Goal: Information Seeking & Learning: Learn about a topic

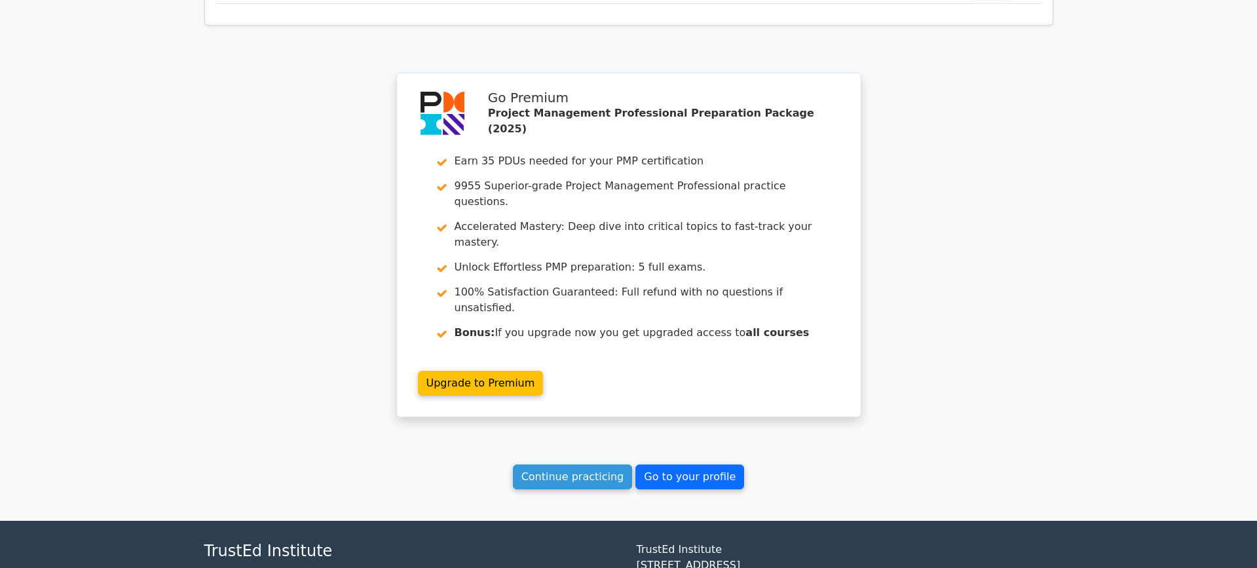
click at [675, 464] on link "Go to your profile" at bounding box center [689, 476] width 109 height 25
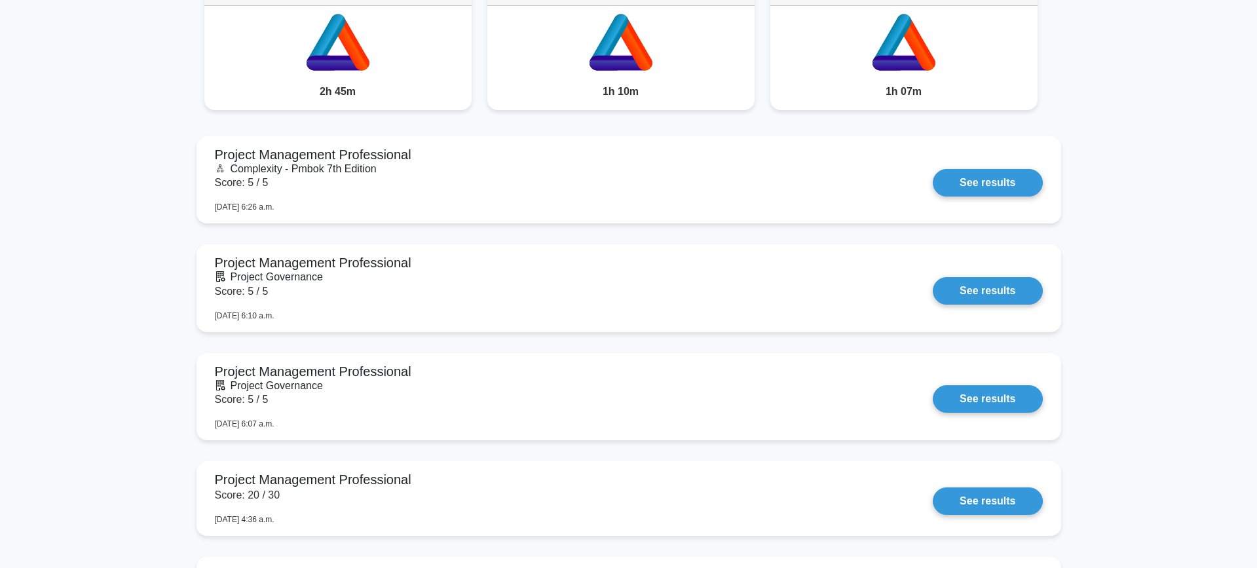
scroll to position [1137, 0]
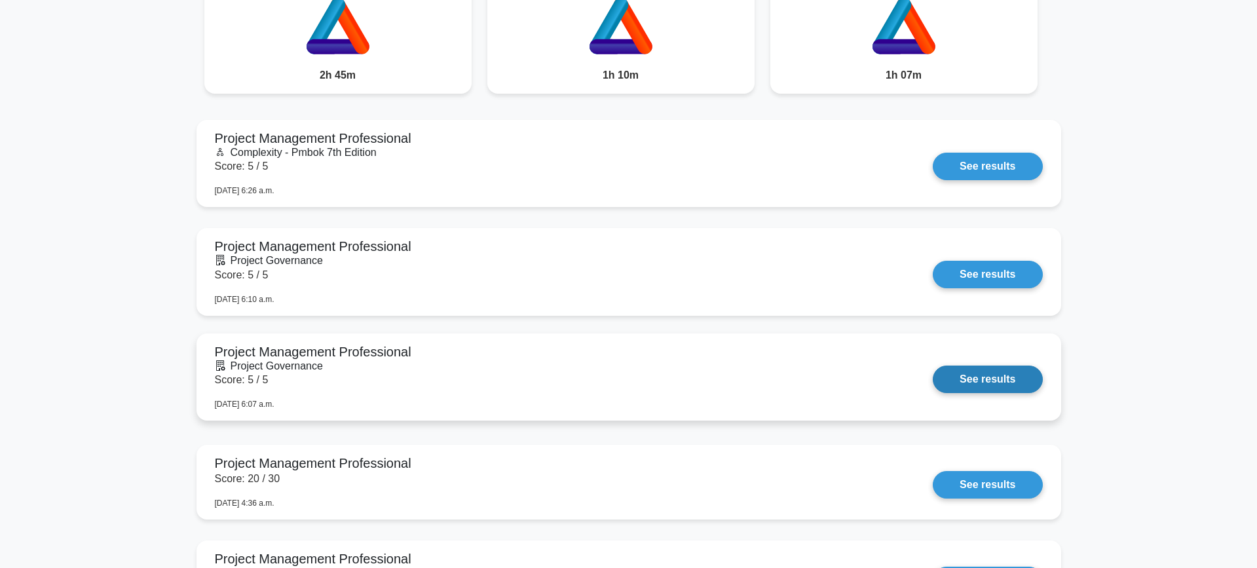
click at [1000, 386] on link "See results" at bounding box center [987, 379] width 109 height 28
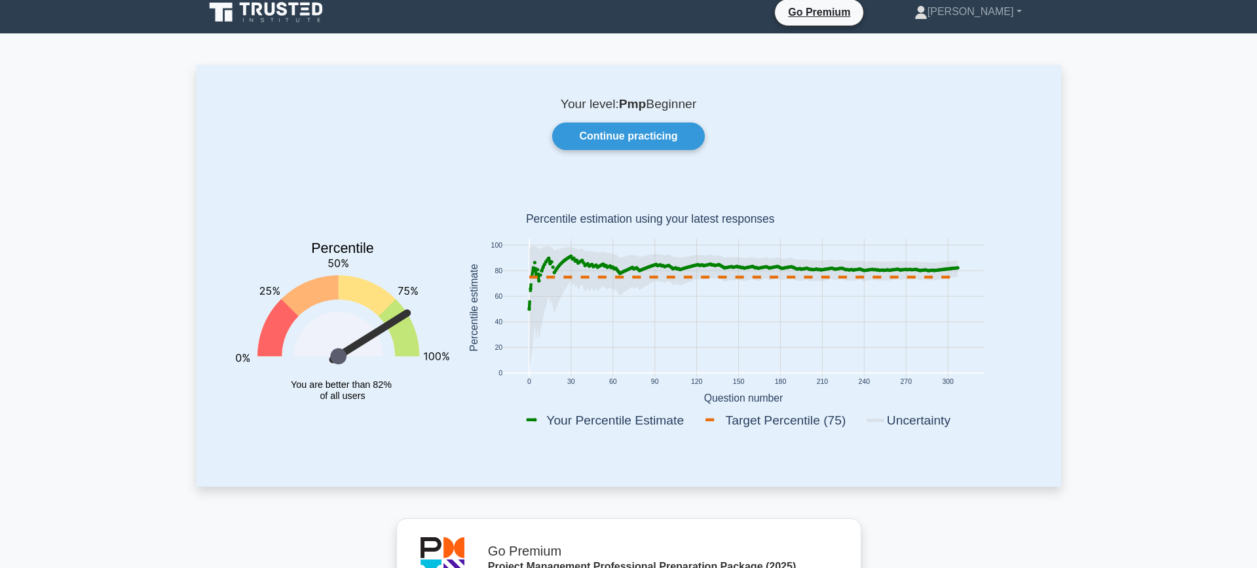
scroll to position [13, 0]
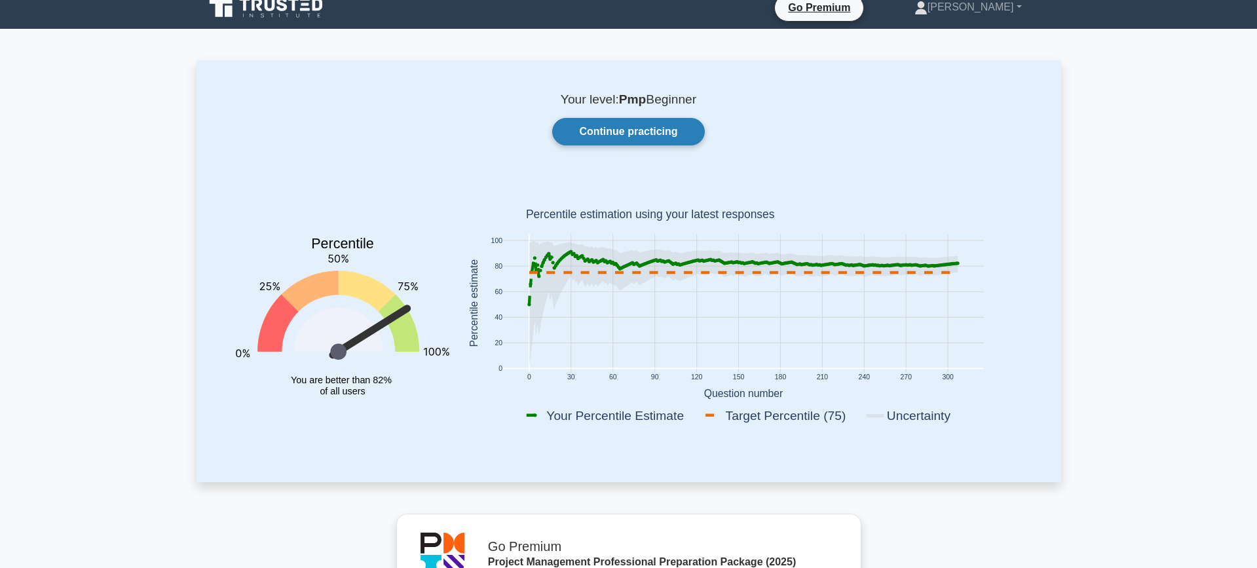
click at [629, 132] on link "Continue practicing" at bounding box center [628, 132] width 152 height 28
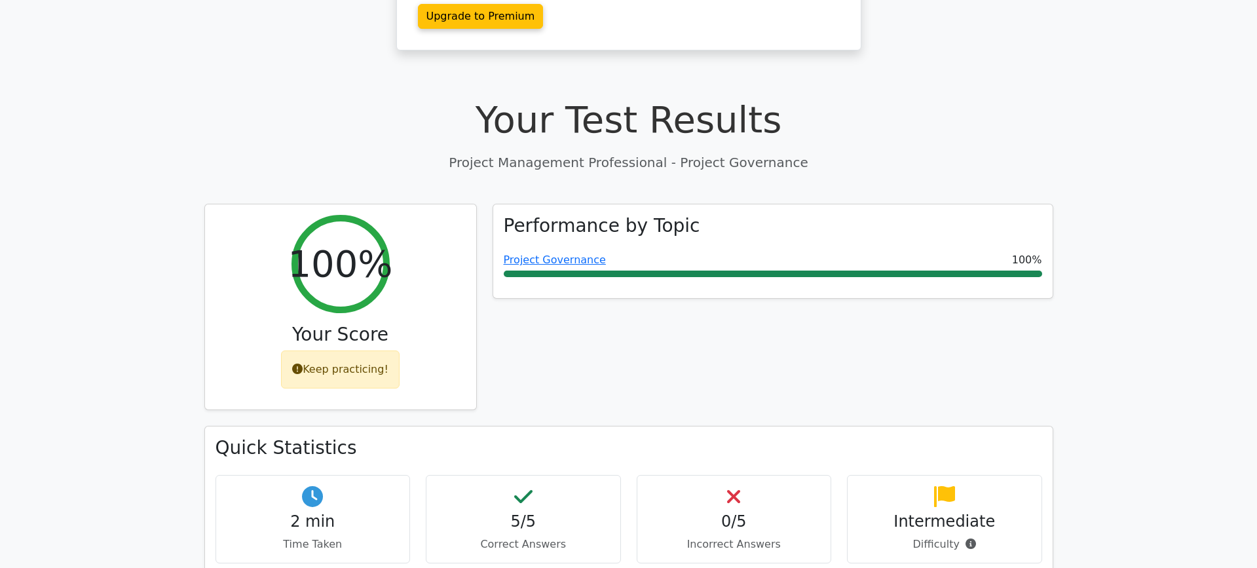
scroll to position [349, 0]
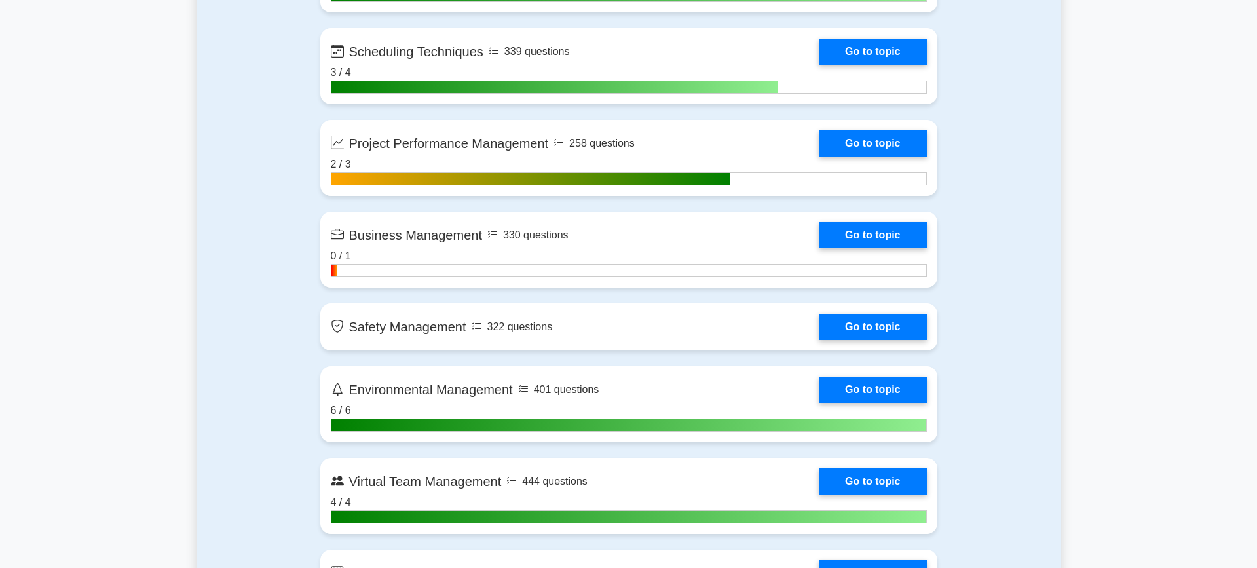
scroll to position [3036, 0]
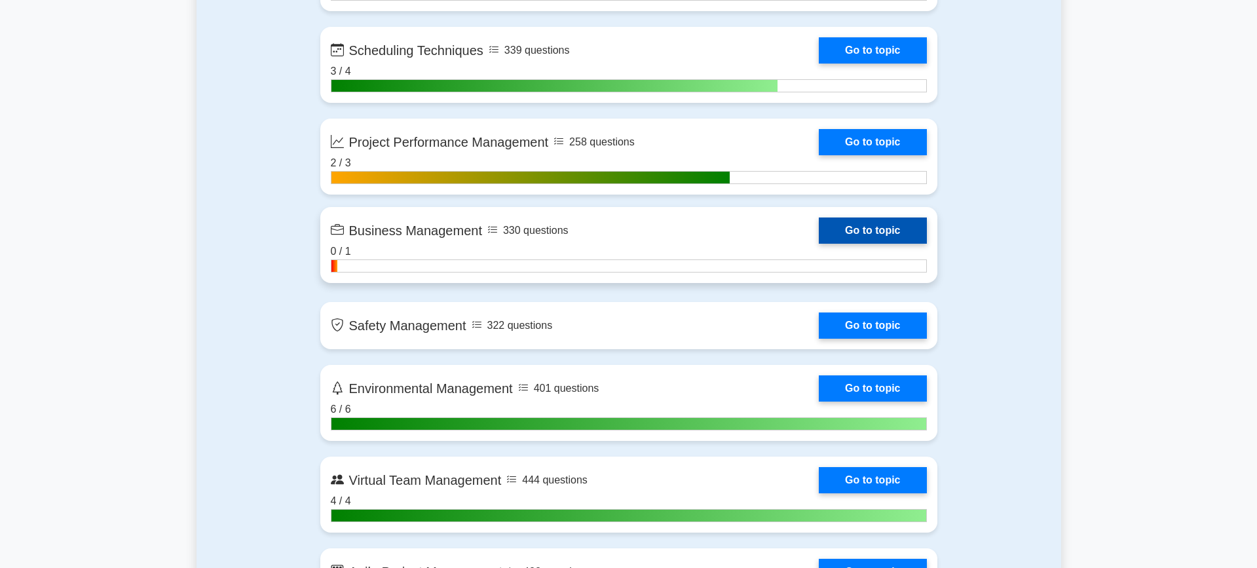
click at [881, 236] on link "Go to topic" at bounding box center [872, 230] width 107 height 26
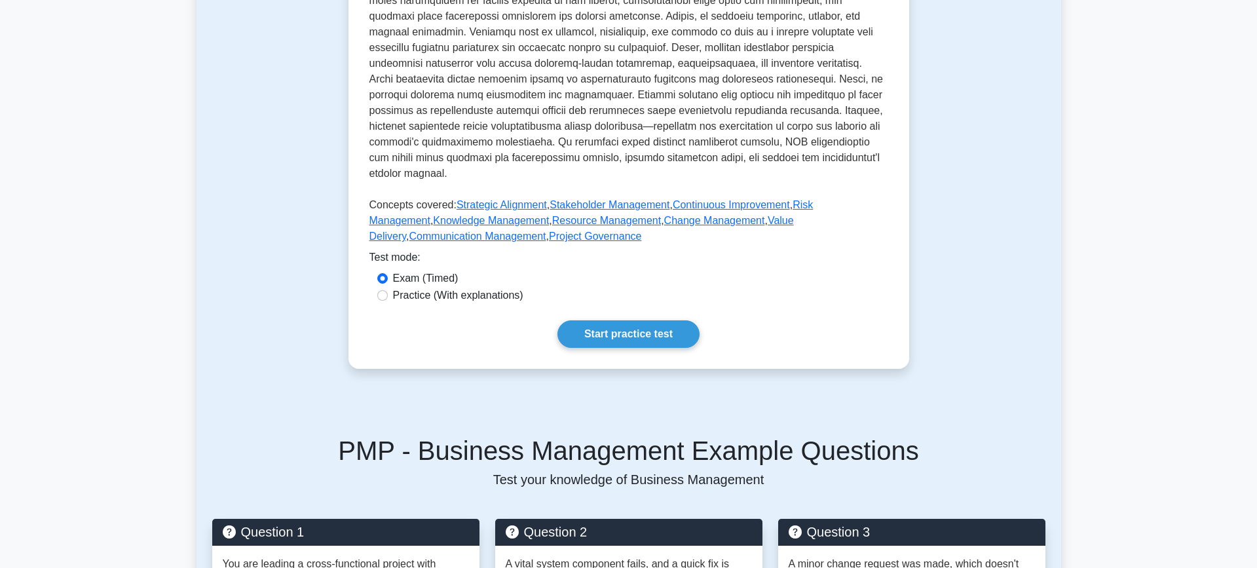
scroll to position [425, 0]
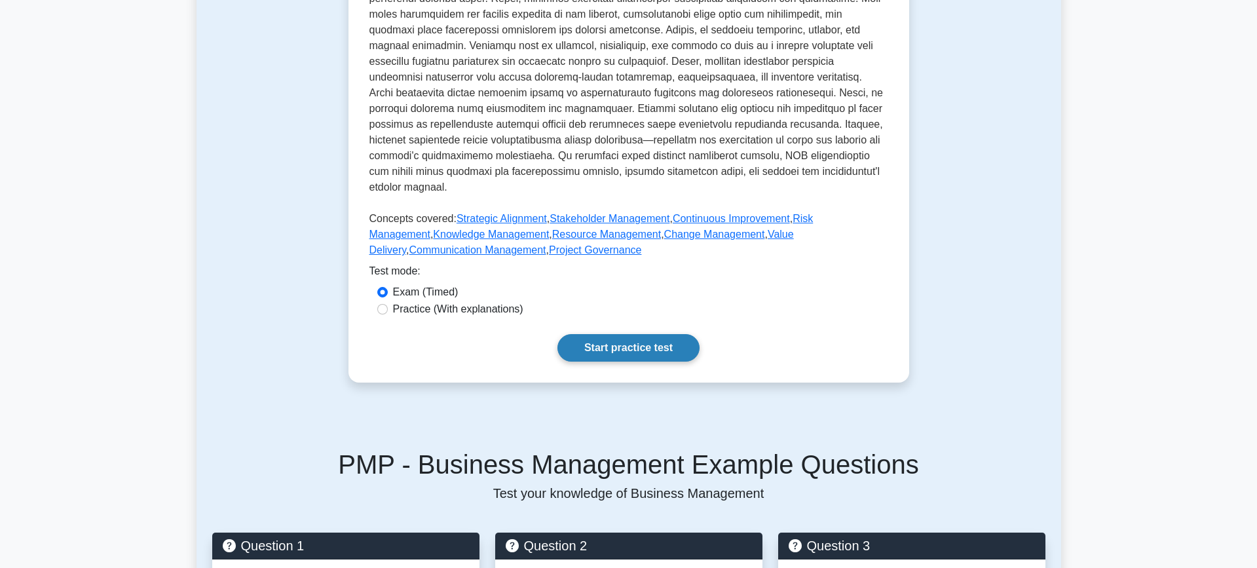
click at [667, 346] on link "Start practice test" at bounding box center [628, 348] width 142 height 28
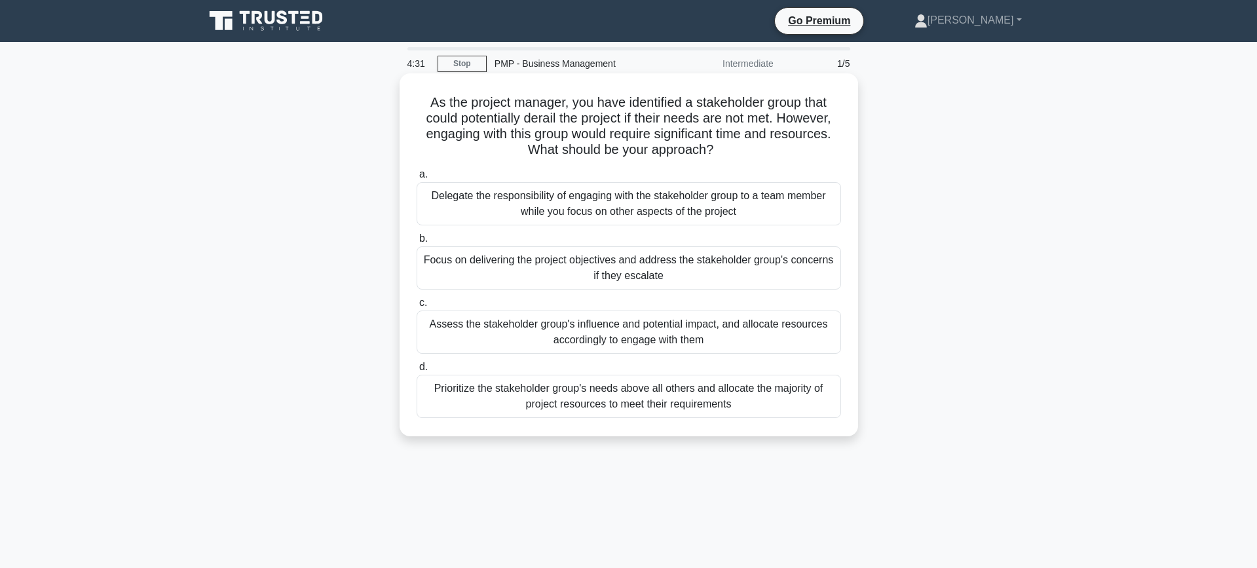
click at [693, 332] on div "Assess the stakeholder group's influence and potential impact, and allocate res…" at bounding box center [629, 331] width 424 height 43
click at [417, 307] on input "c. Assess the stakeholder group's influence and potential impact, and allocate …" at bounding box center [417, 303] width 0 height 9
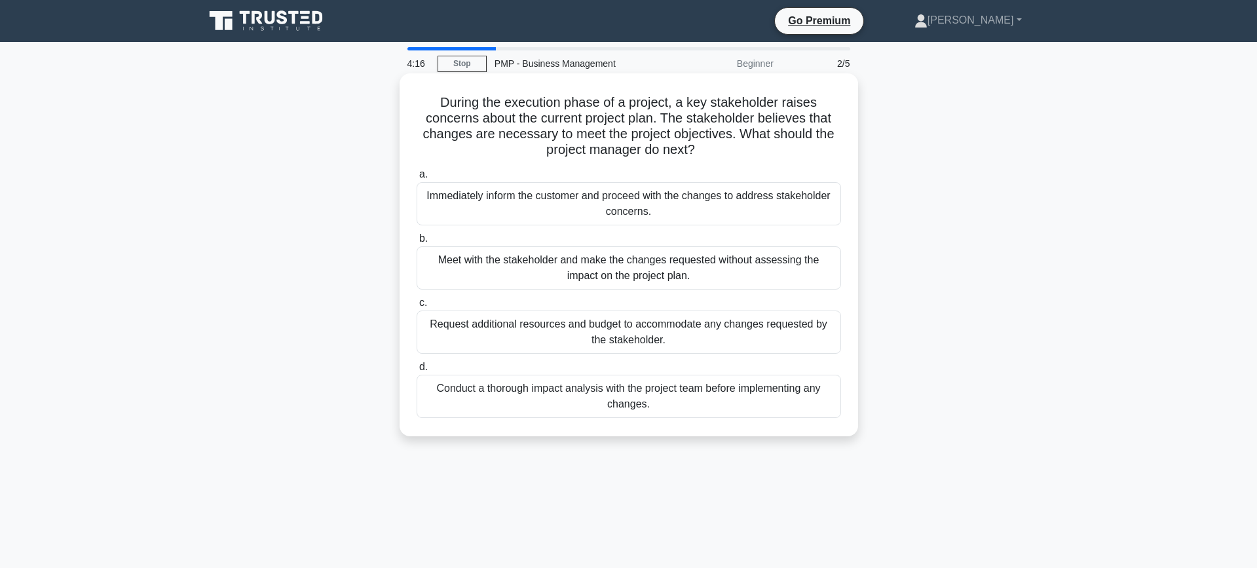
click at [667, 124] on h5 "During the execution phase of a project, a key stakeholder raises concerns abou…" at bounding box center [628, 126] width 427 height 64
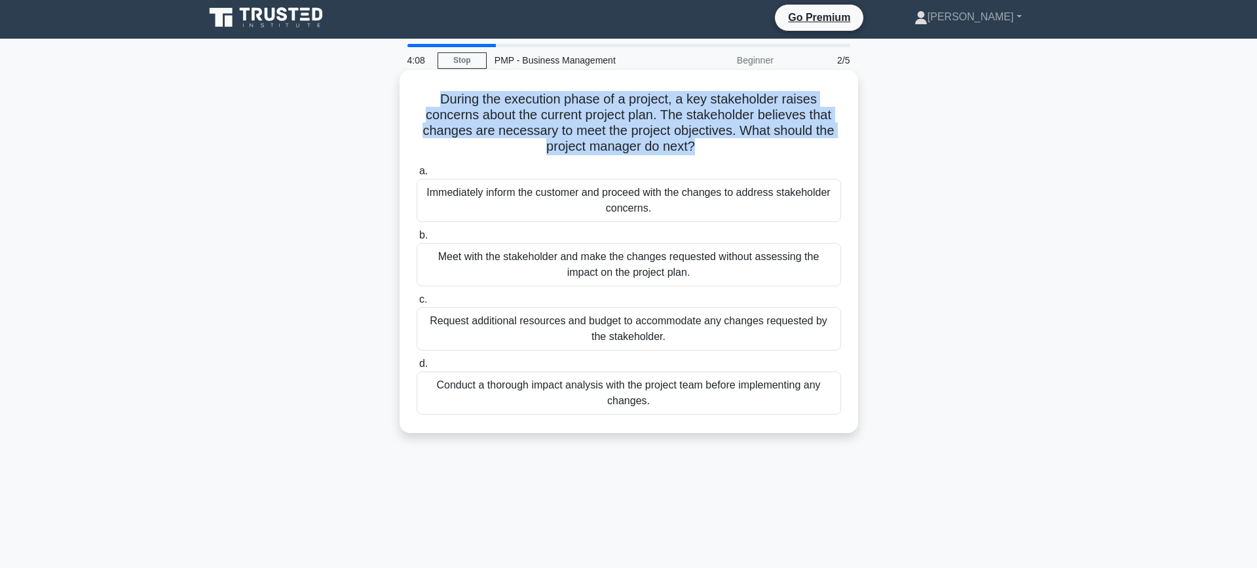
scroll to position [2, 0]
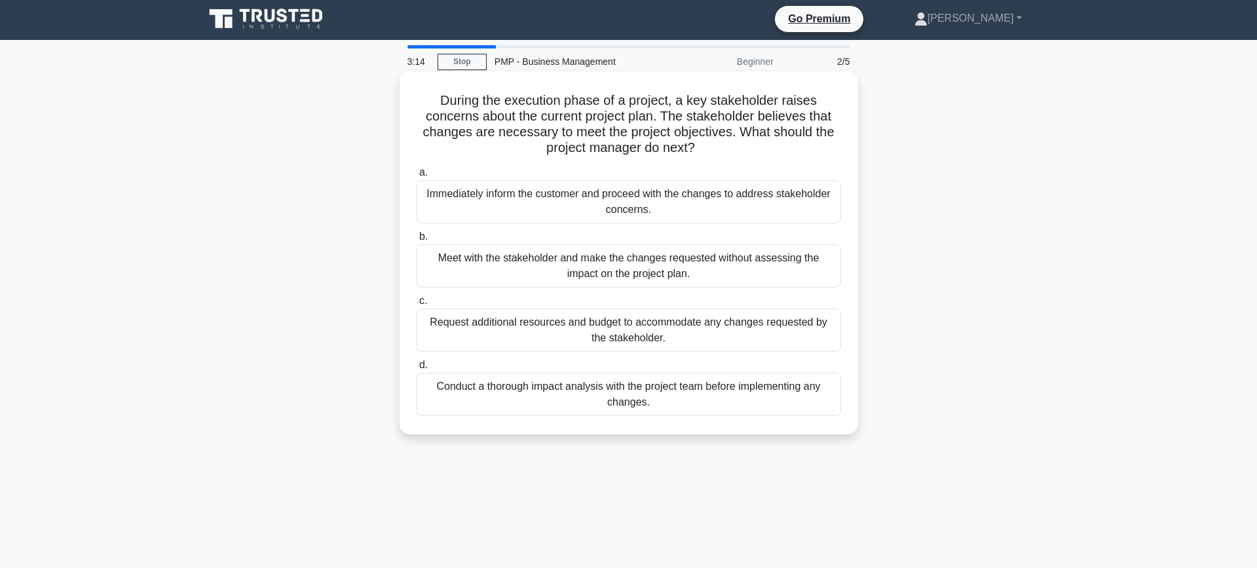
click at [617, 398] on div "Conduct a thorough impact analysis with the project team before implementing an…" at bounding box center [629, 394] width 424 height 43
click at [417, 369] on input "d. Conduct a thorough impact analysis with the project team before implementing…" at bounding box center [417, 365] width 0 height 9
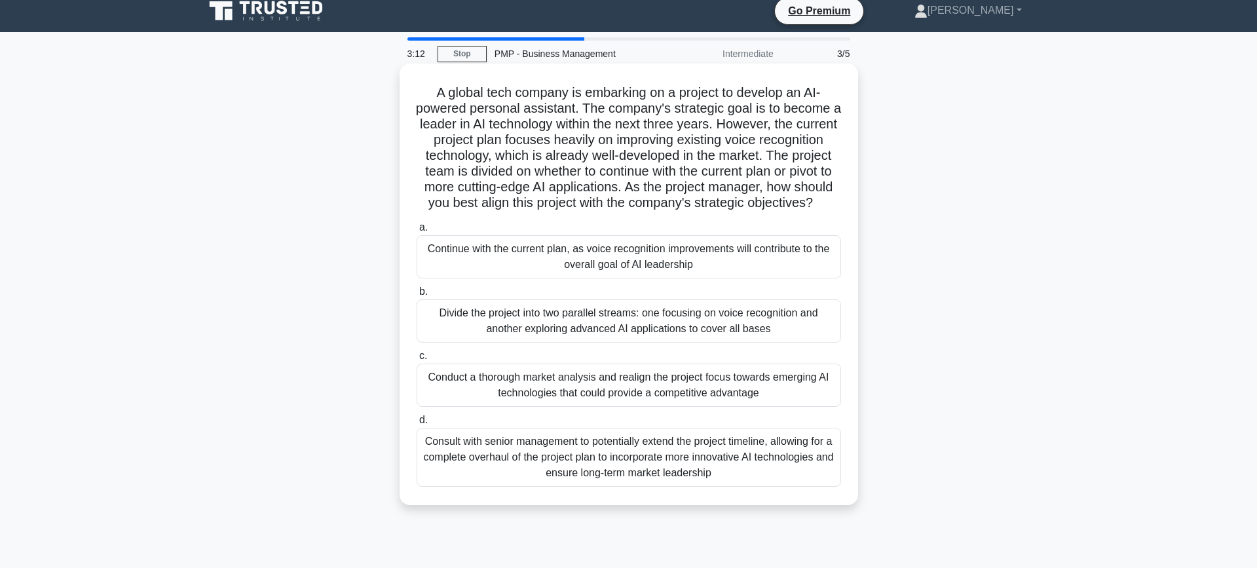
scroll to position [12, 0]
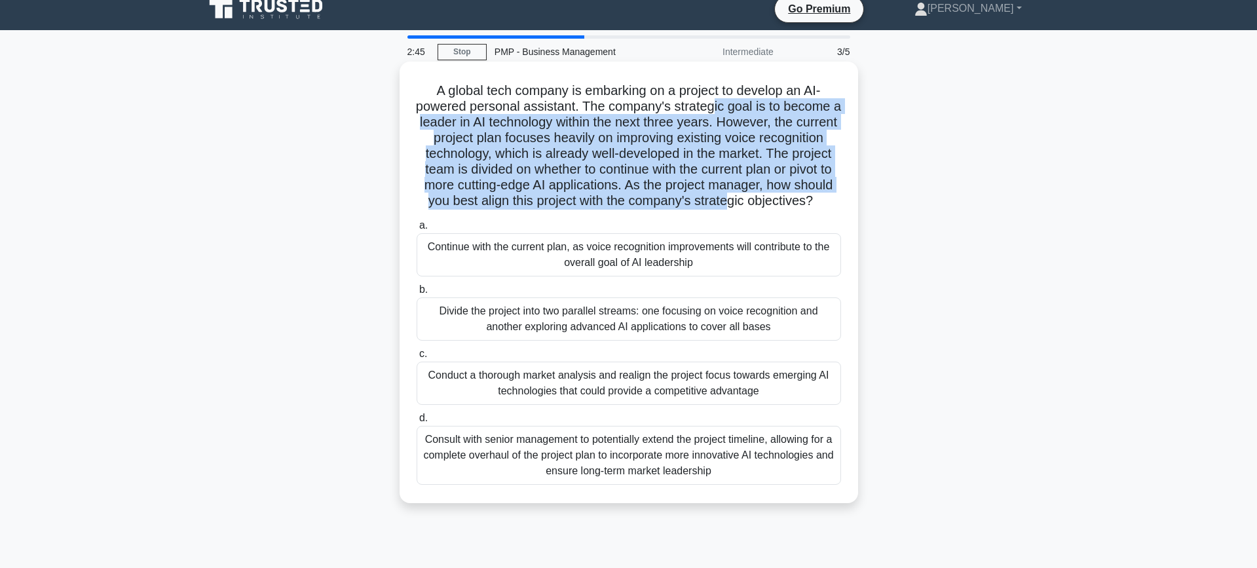
drag, startPoint x: 714, startPoint y: 113, endPoint x: 729, endPoint y: 196, distance: 84.5
click at [729, 196] on h5 "A global tech company is embarking on a project to develop an AI-powered person…" at bounding box center [628, 146] width 427 height 127
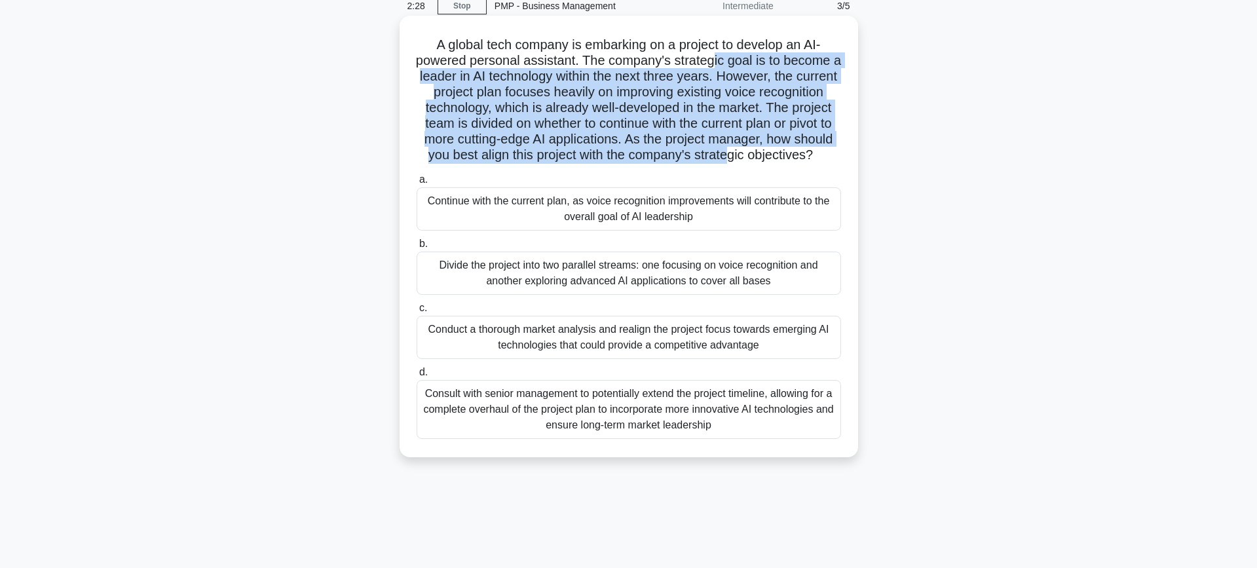
scroll to position [60, 0]
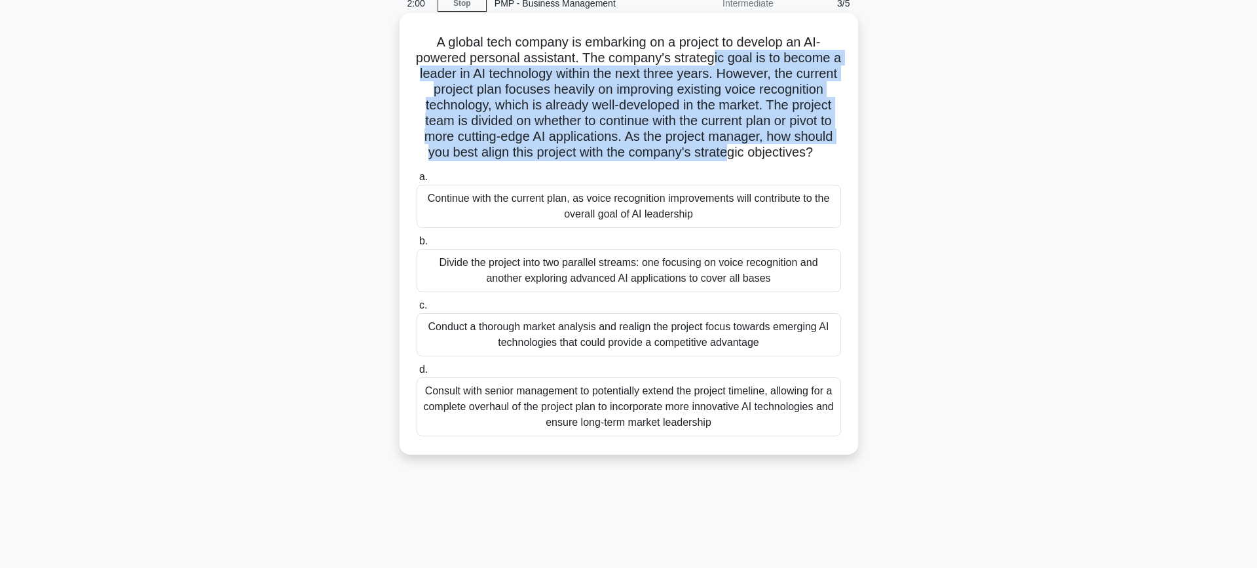
click at [700, 329] on div "Conduct a thorough market analysis and realign the project focus towards emergi…" at bounding box center [629, 334] width 424 height 43
click at [417, 310] on input "c. Conduct a thorough market analysis and realign the project focus towards eme…" at bounding box center [417, 305] width 0 height 9
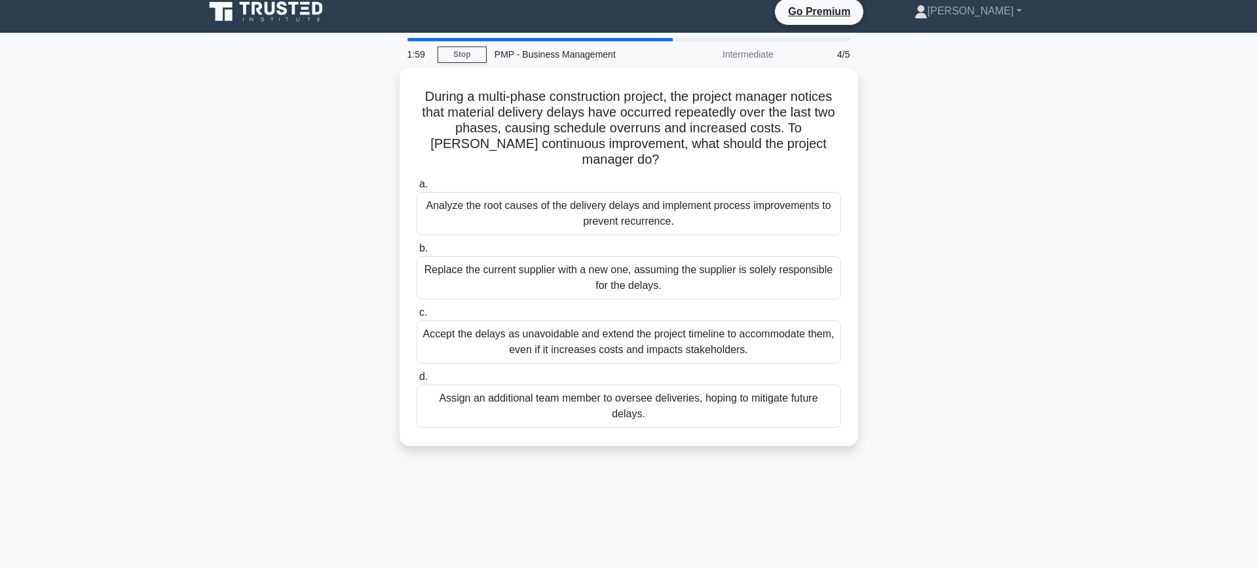
scroll to position [0, 0]
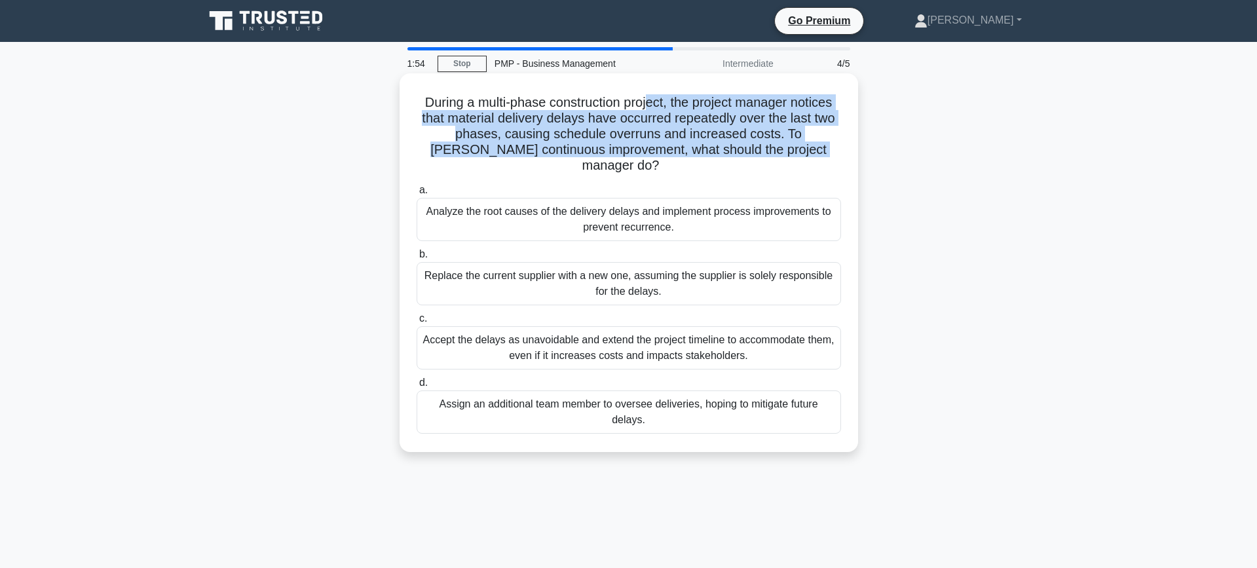
drag, startPoint x: 646, startPoint y: 109, endPoint x: 775, endPoint y: 153, distance: 136.5
click at [777, 155] on h5 "During a multi-phase construction project, the project manager notices that mat…" at bounding box center [628, 134] width 427 height 80
click at [800, 147] on h5 "During a multi-phase construction project, the project manager notices that mat…" at bounding box center [628, 134] width 427 height 80
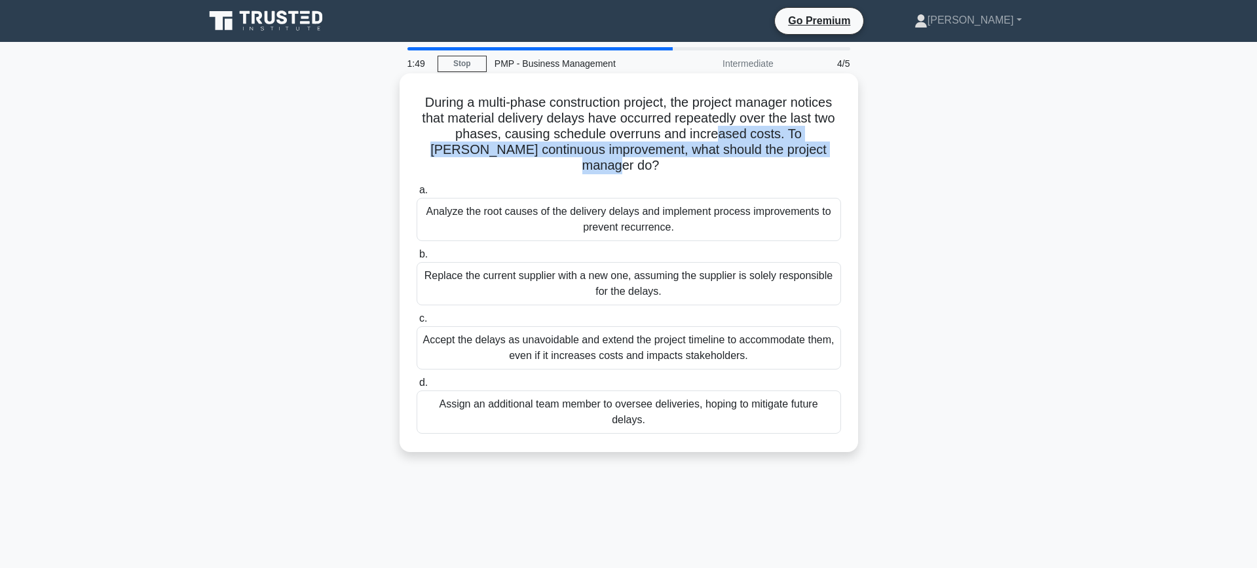
drag, startPoint x: 697, startPoint y: 131, endPoint x: 821, endPoint y: 146, distance: 125.3
click at [821, 146] on h5 "During a multi-phase construction project, the project manager notices that mat…" at bounding box center [628, 134] width 427 height 80
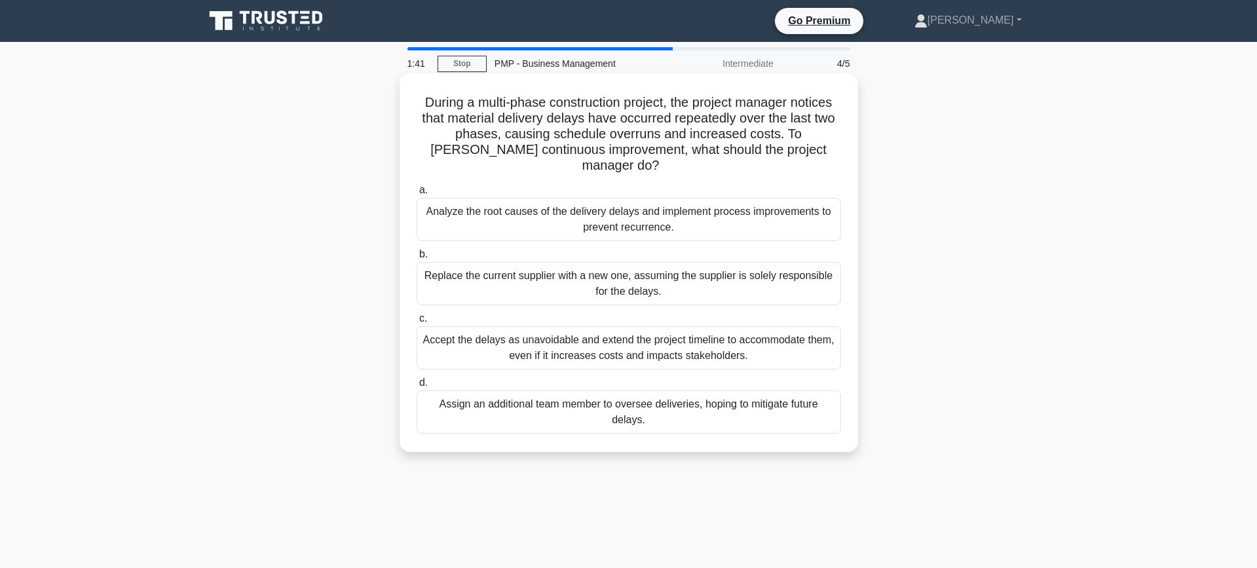
click at [642, 212] on div "Analyze the root causes of the delivery delays and implement process improvemen…" at bounding box center [629, 219] width 424 height 43
click at [417, 195] on input "a. Analyze the root causes of the delivery delays and implement process improve…" at bounding box center [417, 190] width 0 height 9
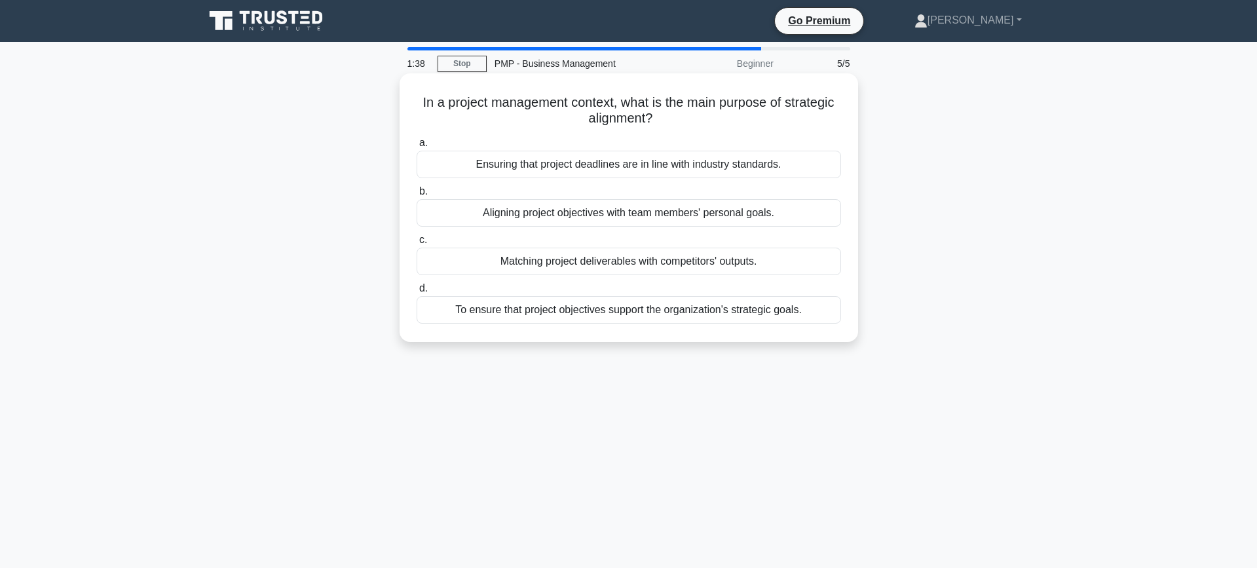
drag, startPoint x: 630, startPoint y: 97, endPoint x: 664, endPoint y: 127, distance: 45.5
click at [664, 127] on h5 "In a project management context, what is the main purpose of strategic alignmen…" at bounding box center [628, 110] width 427 height 33
click at [606, 313] on div "To ensure that project objectives support the organization's strategic goals." at bounding box center [629, 310] width 424 height 28
click at [417, 293] on input "d. To ensure that project objectives support the organization's strategic goals." at bounding box center [417, 288] width 0 height 9
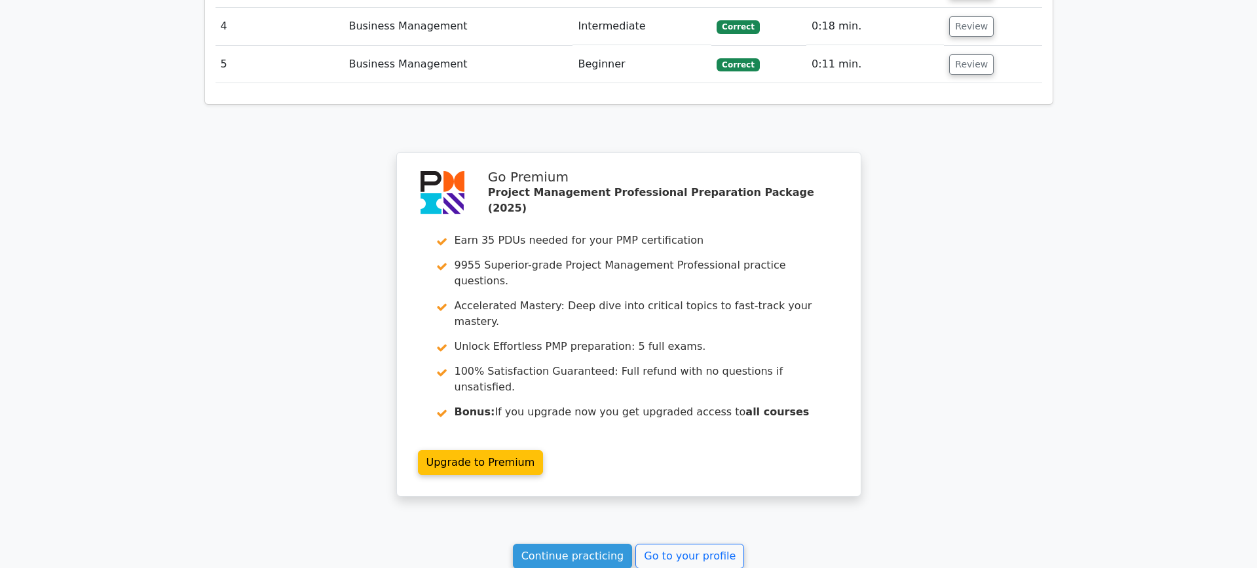
scroll to position [1931, 0]
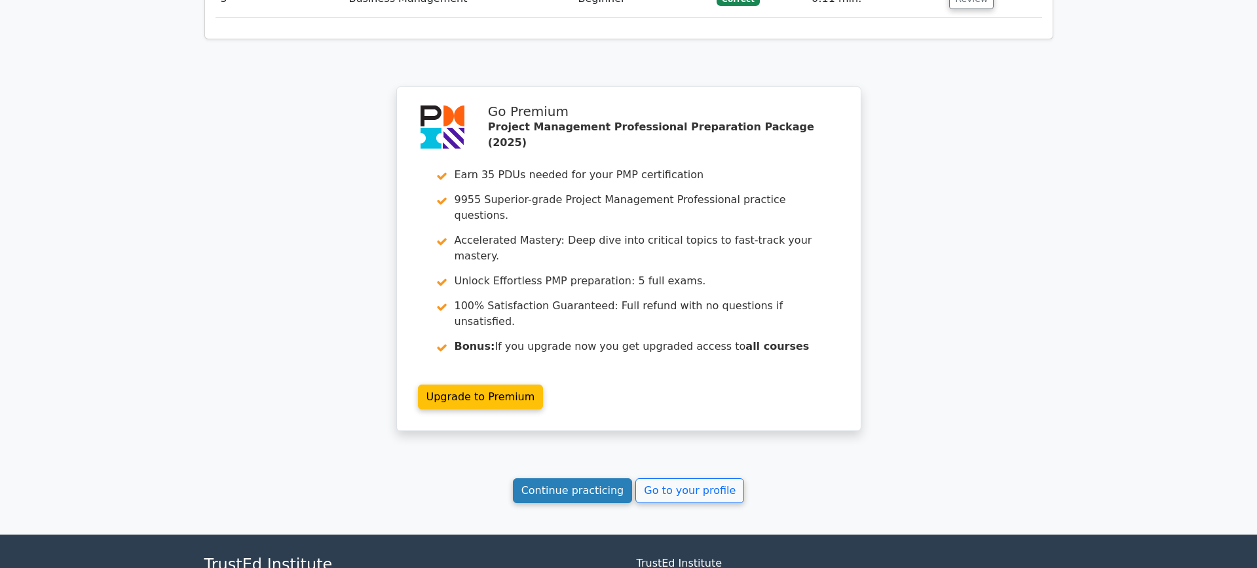
click at [604, 478] on link "Continue practicing" at bounding box center [573, 490] width 120 height 25
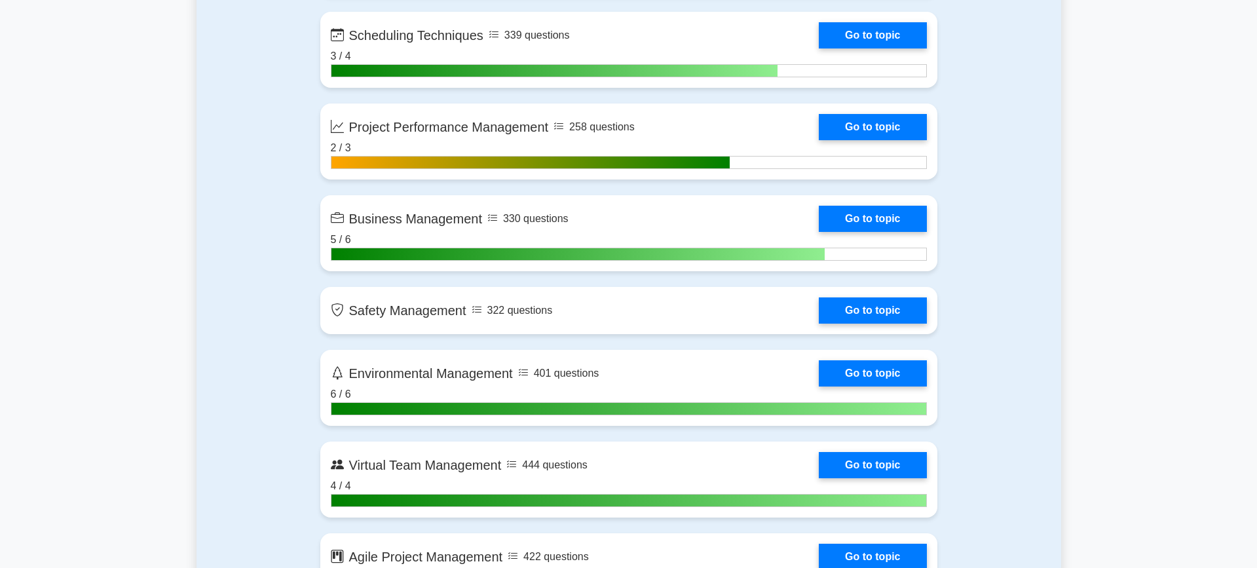
scroll to position [3051, 0]
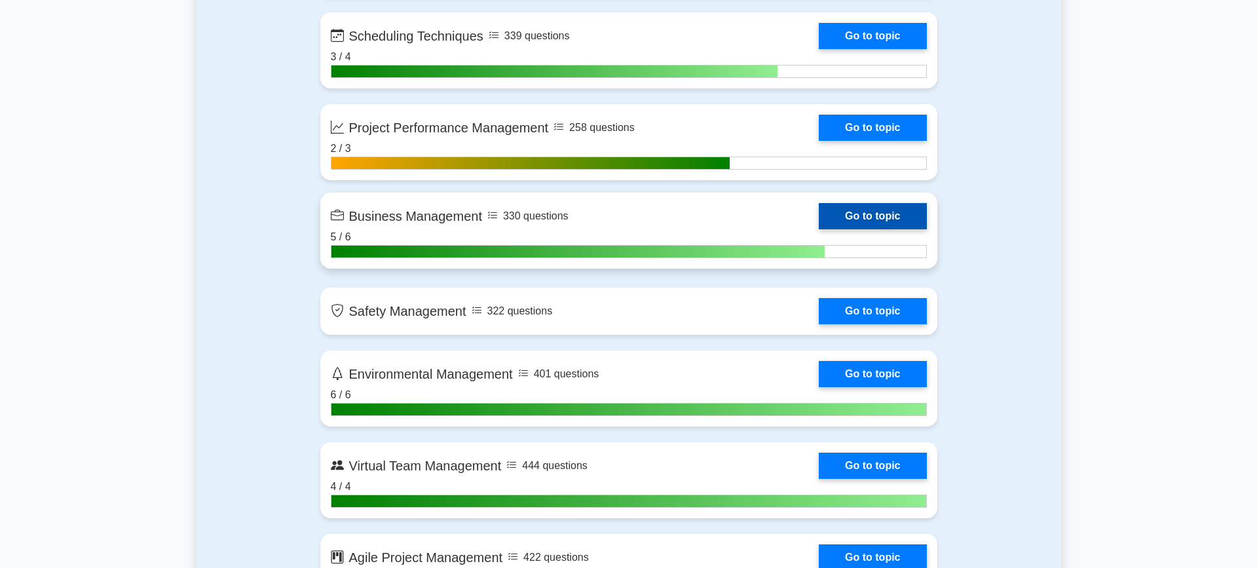
click at [857, 215] on link "Go to topic" at bounding box center [872, 216] width 107 height 26
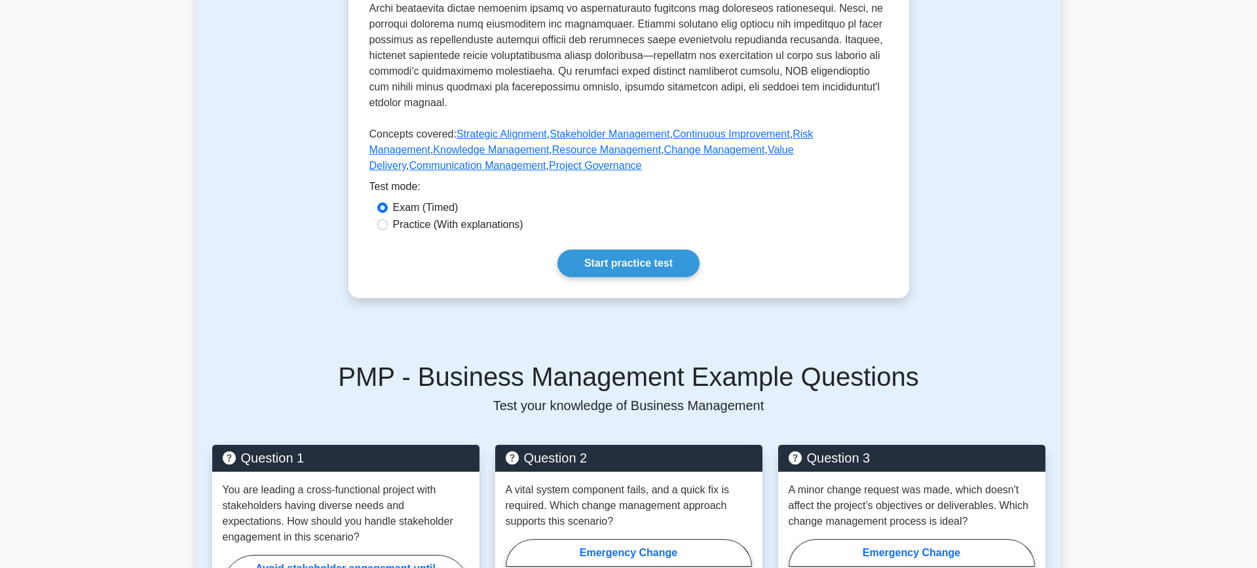
scroll to position [515, 0]
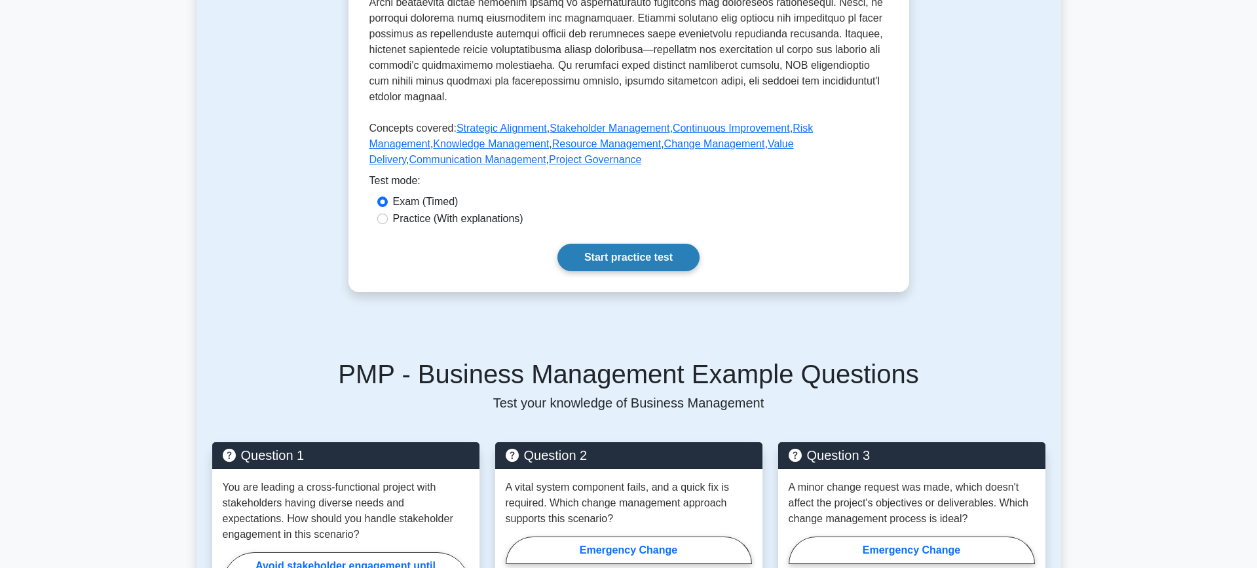
click at [626, 257] on link "Start practice test" at bounding box center [628, 258] width 142 height 28
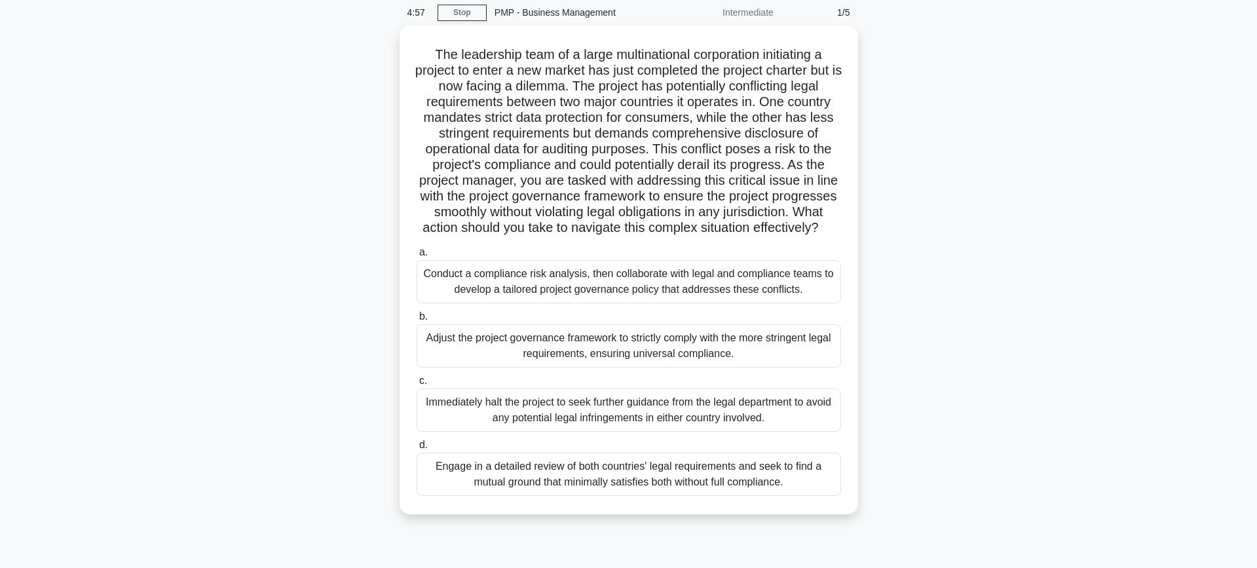
scroll to position [53, 0]
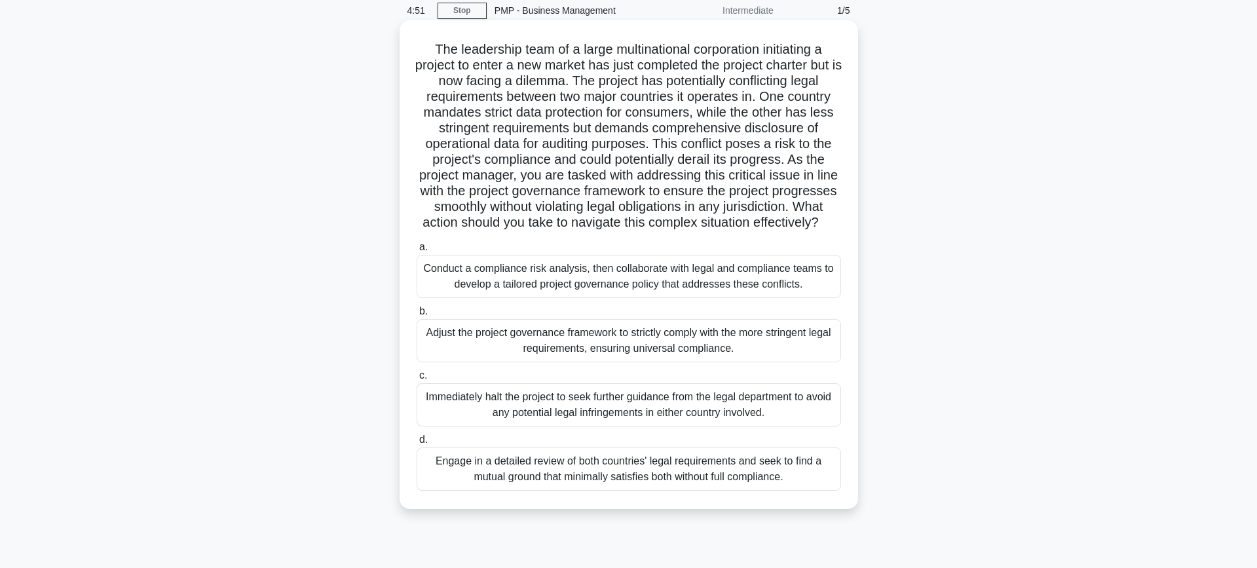
drag, startPoint x: 706, startPoint y: 48, endPoint x: 818, endPoint y: 230, distance: 213.8
click at [818, 230] on h5 "The leadership team of a large multinational corporation initiating a project t…" at bounding box center [628, 136] width 427 height 190
click at [686, 286] on div "Conduct a compliance risk analysis, then collaborate with legal and compliance …" at bounding box center [629, 276] width 424 height 43
click at [417, 251] on input "a. Conduct a compliance risk analysis, then collaborate with legal and complian…" at bounding box center [417, 247] width 0 height 9
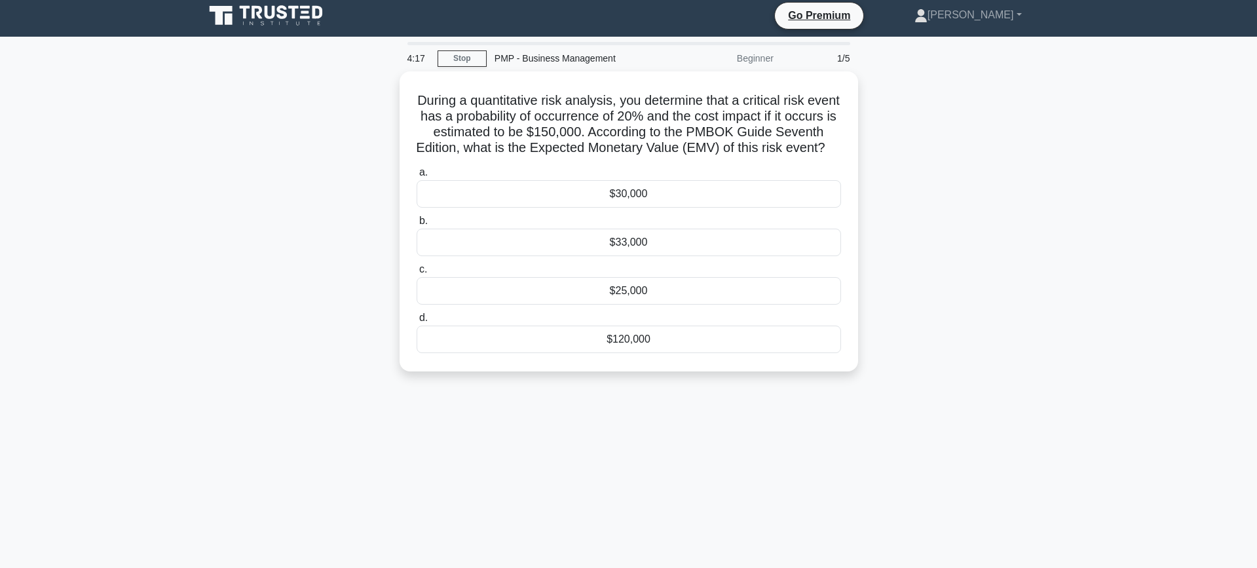
scroll to position [0, 0]
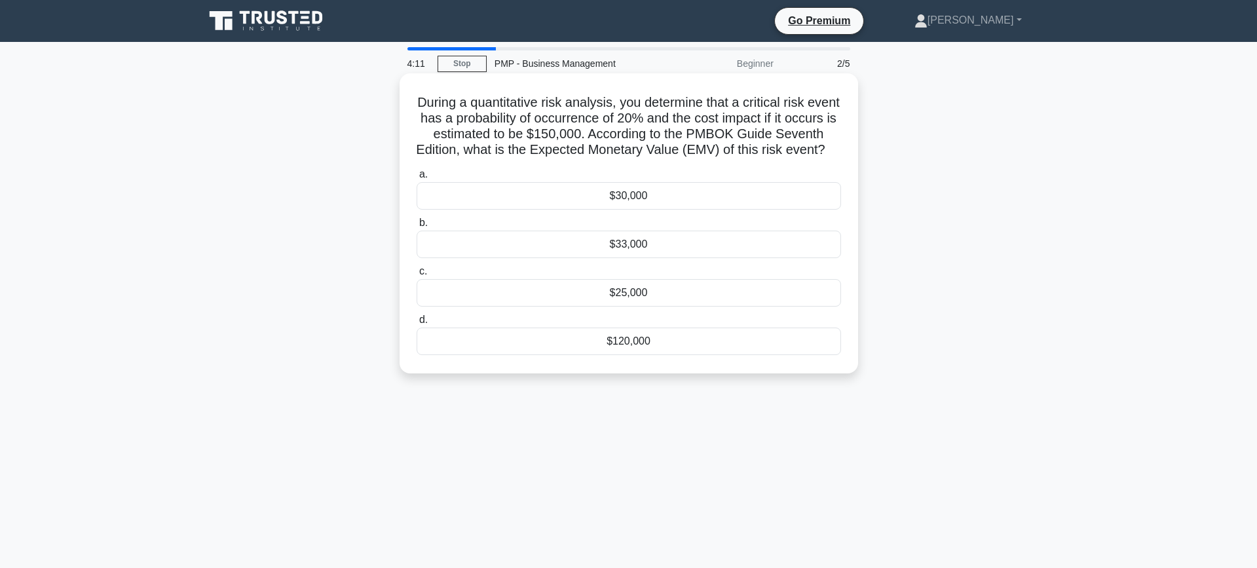
drag, startPoint x: 660, startPoint y: 106, endPoint x: 840, endPoint y: 150, distance: 185.4
click at [840, 150] on h5 "During a quantitative risk analysis, you determine that a critical risk event h…" at bounding box center [628, 126] width 427 height 64
click at [735, 201] on div "$30,000" at bounding box center [629, 196] width 424 height 28
click at [417, 179] on input "a. $30,000" at bounding box center [417, 174] width 0 height 9
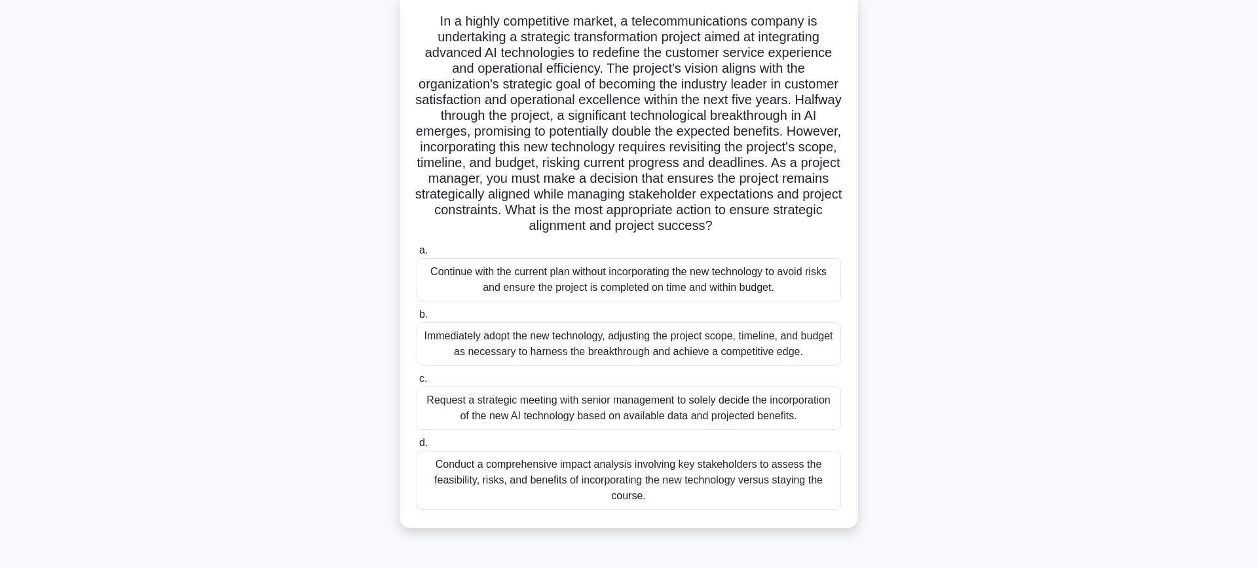
scroll to position [84, 0]
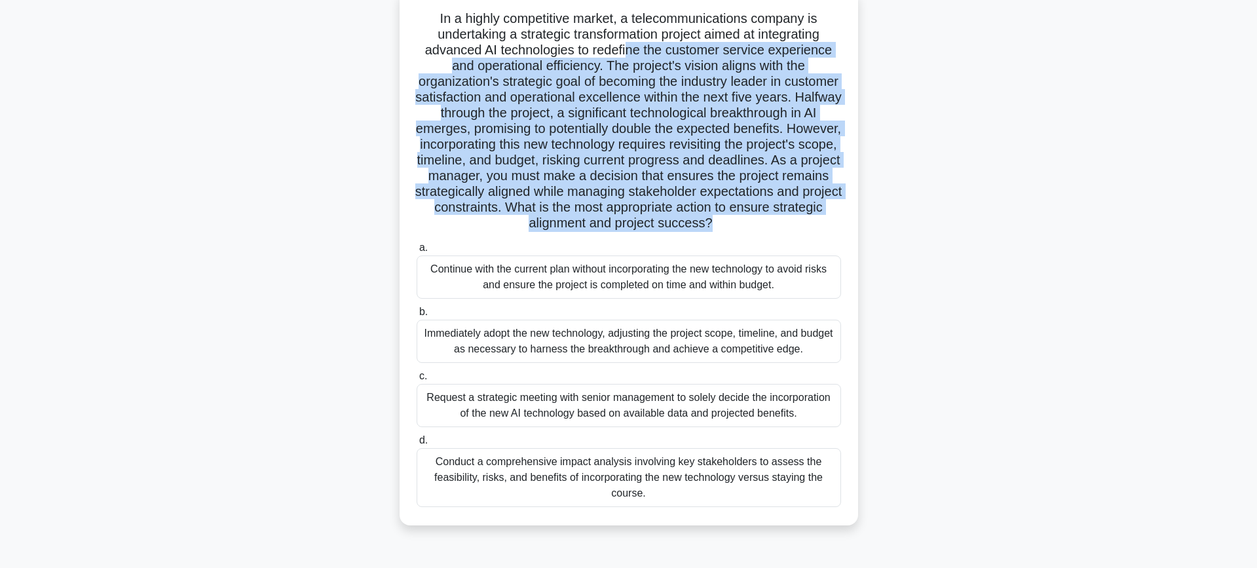
drag, startPoint x: 627, startPoint y: 46, endPoint x: 735, endPoint y: 238, distance: 219.9
click at [735, 238] on div "In a highly competitive market, a telecommunications company is undertaking a s…" at bounding box center [629, 257] width 448 height 525
click at [701, 122] on h5 "In a highly competitive market, a telecommunications company is undertaking a s…" at bounding box center [628, 120] width 427 height 221
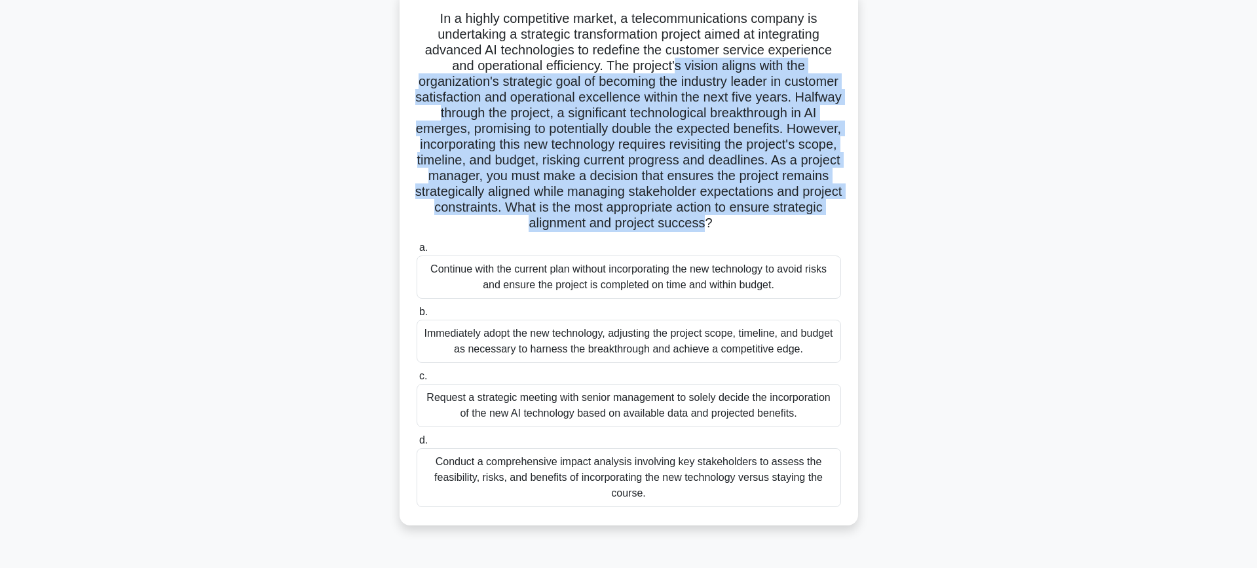
drag, startPoint x: 677, startPoint y: 69, endPoint x: 701, endPoint y: 225, distance: 157.2
click at [701, 225] on h5 "In a highly competitive market, a telecommunications company is undertaking a s…" at bounding box center [628, 120] width 427 height 221
click at [715, 116] on h5 "In a highly competitive market, a telecommunications company is undertaking a s…" at bounding box center [628, 120] width 427 height 221
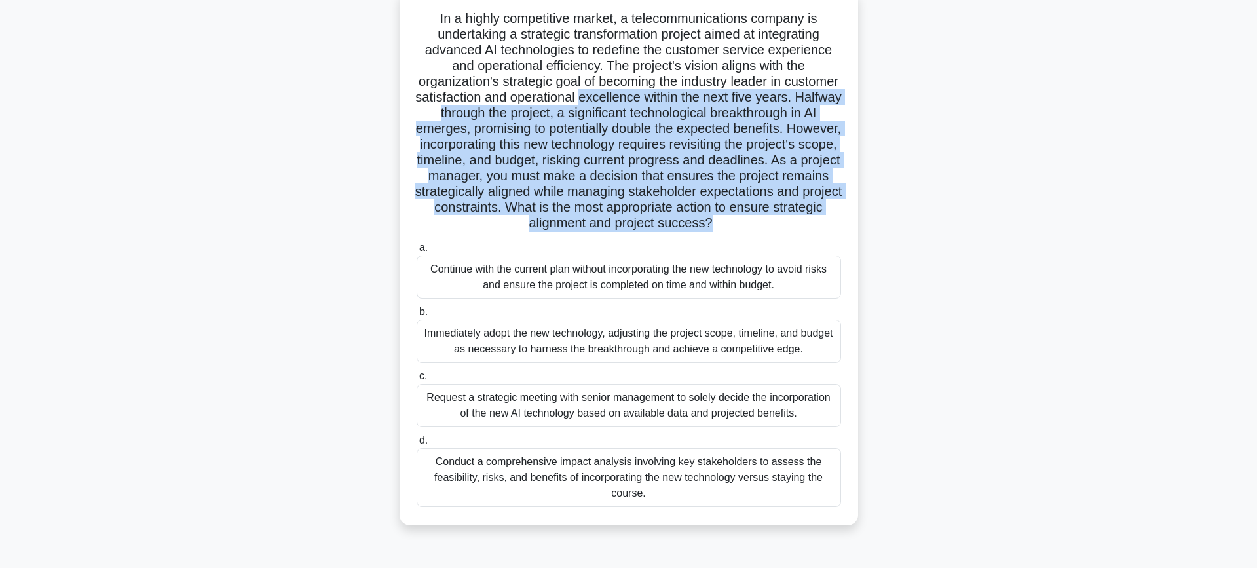
drag, startPoint x: 578, startPoint y: 102, endPoint x: 707, endPoint y: 231, distance: 182.0
click at [707, 231] on h5 "In a highly competitive market, a telecommunications company is undertaking a s…" at bounding box center [628, 120] width 427 height 221
click at [567, 139] on h5 "In a highly competitive market, a telecommunications company is undertaking a s…" at bounding box center [628, 120] width 427 height 221
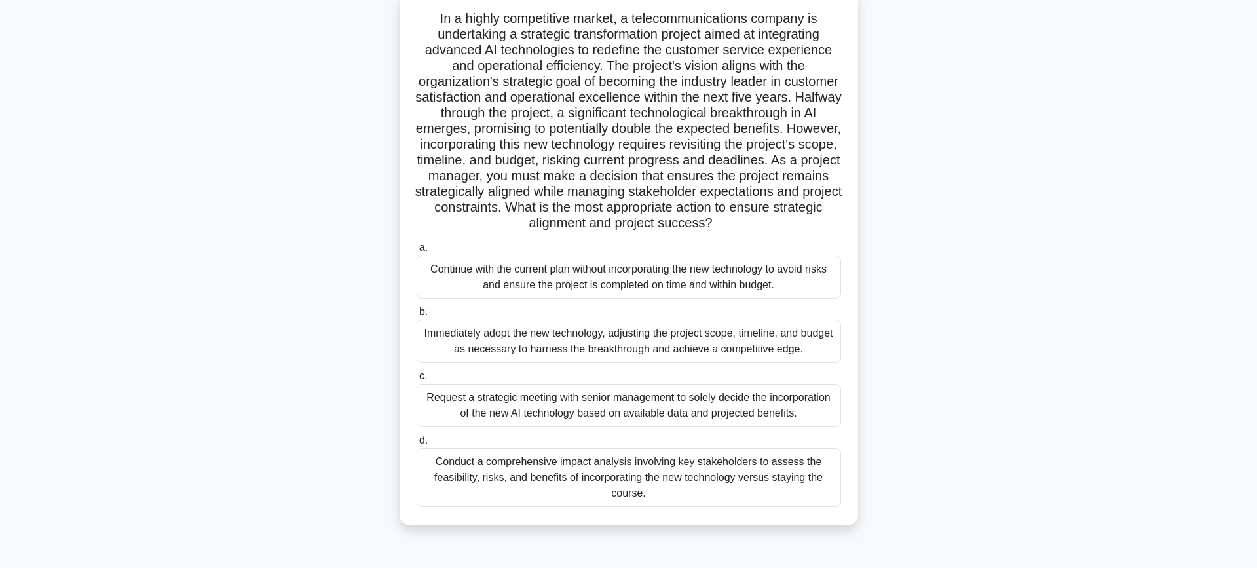
drag, startPoint x: 605, startPoint y: 130, endPoint x: 715, endPoint y: 233, distance: 151.0
click at [715, 233] on div "In a highly competitive market, a telecommunications company is undertaking a s…" at bounding box center [629, 257] width 448 height 525
click at [728, 227] on icon ".spinner_0XTQ{transform-origin:center;animation:spinner_y6GP .75s linear infini…" at bounding box center [721, 224] width 16 height 16
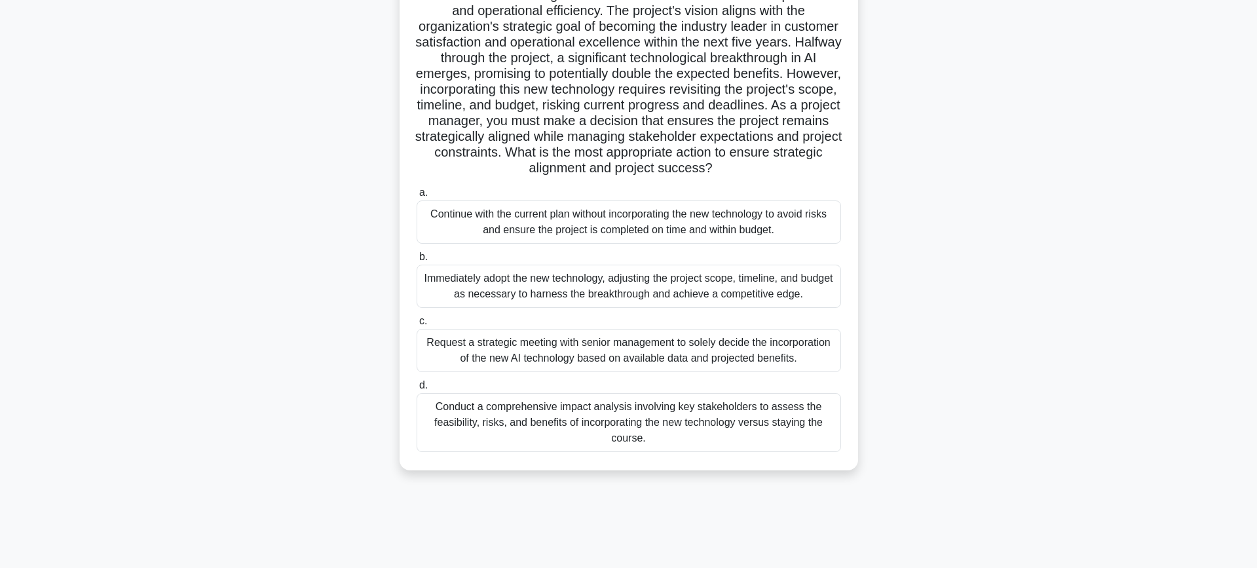
scroll to position [139, 0]
click at [728, 438] on div "Conduct a comprehensive impact analysis involving key stakeholders to assess th…" at bounding box center [629, 421] width 424 height 59
click at [417, 389] on input "d. Conduct a comprehensive impact analysis involving key stakeholders to assess…" at bounding box center [417, 385] width 0 height 9
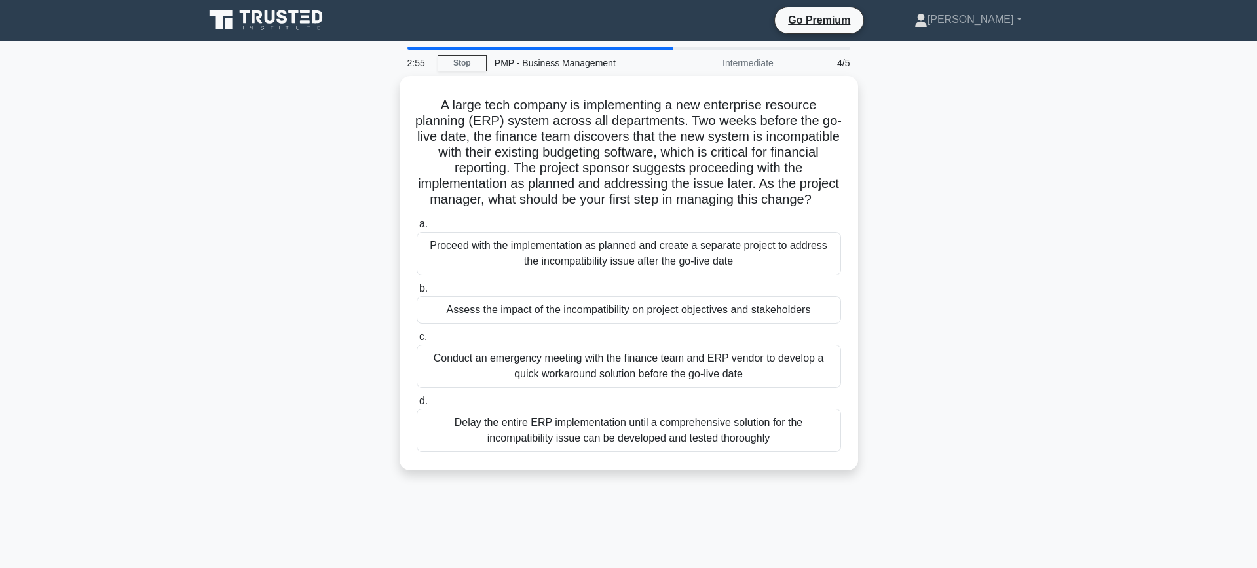
scroll to position [0, 0]
drag, startPoint x: 567, startPoint y: 96, endPoint x: 815, endPoint y: 206, distance: 271.5
click at [815, 206] on h5 "A large tech company is implementing a new enterprise resource planning (ERP) s…" at bounding box center [628, 149] width 427 height 111
click at [573, 119] on h5 "A large tech company is implementing a new enterprise resource planning (ERP) s…" at bounding box center [628, 149] width 427 height 111
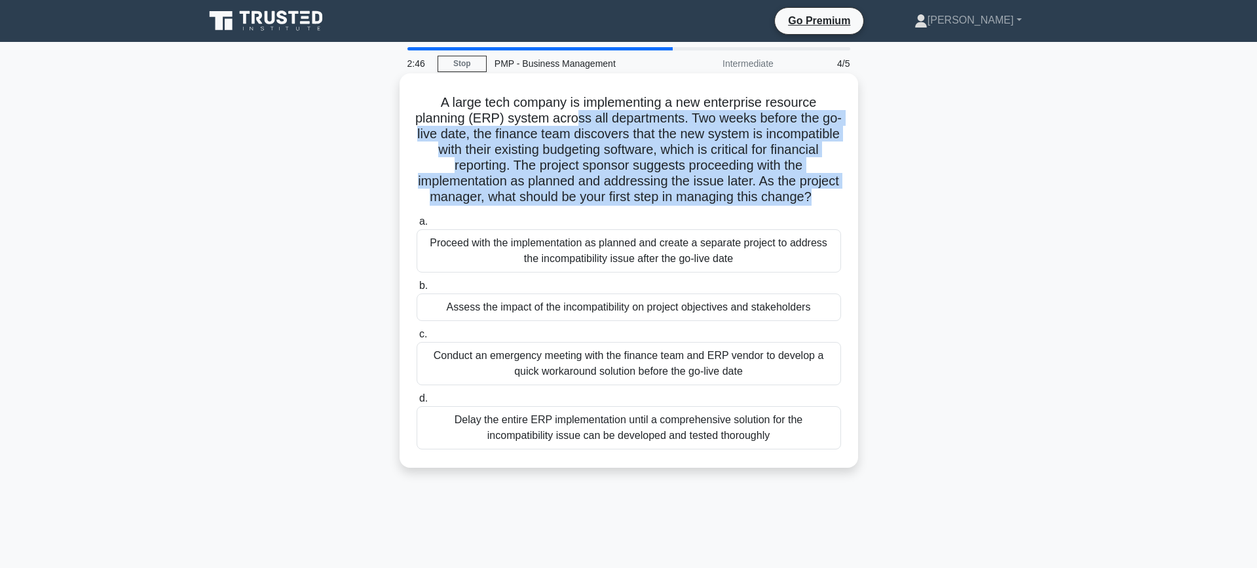
drag, startPoint x: 573, startPoint y: 119, endPoint x: 809, endPoint y: 206, distance: 252.0
click at [809, 206] on h5 "A large tech company is implementing a new enterprise resource planning (ERP) s…" at bounding box center [628, 149] width 427 height 111
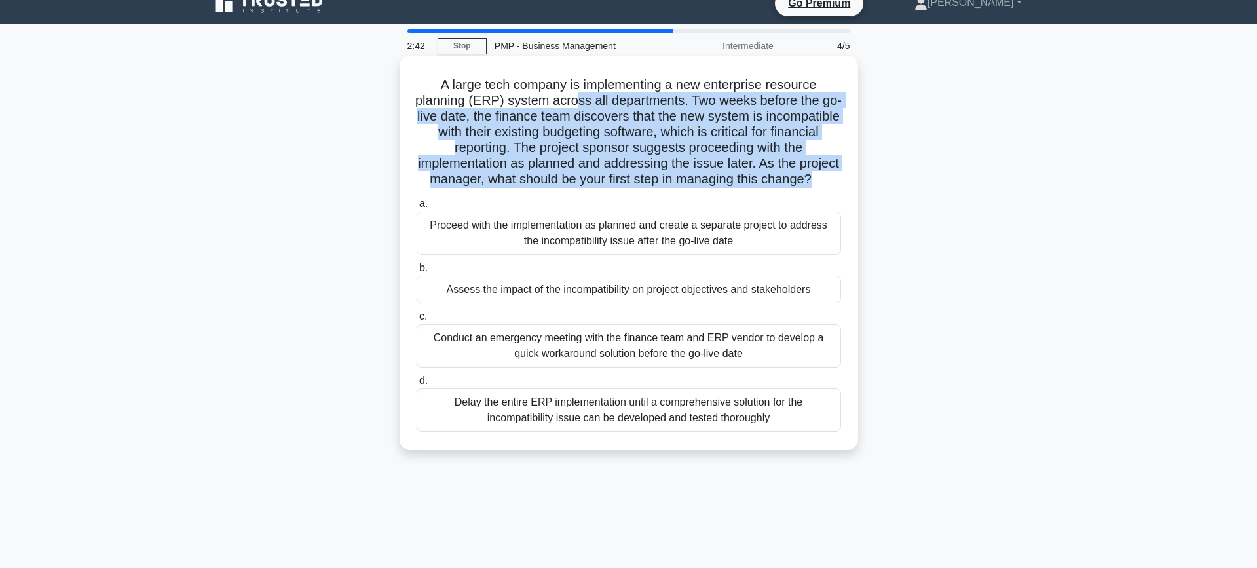
scroll to position [18, 0]
click at [641, 126] on h5 "A large tech company is implementing a new enterprise resource planning (ERP) s…" at bounding box center [628, 131] width 427 height 111
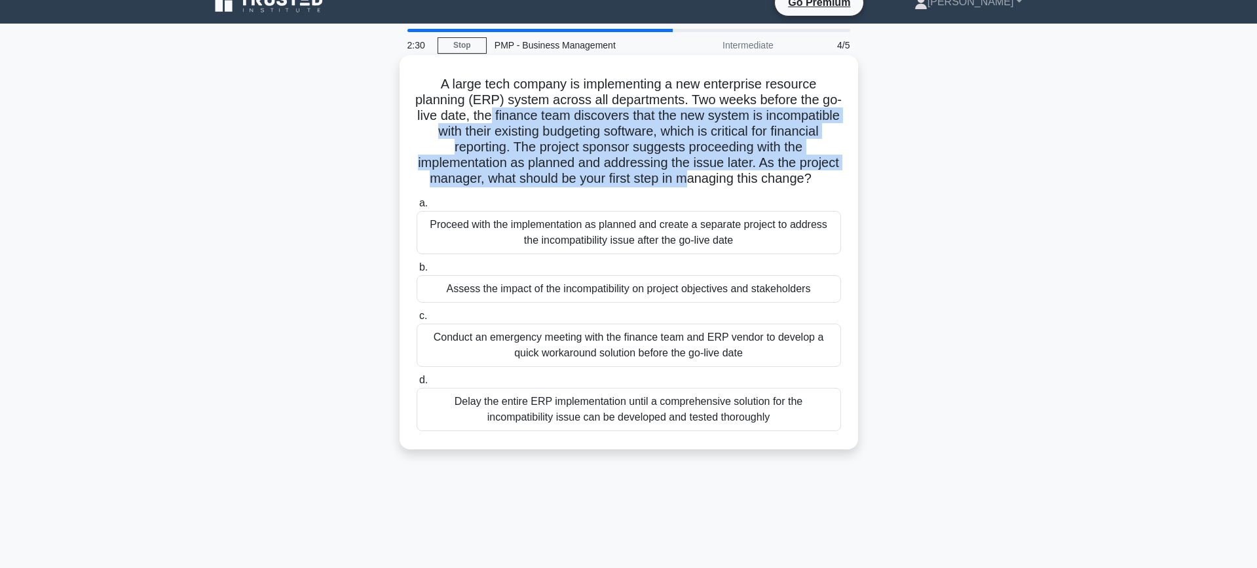
drag, startPoint x: 492, startPoint y: 117, endPoint x: 686, endPoint y: 175, distance: 202.4
click at [686, 176] on h5 "A large tech company is implementing a new enterprise resource planning (ERP) s…" at bounding box center [628, 131] width 427 height 111
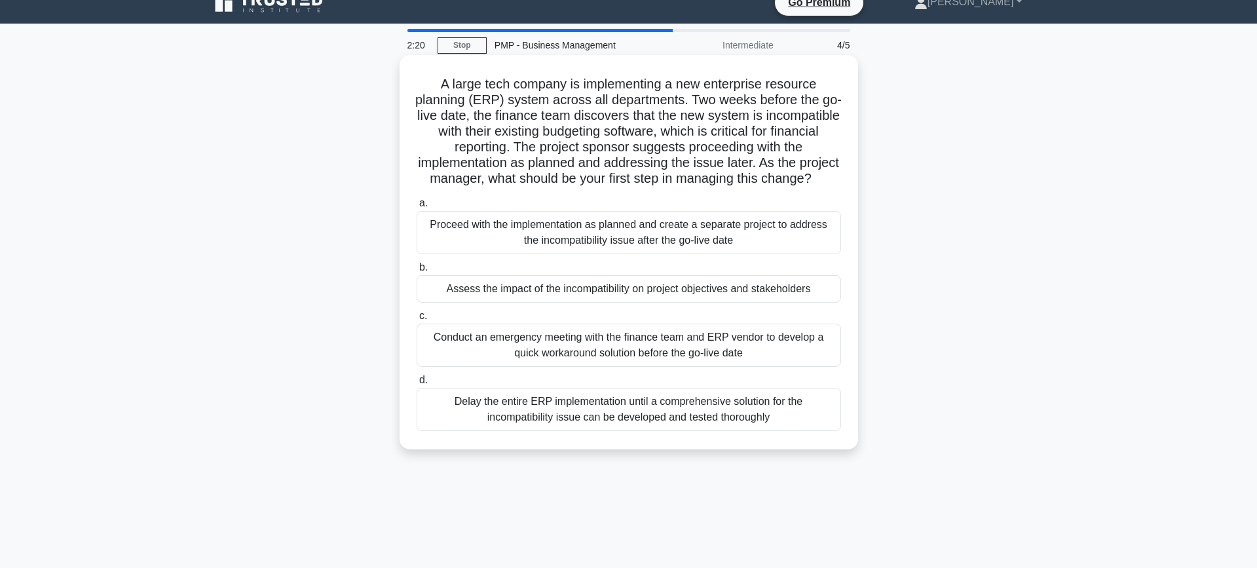
click at [604, 288] on div "Assess the impact of the incompatibility on project objectives and stakeholders" at bounding box center [629, 289] width 424 height 28
click at [417, 272] on input "b. Assess the impact of the incompatibility on project objectives and stakehold…" at bounding box center [417, 267] width 0 height 9
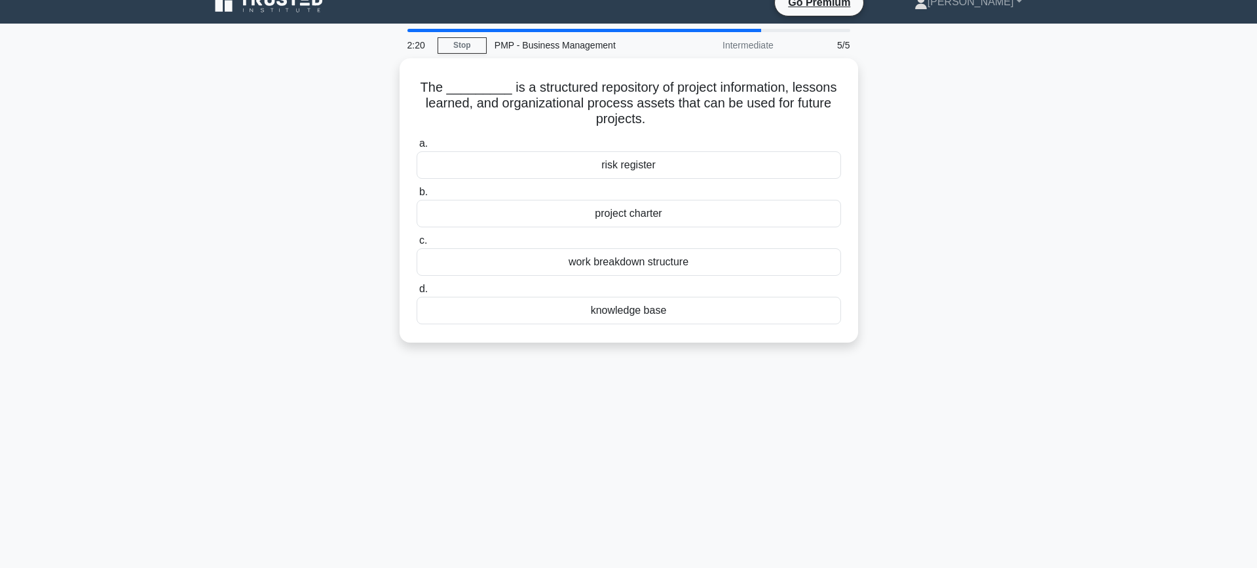
scroll to position [0, 0]
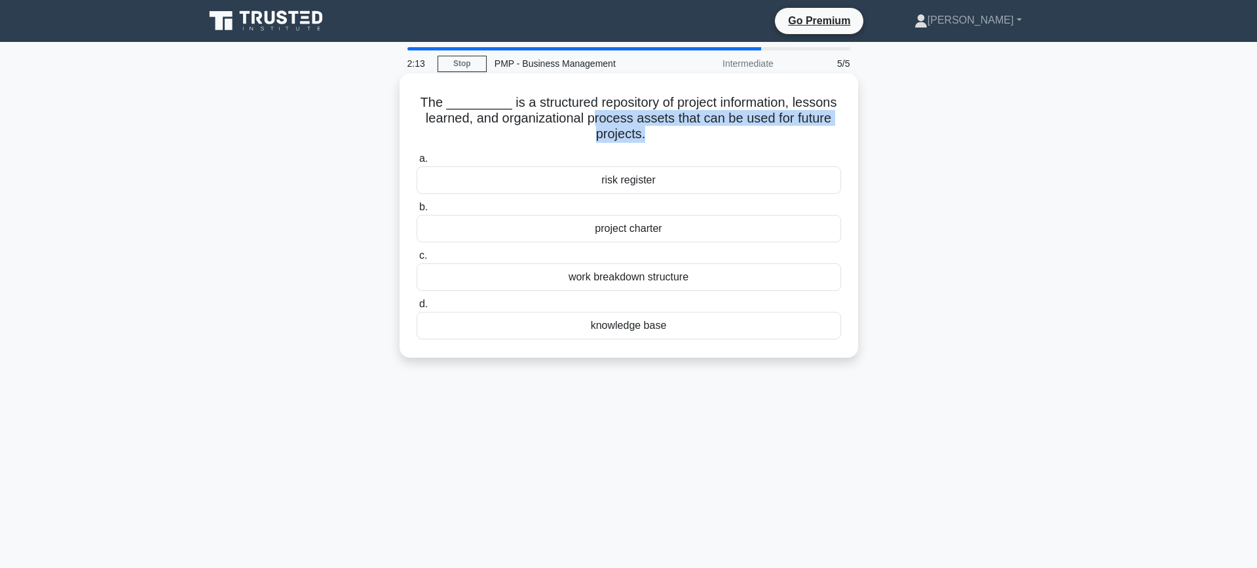
drag, startPoint x: 595, startPoint y: 125, endPoint x: 645, endPoint y: 137, distance: 51.2
click at [645, 137] on h5 "The _________ is a structured repository of project information, lessons learne…" at bounding box center [628, 118] width 427 height 48
click at [621, 336] on div "knowledge base" at bounding box center [629, 326] width 424 height 28
click at [417, 308] on input "d. knowledge base" at bounding box center [417, 304] width 0 height 9
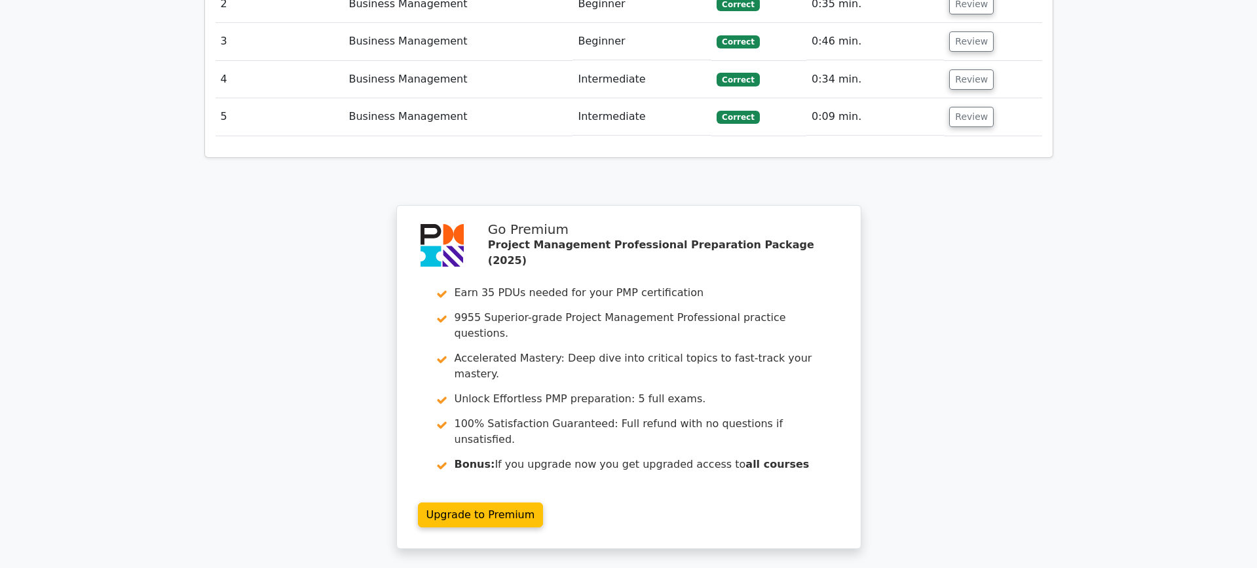
scroll to position [2111, 0]
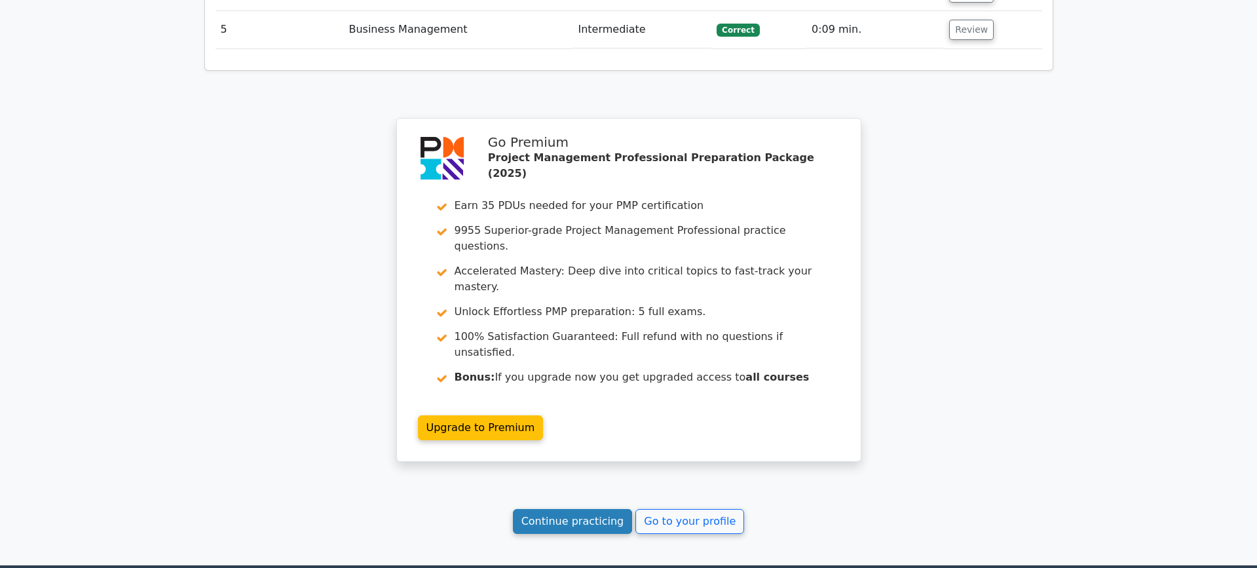
click at [544, 509] on link "Continue practicing" at bounding box center [573, 521] width 120 height 25
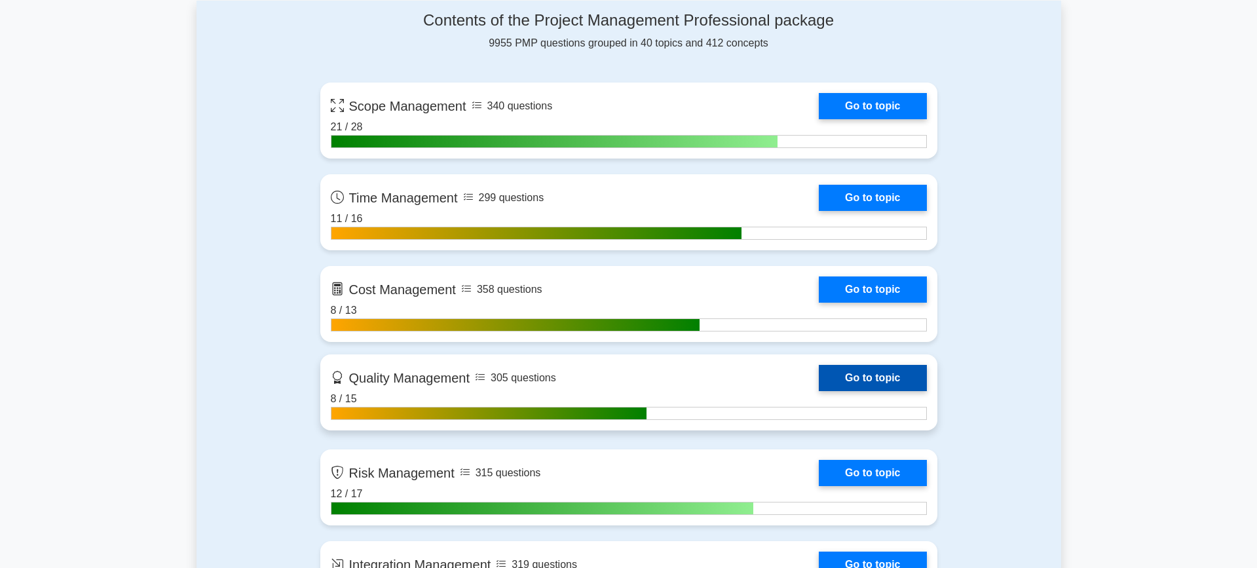
scroll to position [876, 0]
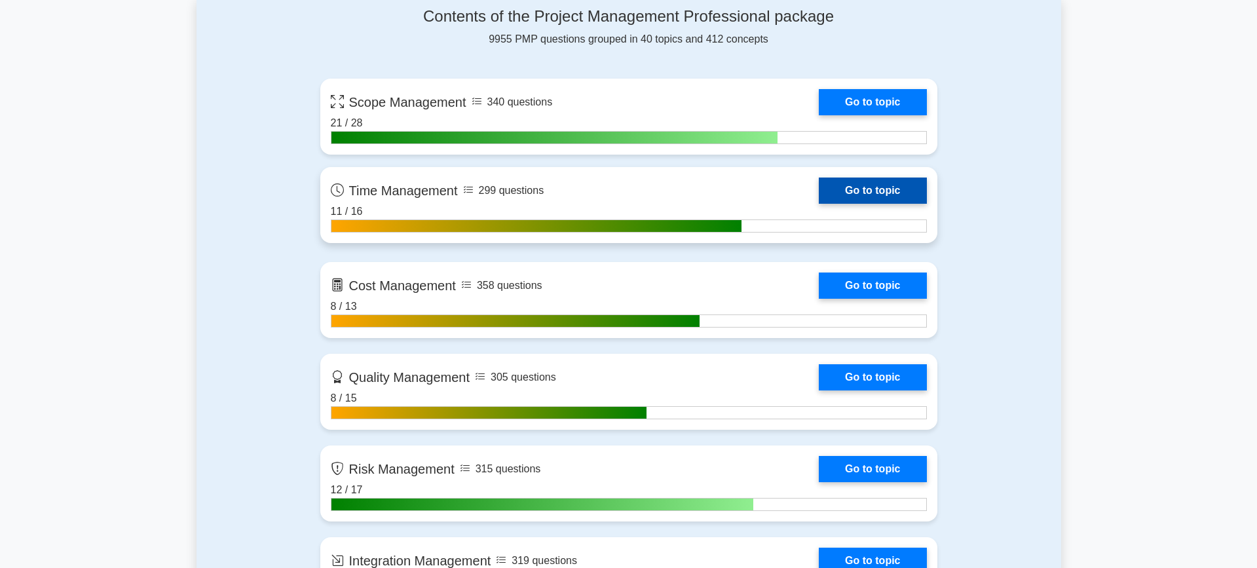
click at [819, 184] on link "Go to topic" at bounding box center [872, 190] width 107 height 26
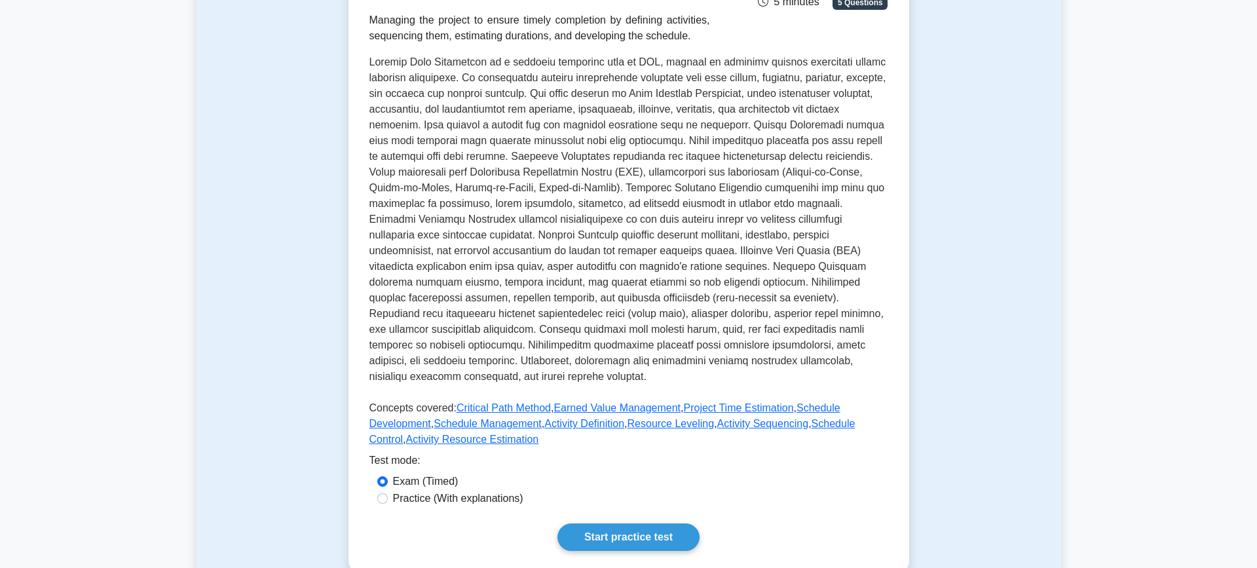
scroll to position [233, 0]
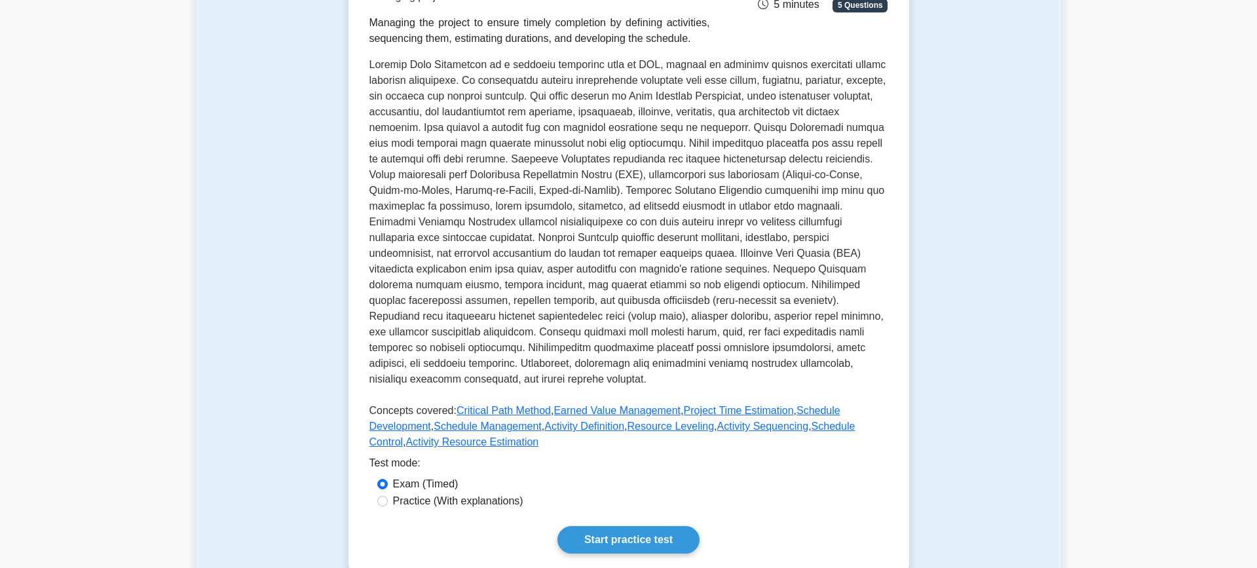
click at [726, 200] on p at bounding box center [628, 224] width 519 height 335
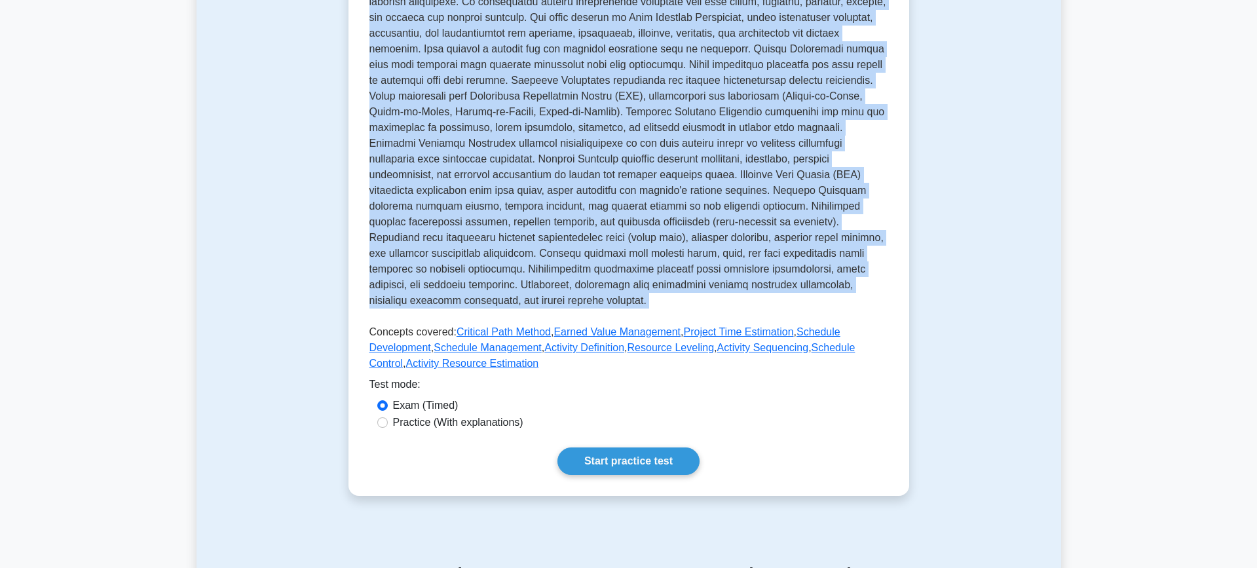
scroll to position [316, 0]
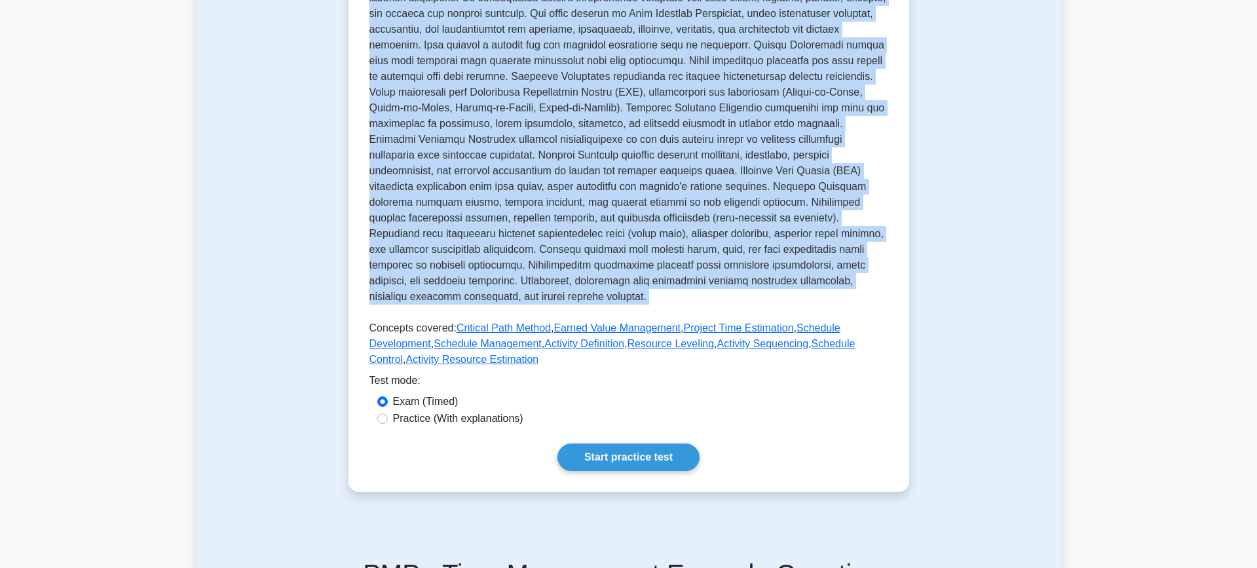
click at [743, 245] on p at bounding box center [628, 141] width 519 height 335
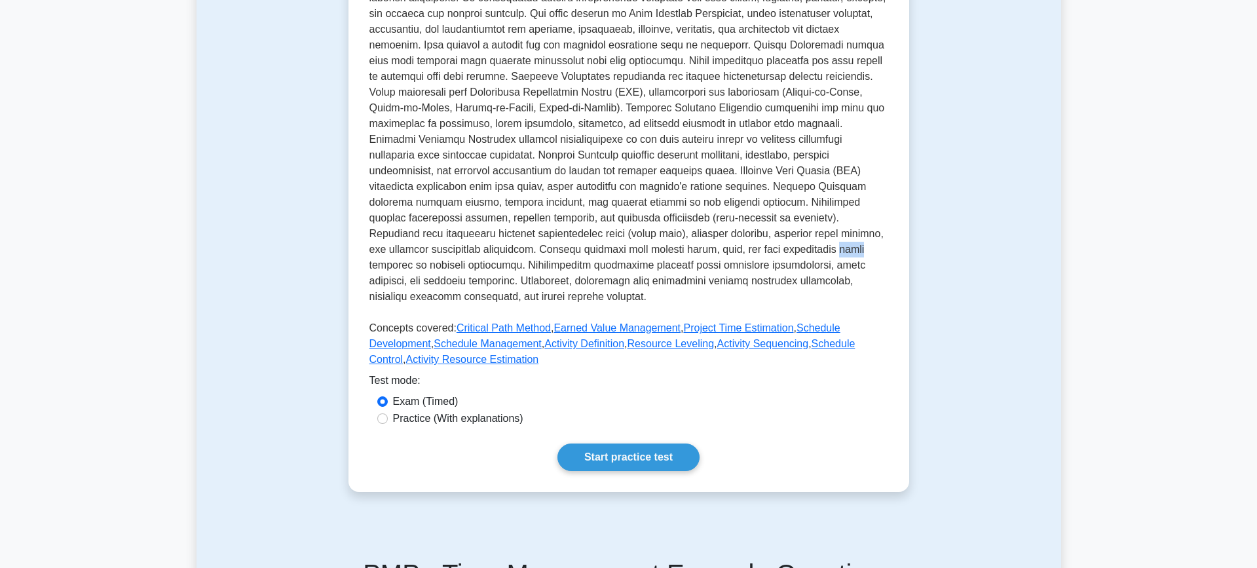
click at [743, 245] on p at bounding box center [628, 141] width 519 height 335
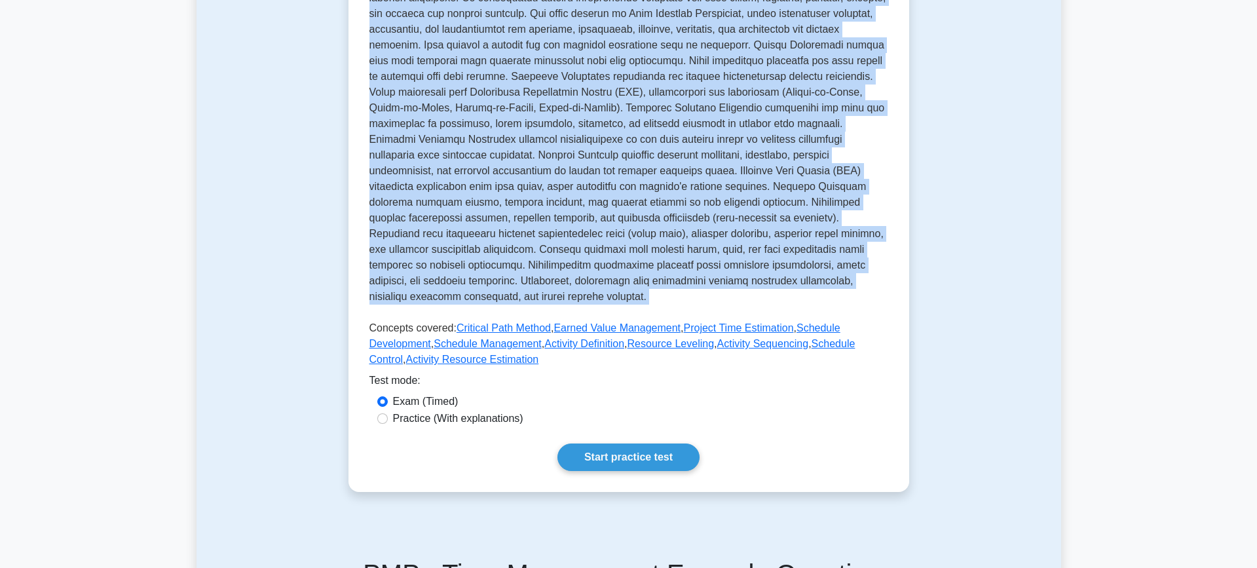
click at [743, 245] on p at bounding box center [628, 141] width 519 height 335
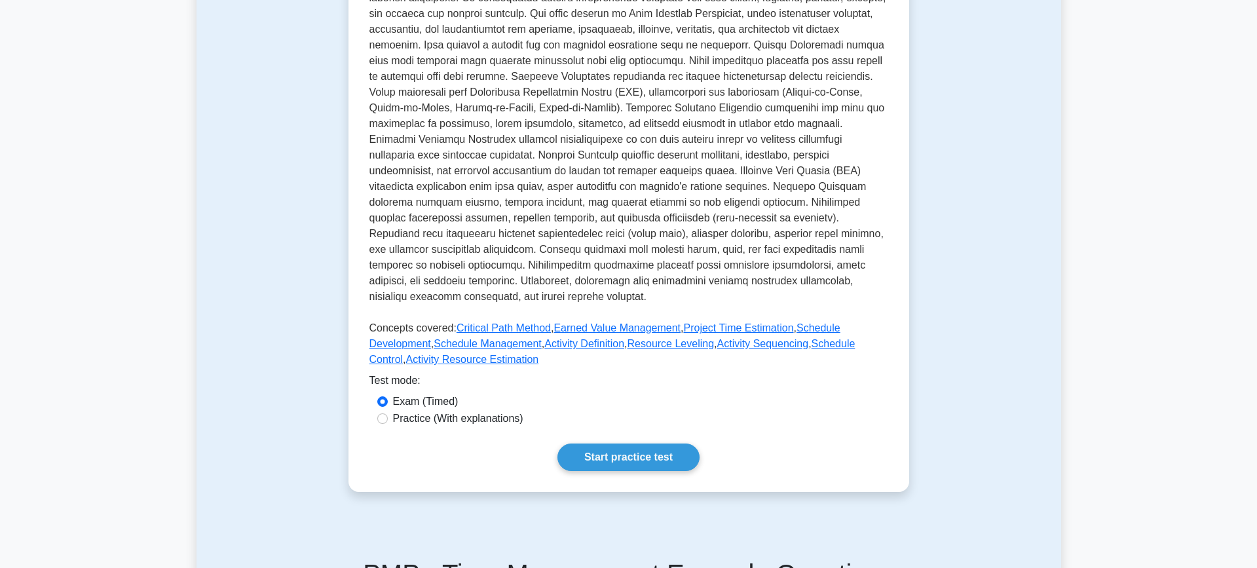
click at [743, 245] on p at bounding box center [628, 141] width 519 height 335
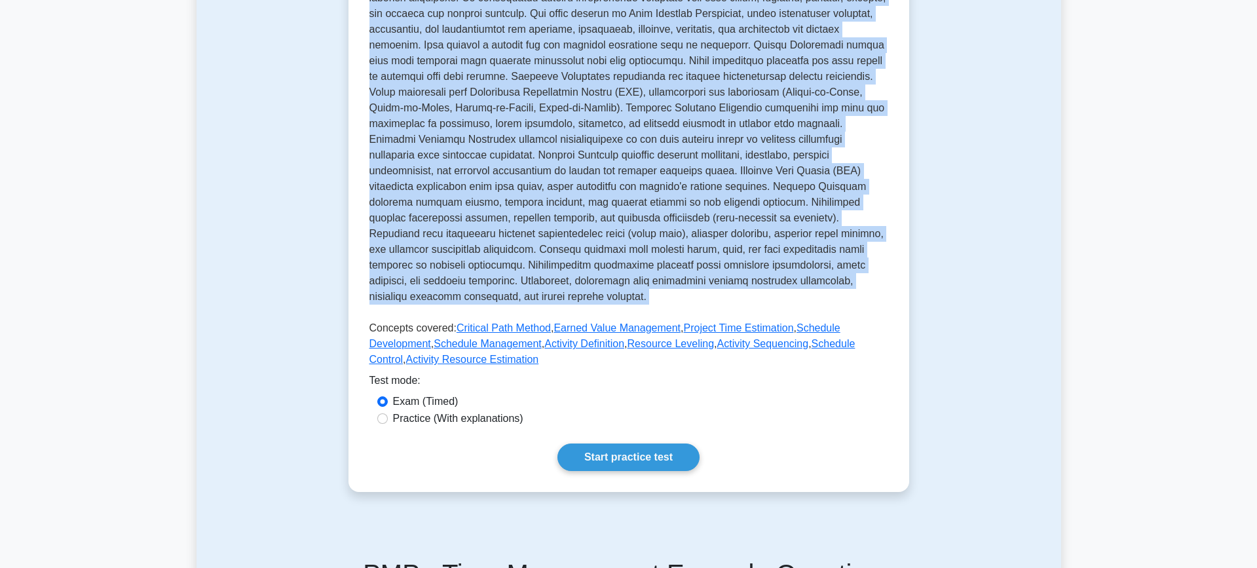
click at [743, 245] on p at bounding box center [628, 141] width 519 height 335
click at [679, 463] on link "Start practice test" at bounding box center [628, 457] width 142 height 28
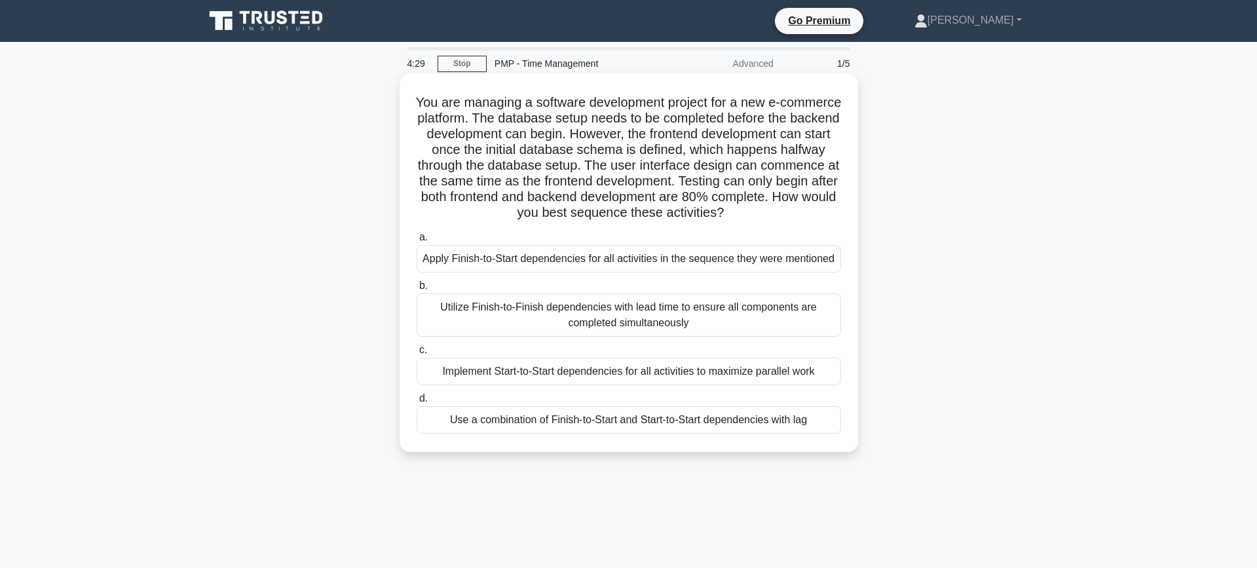
drag, startPoint x: 639, startPoint y: 137, endPoint x: 740, endPoint y: 210, distance: 124.7
click at [740, 210] on h5 "You are managing a software development project for a new e-commerce platform. …" at bounding box center [628, 157] width 427 height 127
click at [739, 210] on icon ".spinner_0XTQ{transform-origin:center;animation:spinner_y6GP .75s linear infini…" at bounding box center [732, 214] width 16 height 16
click at [595, 426] on div "Use a combination of Finish-to-Start and Start-to-Start dependencies with lag" at bounding box center [629, 420] width 424 height 28
click at [417, 403] on input "d. Use a combination of Finish-to-Start and Start-to-Start dependencies with lag" at bounding box center [417, 398] width 0 height 9
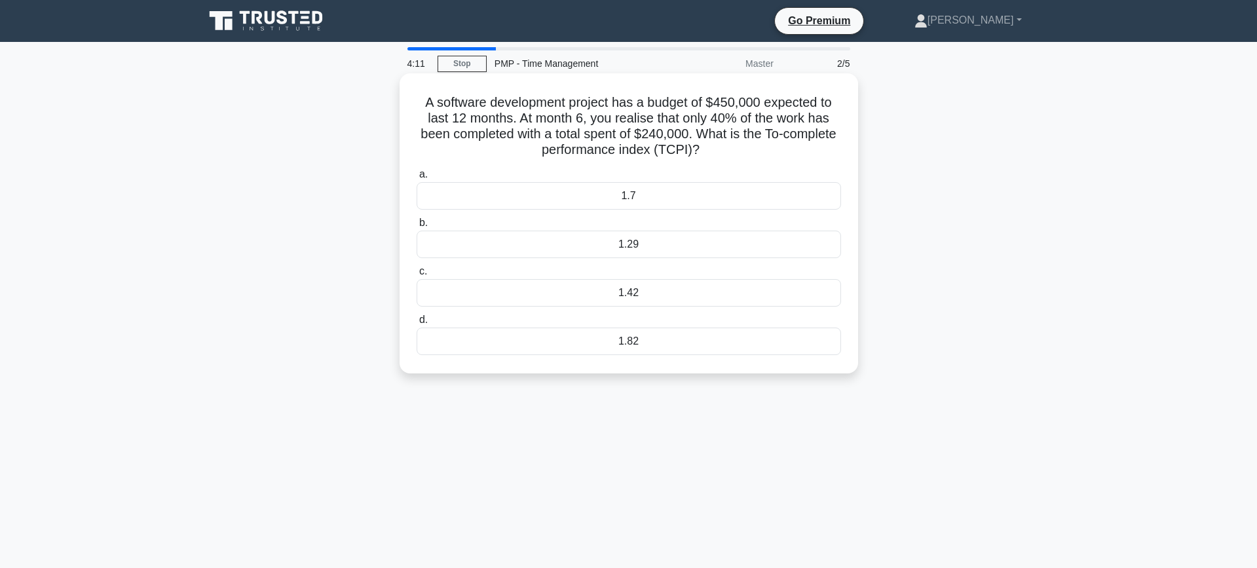
drag, startPoint x: 614, startPoint y: 105, endPoint x: 743, endPoint y: 152, distance: 137.8
click at [744, 152] on h5 "A software development project has a budget of $450,000 expected to last 12 mon…" at bounding box center [628, 126] width 427 height 64
click at [669, 249] on div "1.29" at bounding box center [629, 245] width 424 height 28
click at [417, 227] on input "b. 1.29" at bounding box center [417, 223] width 0 height 9
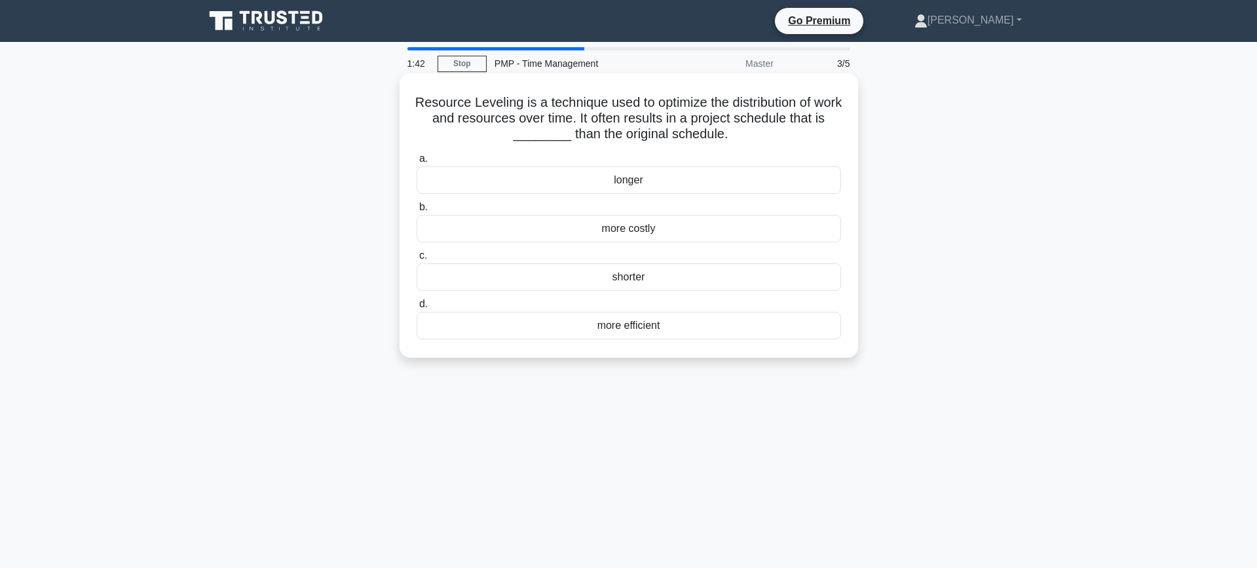
click at [638, 183] on div "longer" at bounding box center [629, 180] width 424 height 28
click at [417, 163] on input "a. longer" at bounding box center [417, 159] width 0 height 9
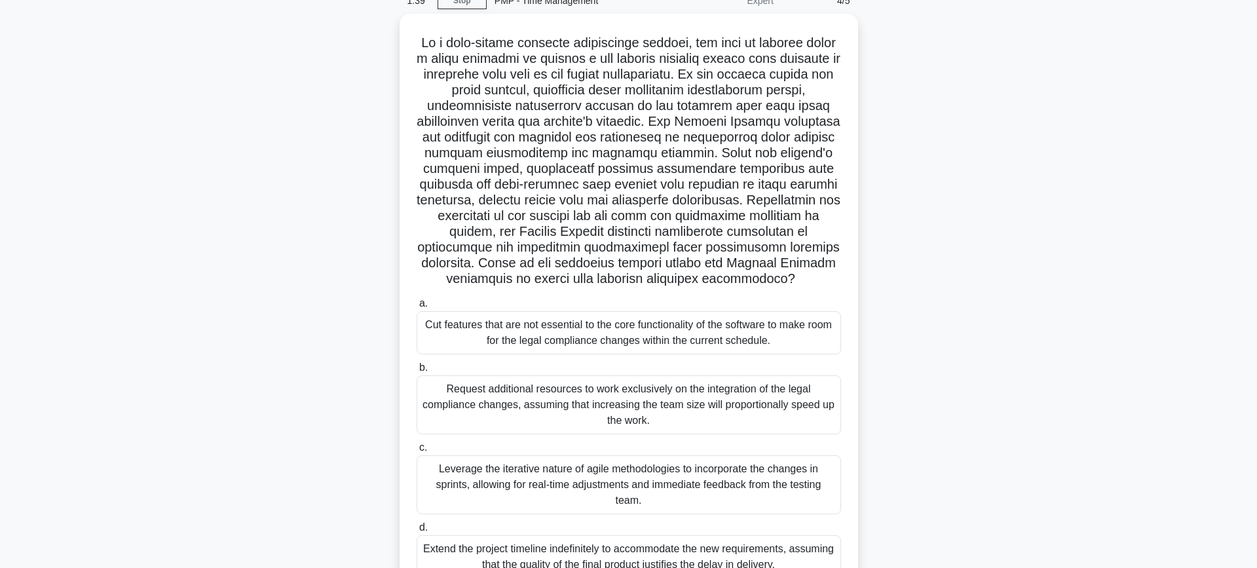
scroll to position [60, 0]
drag, startPoint x: 705, startPoint y: 64, endPoint x: 713, endPoint y: 219, distance: 155.4
click at [713, 219] on h5 ".spinner_0XTQ{transform-origin:center;animation:spinner_y6GP .75s linear infini…" at bounding box center [628, 161] width 427 height 253
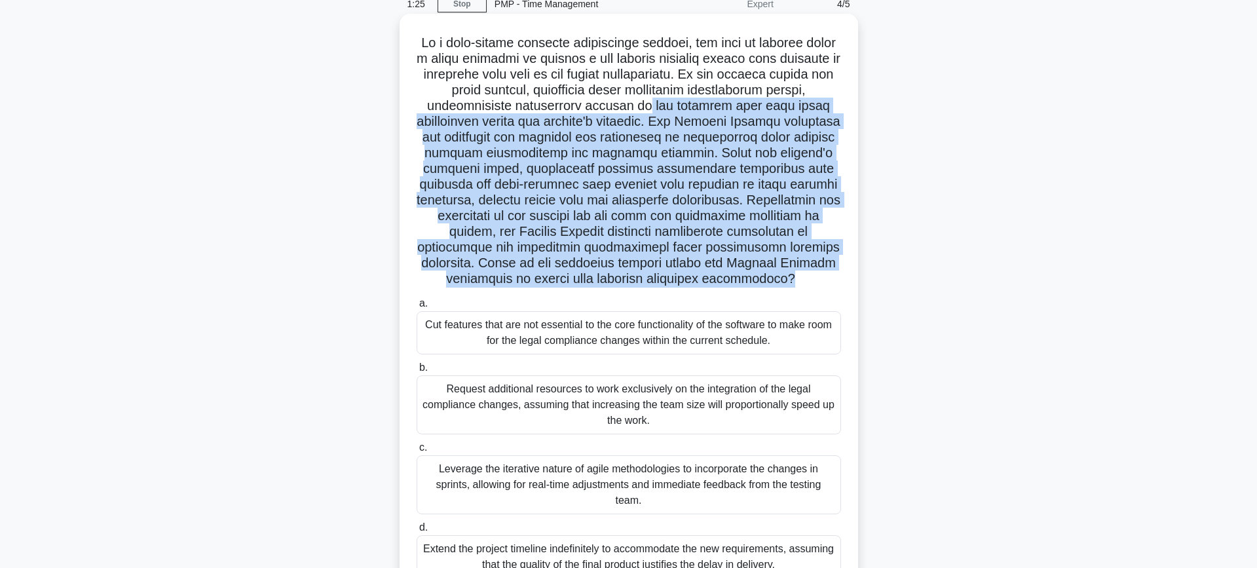
drag, startPoint x: 673, startPoint y: 102, endPoint x: 678, endPoint y: 280, distance: 178.2
click at [679, 281] on h5 ".spinner_0XTQ{transform-origin:center;animation:spinner_y6GP .75s linear infini…" at bounding box center [628, 161] width 427 height 253
click at [707, 164] on h5 ".spinner_0XTQ{transform-origin:center;animation:spinner_y6GP .75s linear infini…" at bounding box center [628, 161] width 427 height 253
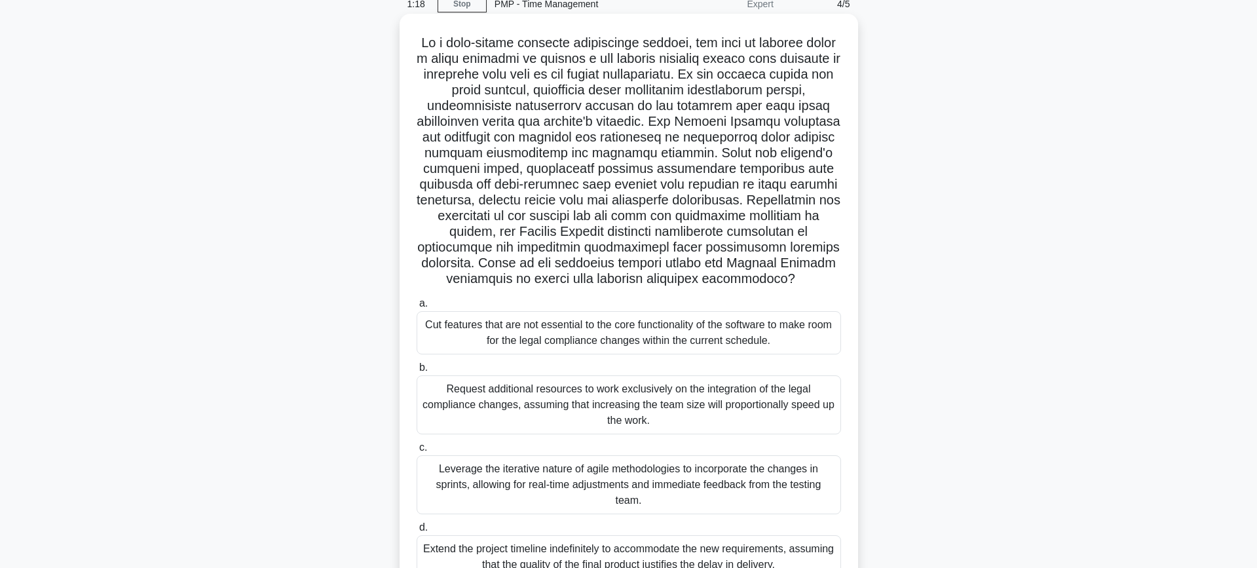
drag, startPoint x: 657, startPoint y: 128, endPoint x: 685, endPoint y: 278, distance: 152.6
click at [685, 278] on h5 ".spinner_0XTQ{transform-origin:center;animation:spinner_y6GP .75s linear infini…" at bounding box center [628, 161] width 427 height 253
click at [663, 182] on h5 ".spinner_0XTQ{transform-origin:center;animation:spinner_y6GP .75s linear infini…" at bounding box center [628, 161] width 427 height 253
drag, startPoint x: 682, startPoint y: 147, endPoint x: 690, endPoint y: 284, distance: 136.4
click at [692, 286] on h5 ".spinner_0XTQ{transform-origin:center;animation:spinner_y6GP .75s linear infini…" at bounding box center [628, 161] width 427 height 253
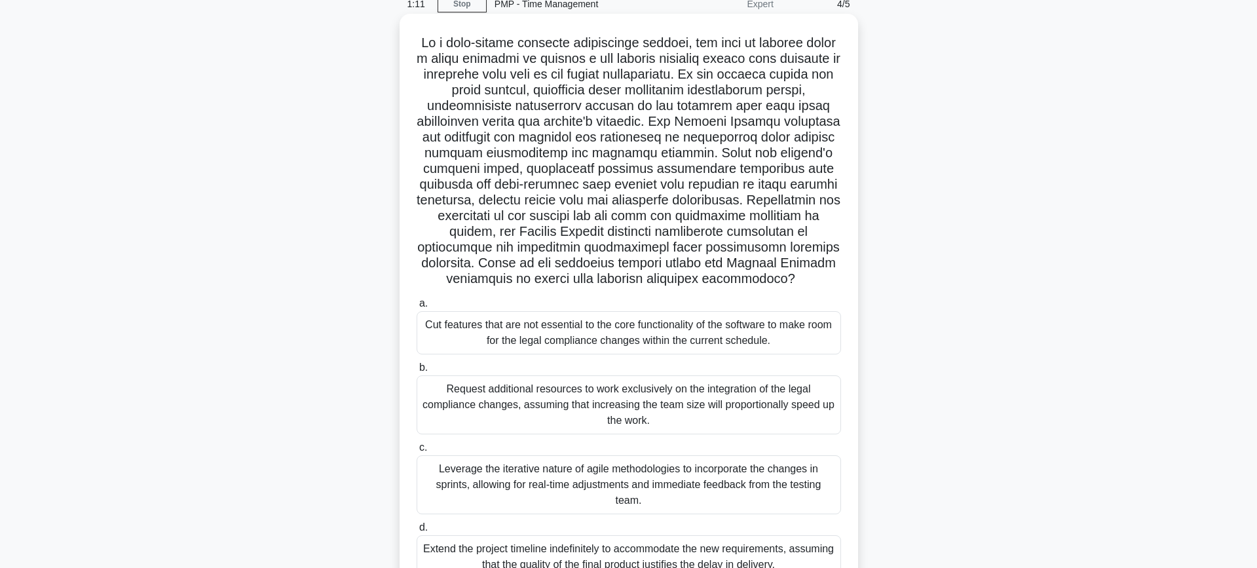
click at [682, 220] on h5 ".spinner_0XTQ{transform-origin:center;animation:spinner_y6GP .75s linear infini…" at bounding box center [628, 161] width 427 height 253
drag, startPoint x: 686, startPoint y: 172, endPoint x: 722, endPoint y: 276, distance: 110.8
click at [722, 282] on h5 ".spinner_0XTQ{transform-origin:center;animation:spinner_y6GP .75s linear infini…" at bounding box center [628, 161] width 427 height 253
click at [675, 268] on h5 ".spinner_0XTQ{transform-origin:center;animation:spinner_y6GP .75s linear infini…" at bounding box center [628, 161] width 427 height 253
drag, startPoint x: 658, startPoint y: 221, endPoint x: 684, endPoint y: 282, distance: 65.7
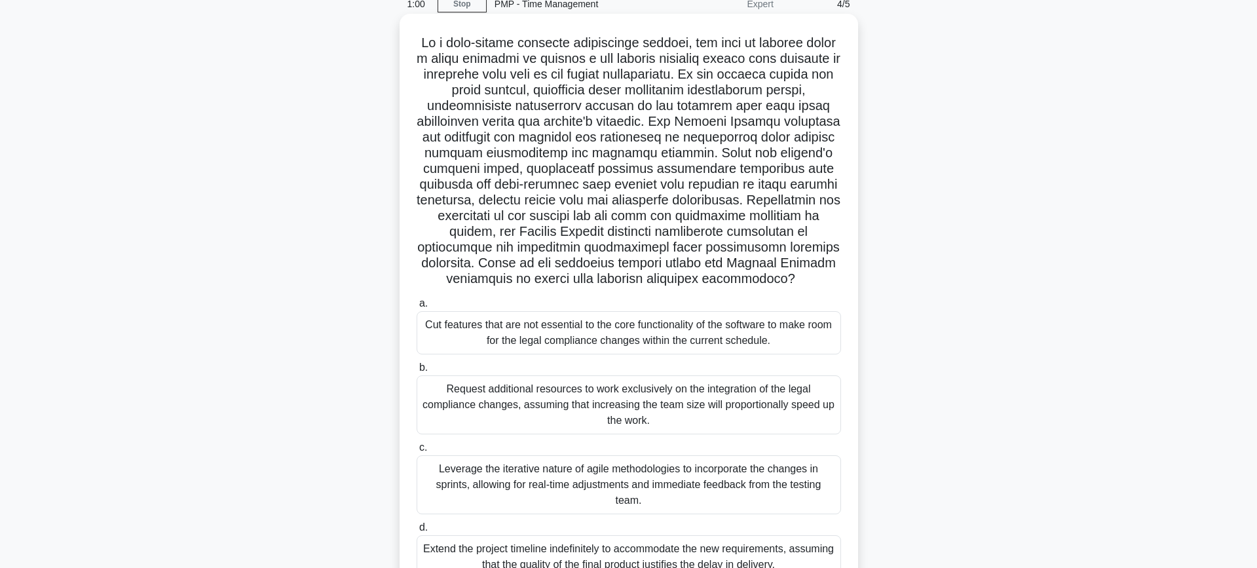
click at [684, 282] on h5 ".spinner_0XTQ{transform-origin:center;animation:spinner_y6GP .75s linear infini…" at bounding box center [628, 161] width 427 height 253
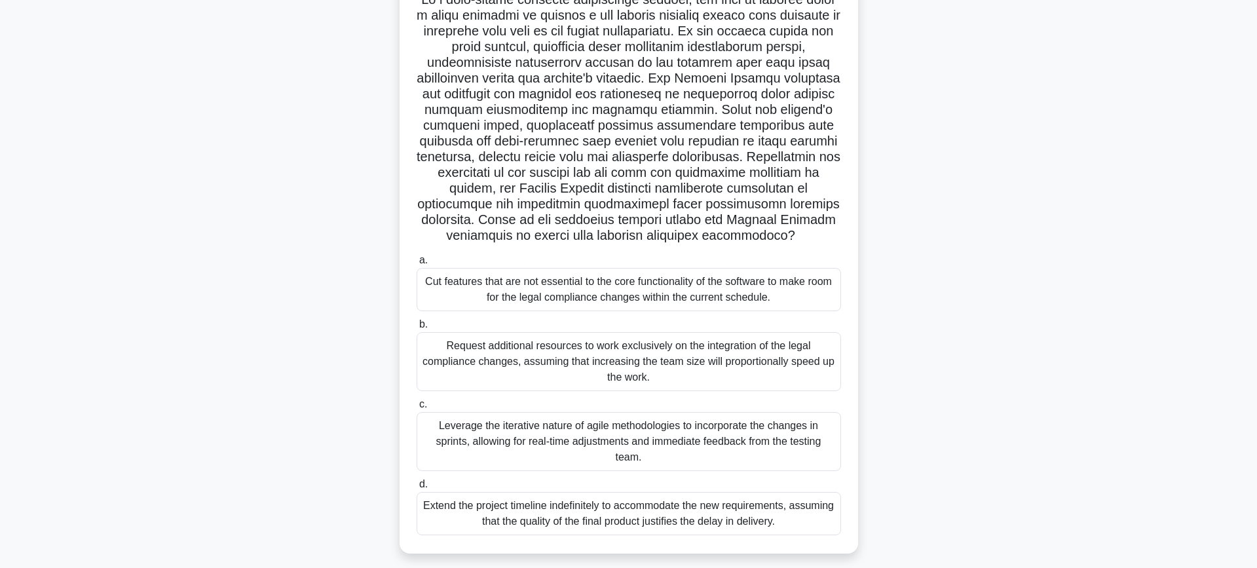
scroll to position [102, 0]
click at [634, 301] on div "Cut features that are not essential to the core functionality of the software t…" at bounding box center [629, 290] width 424 height 43
click at [417, 266] on input "a. Cut features that are not essential to the core functionality of the softwar…" at bounding box center [417, 261] width 0 height 9
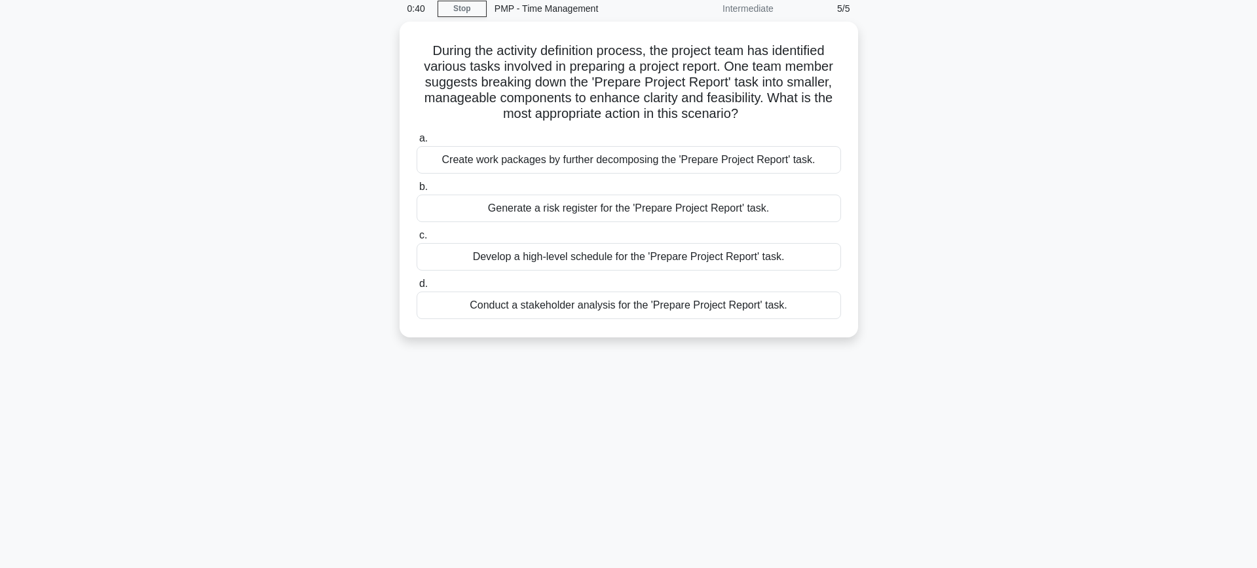
scroll to position [0, 0]
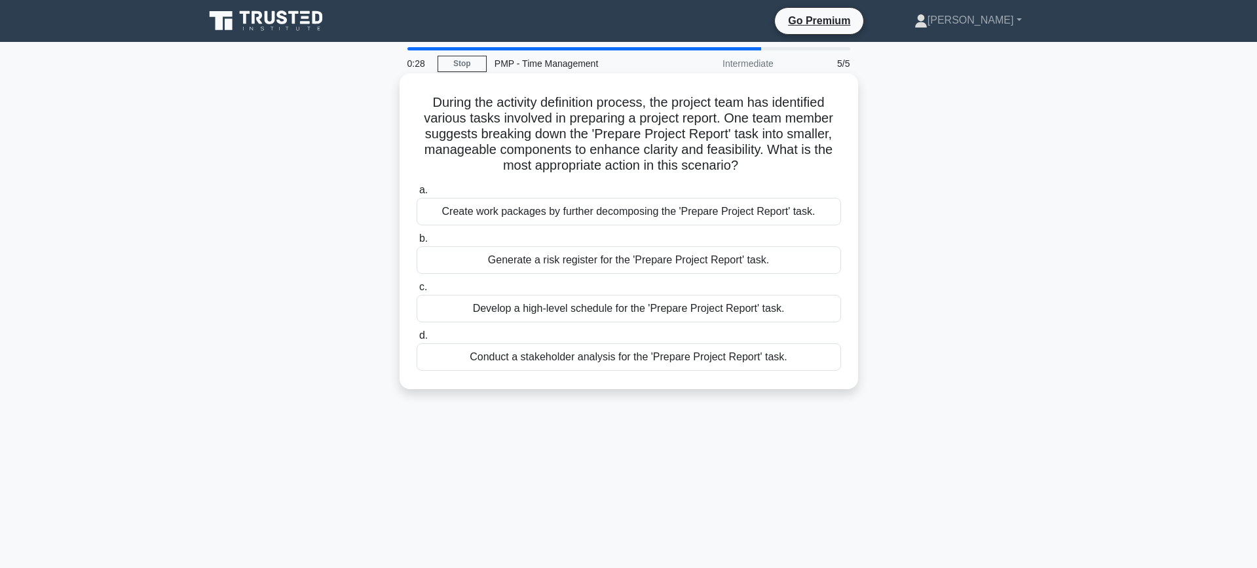
drag, startPoint x: 544, startPoint y: 107, endPoint x: 742, endPoint y: 166, distance: 206.4
click at [742, 168] on h5 "During the activity definition process, the project team has identified various…" at bounding box center [628, 134] width 427 height 80
click at [611, 138] on h5 "During the activity definition process, the project team has identified various…" at bounding box center [628, 134] width 427 height 80
drag, startPoint x: 497, startPoint y: 147, endPoint x: 781, endPoint y: 165, distance: 284.2
click at [782, 167] on h5 "During the activity definition process, the project team has identified various…" at bounding box center [628, 134] width 427 height 80
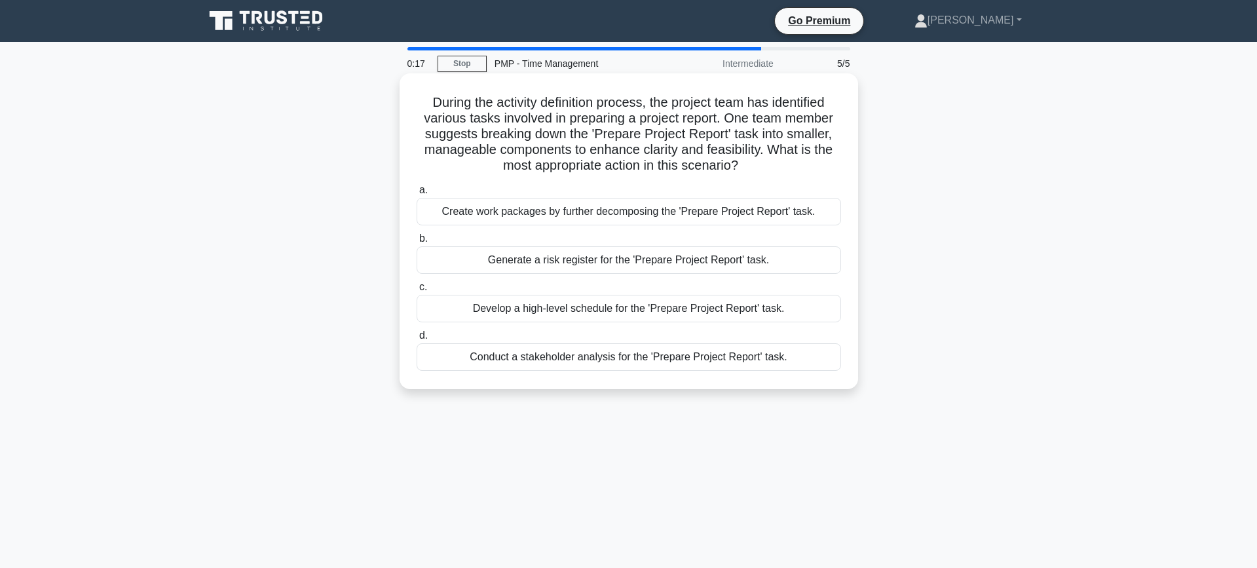
drag, startPoint x: 581, startPoint y: 110, endPoint x: 749, endPoint y: 160, distance: 175.5
click at [750, 160] on h5 "During the activity definition process, the project team has identified various…" at bounding box center [628, 134] width 427 height 80
click at [688, 162] on h5 "During the activity definition process, the project team has identified various…" at bounding box center [628, 134] width 427 height 80
drag, startPoint x: 591, startPoint y: 151, endPoint x: 758, endPoint y: 169, distance: 168.0
click at [762, 172] on h5 "During the activity definition process, the project team has identified various…" at bounding box center [628, 134] width 427 height 80
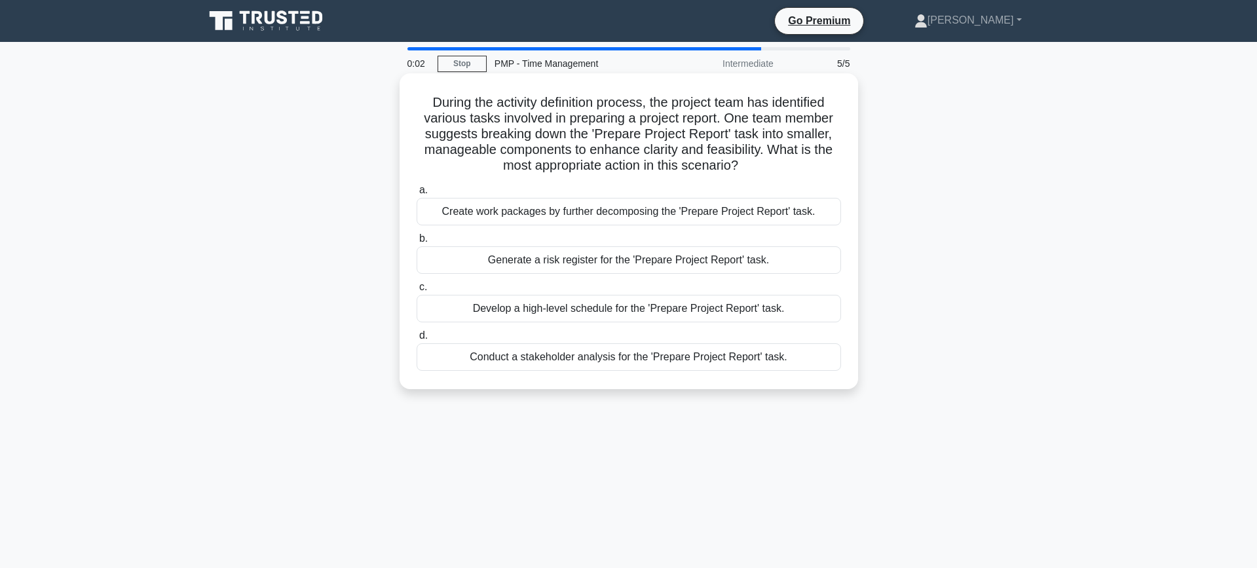
click at [656, 213] on div "Create work packages by further decomposing the 'Prepare Project Report' task." at bounding box center [629, 212] width 424 height 28
click at [417, 195] on input "a. Create work packages by further decomposing the 'Prepare Project Report' tas…" at bounding box center [417, 190] width 0 height 9
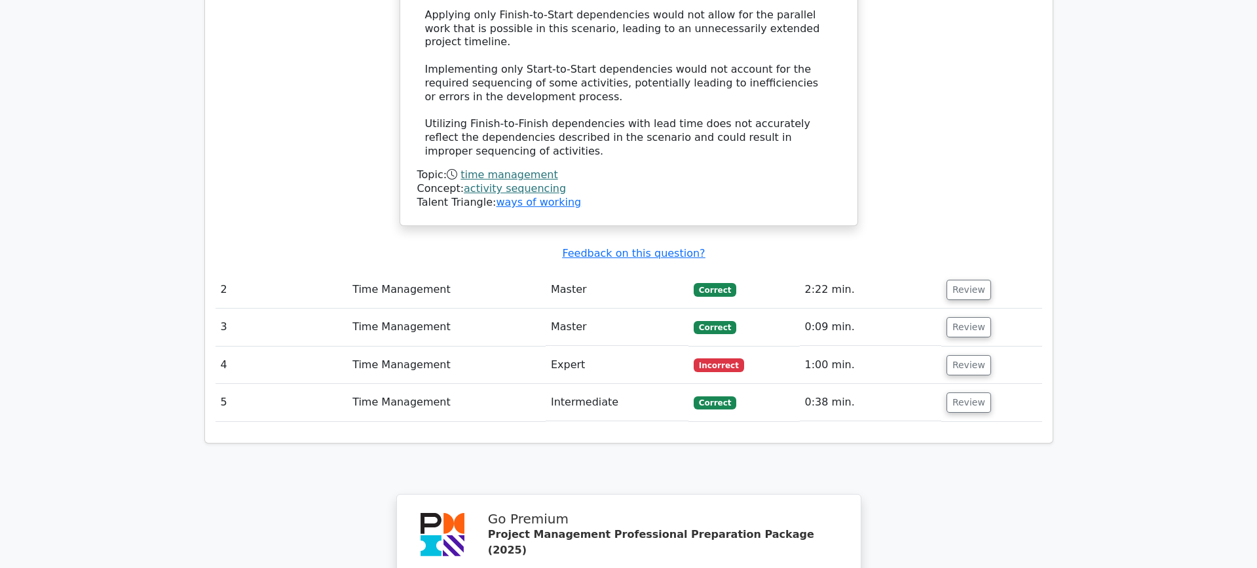
scroll to position [1771, 0]
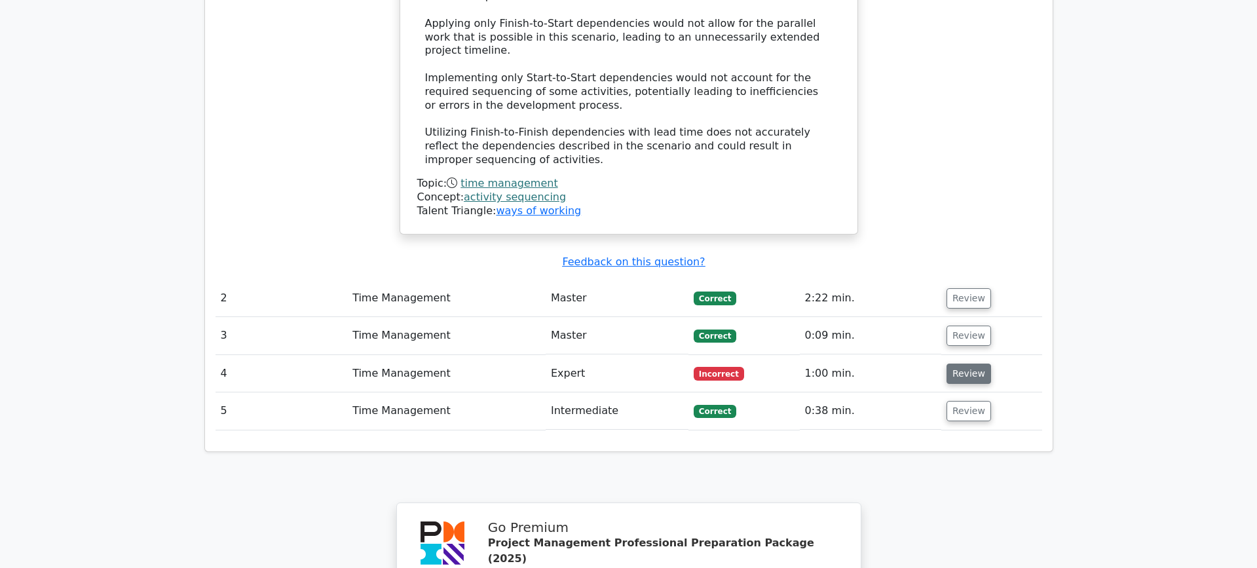
click at [970, 363] on button "Review" at bounding box center [968, 373] width 45 height 20
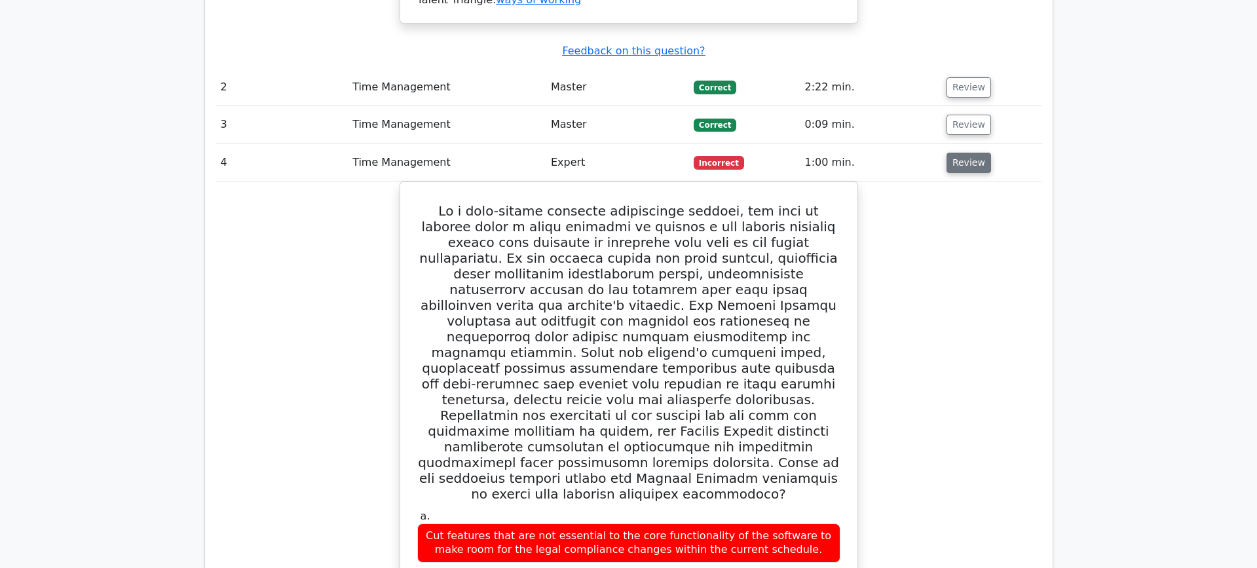
scroll to position [1984, 0]
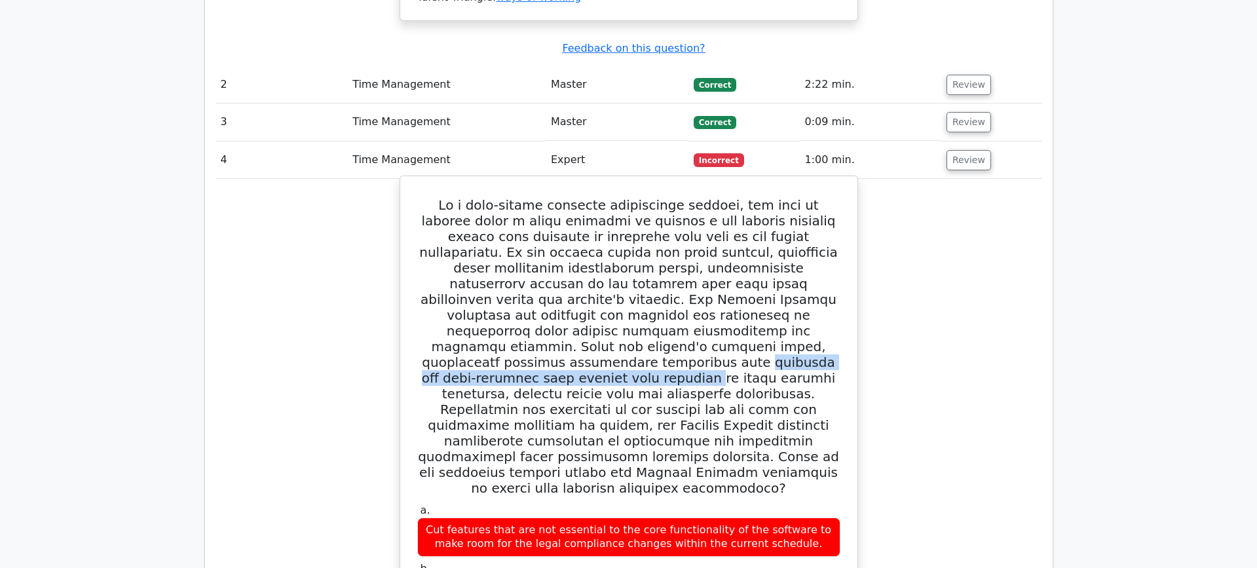
drag, startPoint x: 457, startPoint y: 256, endPoint x: 784, endPoint y: 259, distance: 326.8
click at [784, 259] on h5 at bounding box center [629, 346] width 426 height 299
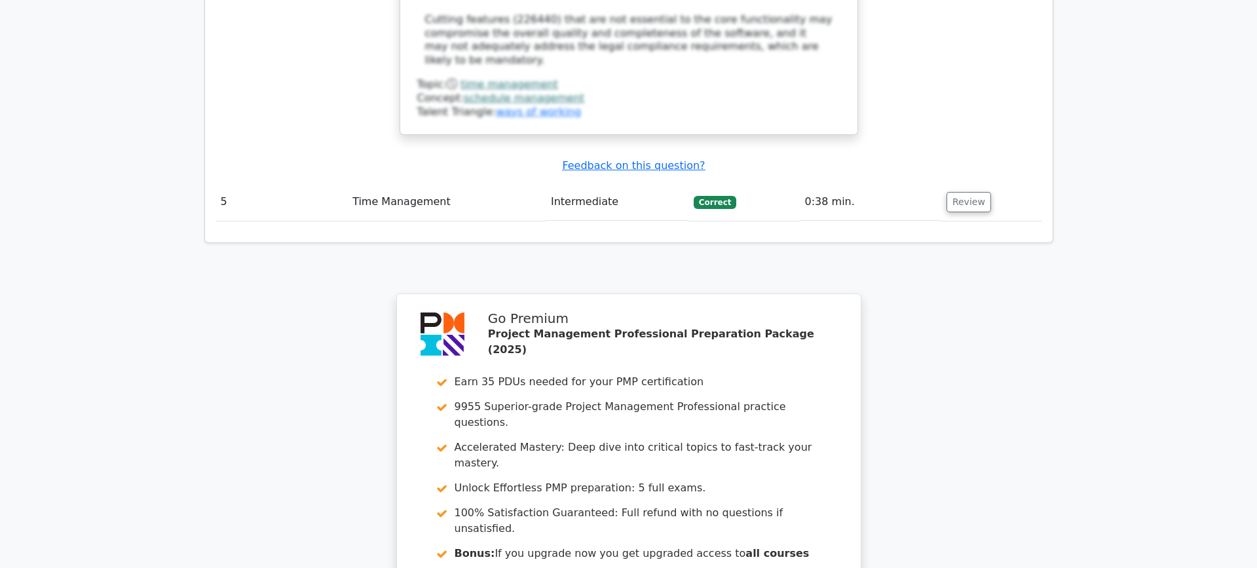
scroll to position [3182, 0]
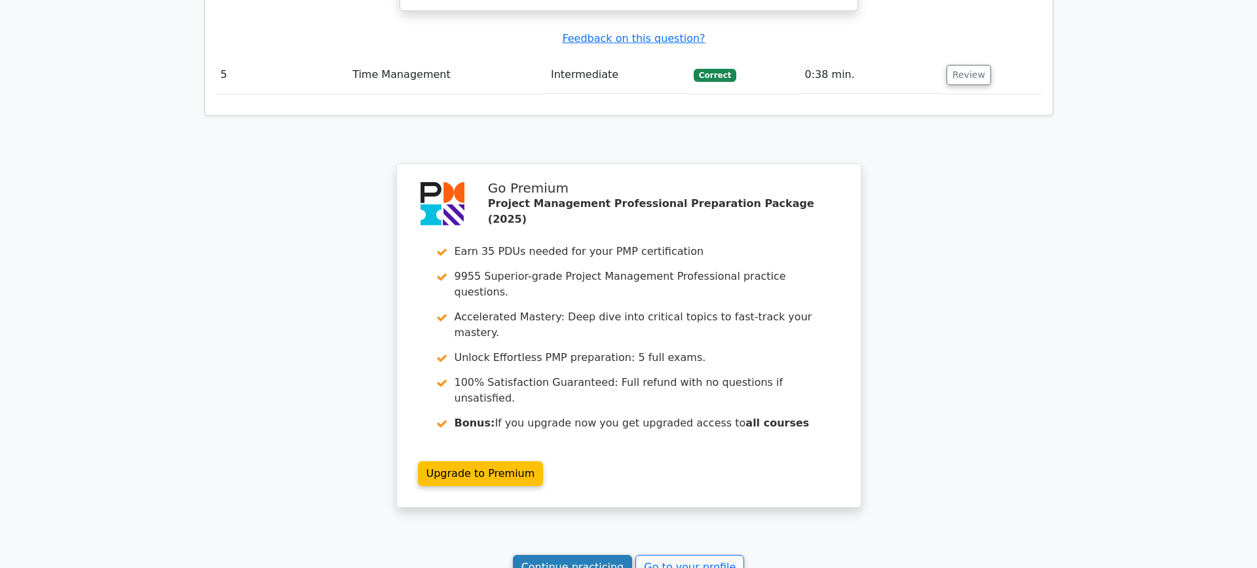
click at [568, 555] on link "Continue practicing" at bounding box center [573, 567] width 120 height 25
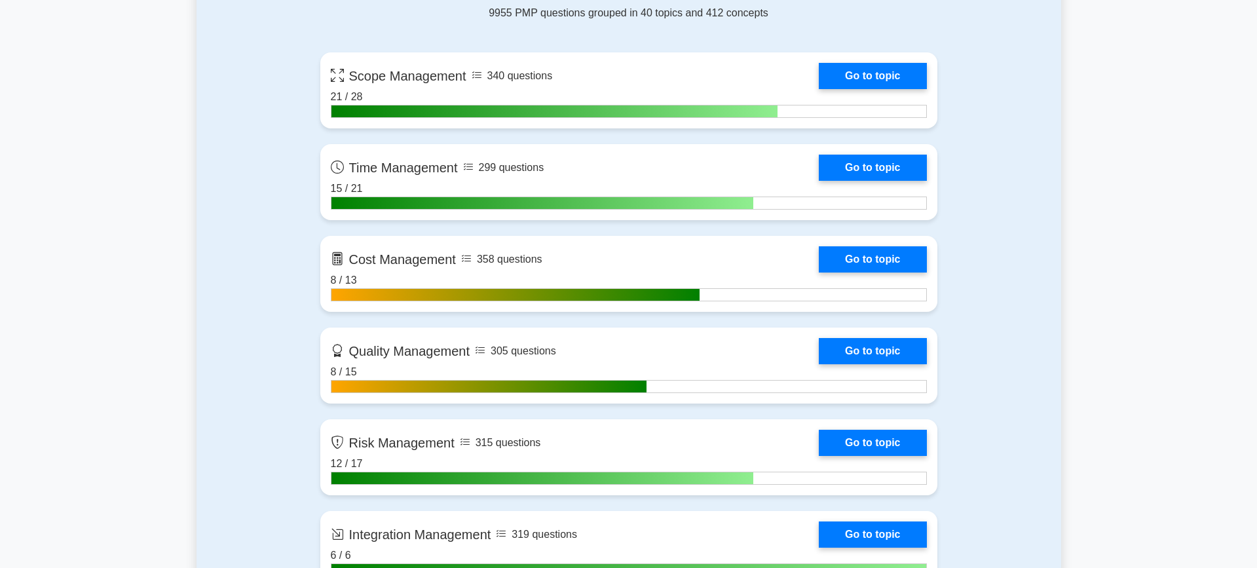
scroll to position [902, 0]
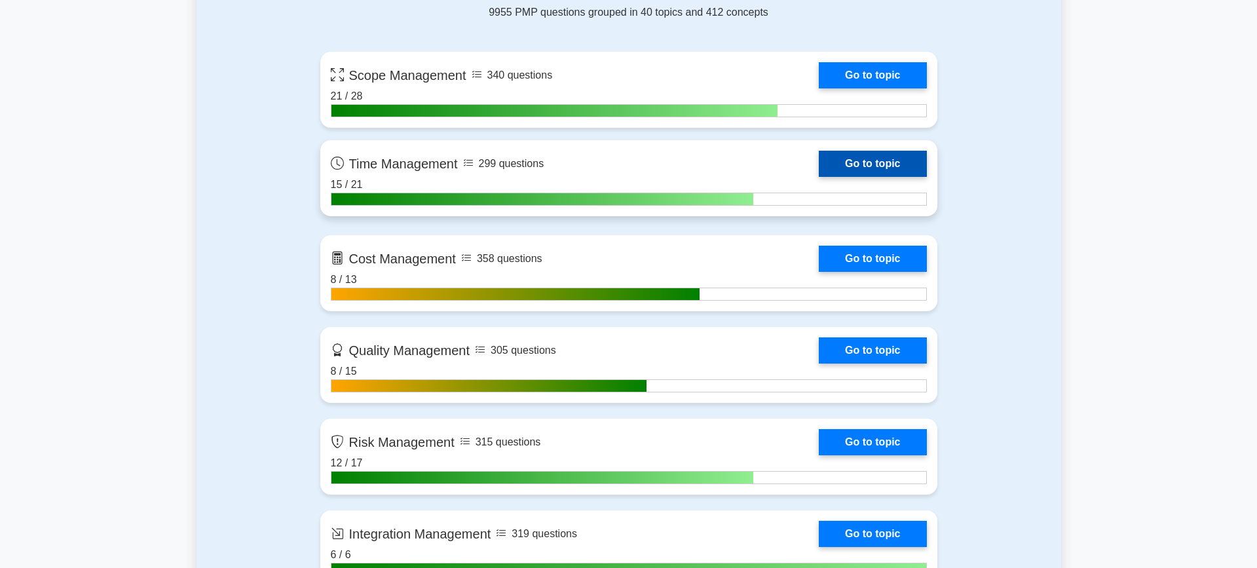
click at [868, 157] on link "Go to topic" at bounding box center [872, 164] width 107 height 26
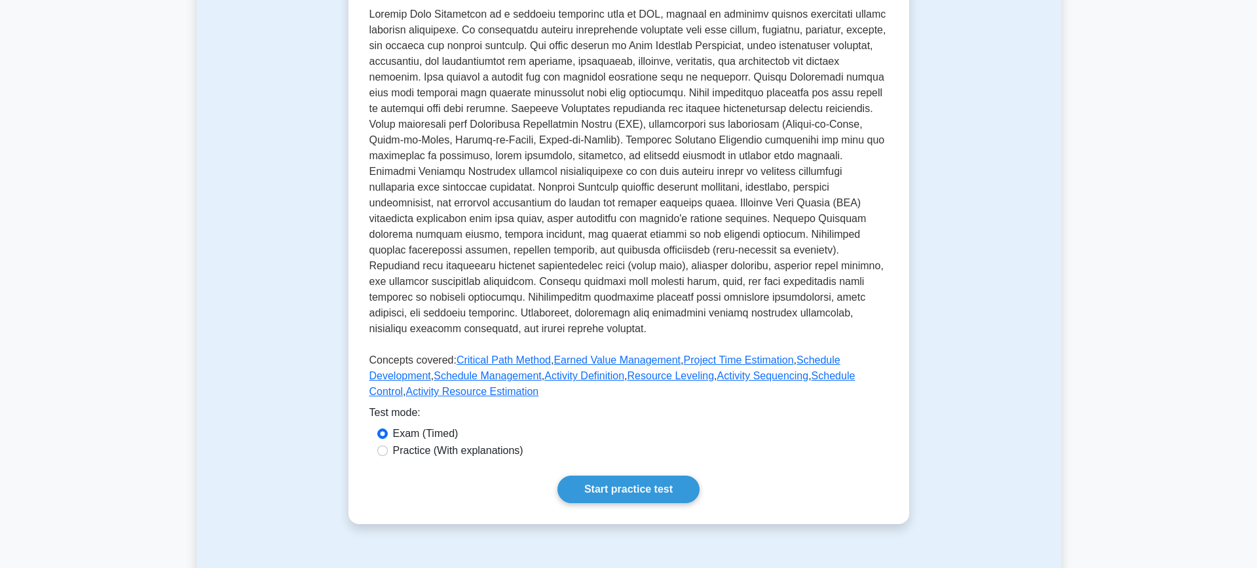
scroll to position [259, 0]
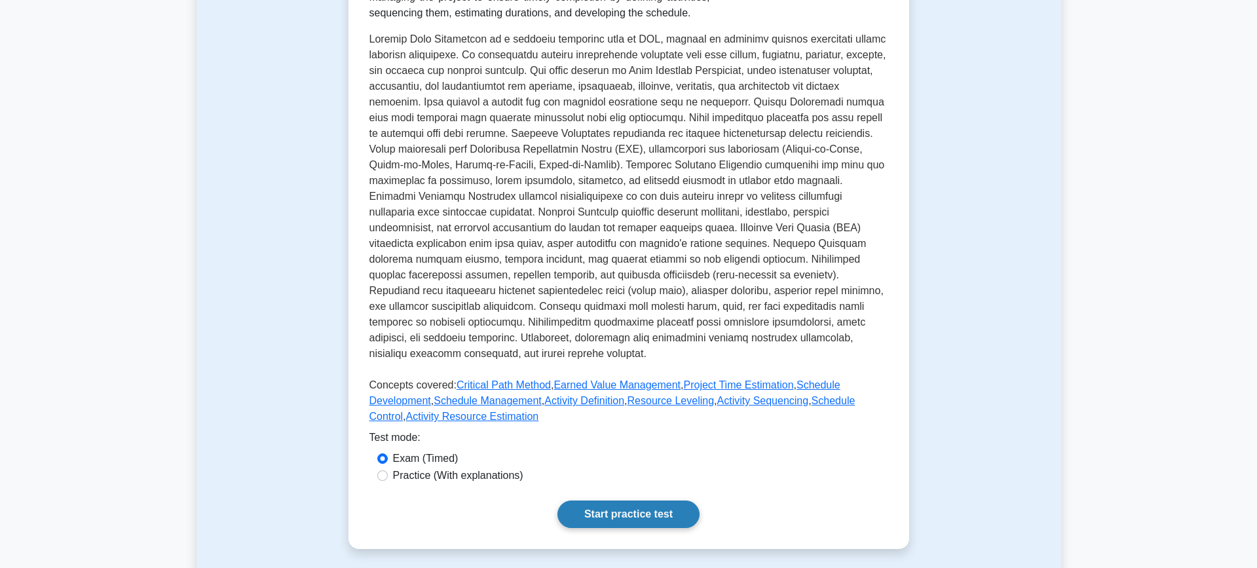
click at [619, 517] on link "Start practice test" at bounding box center [628, 514] width 142 height 28
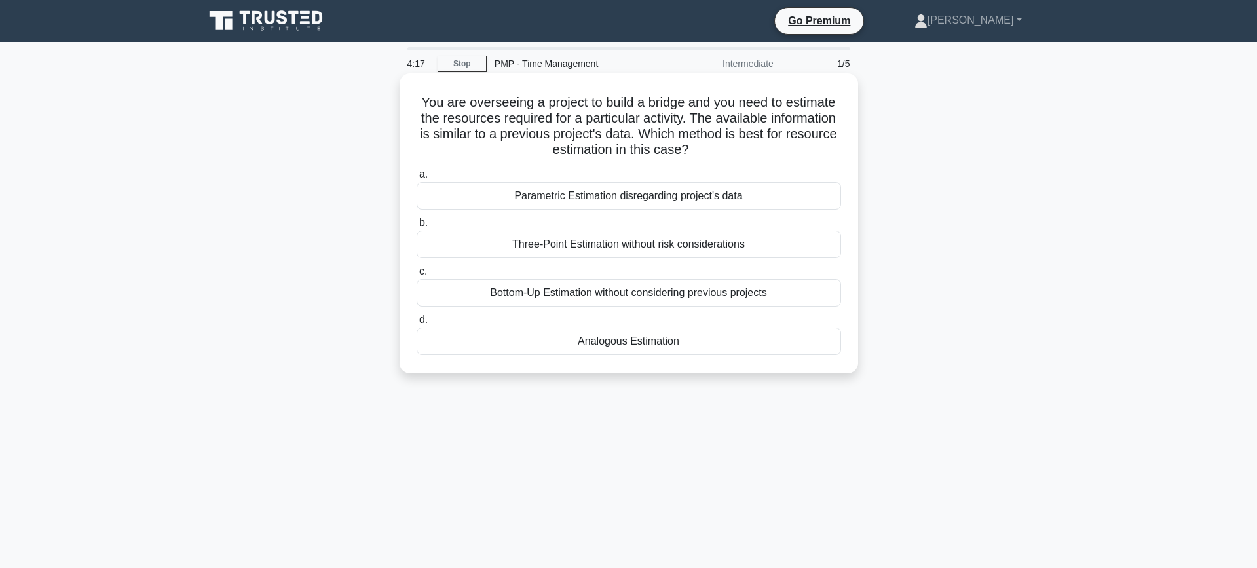
click at [648, 351] on div "Analogous Estimation" at bounding box center [629, 341] width 424 height 28
click at [417, 324] on input "d. Analogous Estimation" at bounding box center [417, 320] width 0 height 9
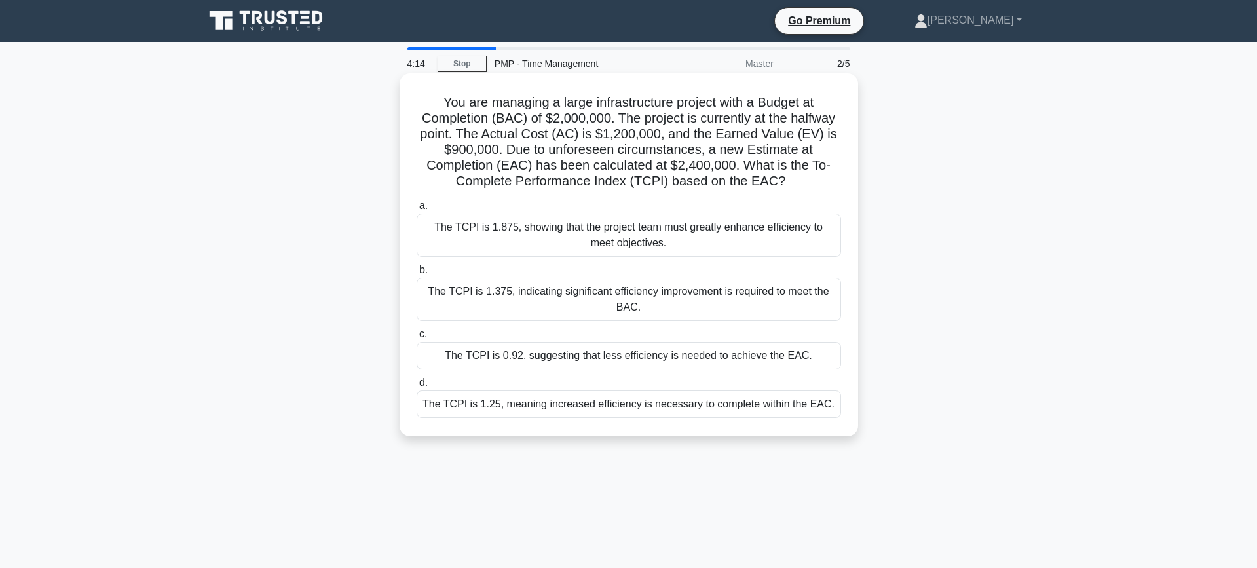
click at [711, 123] on h5 "You are managing a large infrastructure project with a Budget at Completion (BA…" at bounding box center [628, 142] width 427 height 96
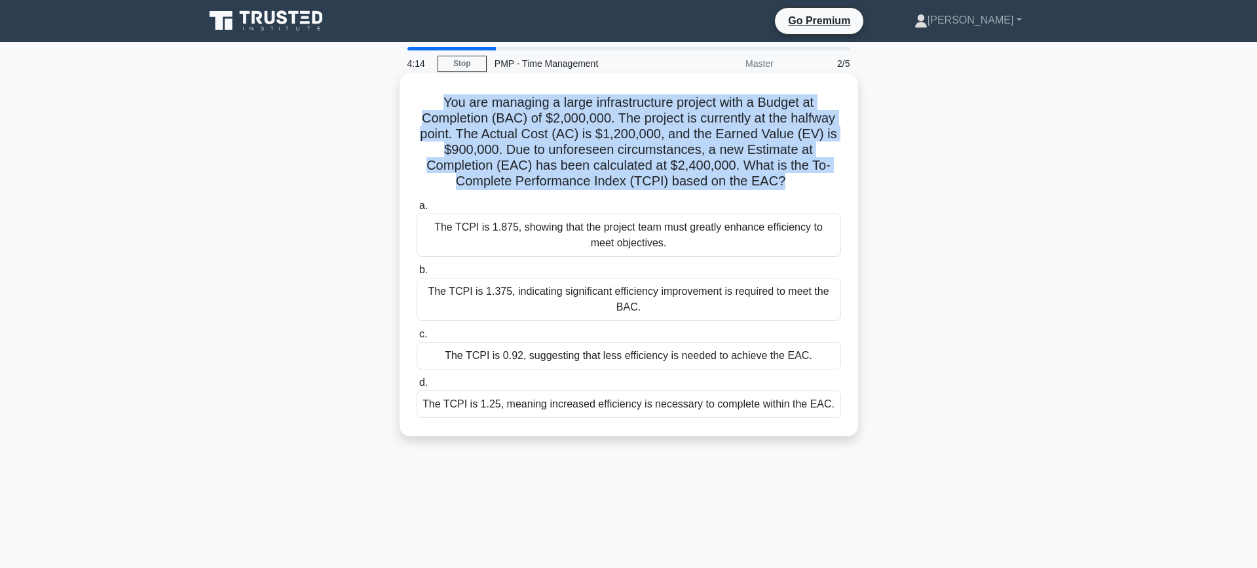
click at [711, 123] on h5 "You are managing a large infrastructure project with a Budget at Completion (BA…" at bounding box center [628, 142] width 427 height 96
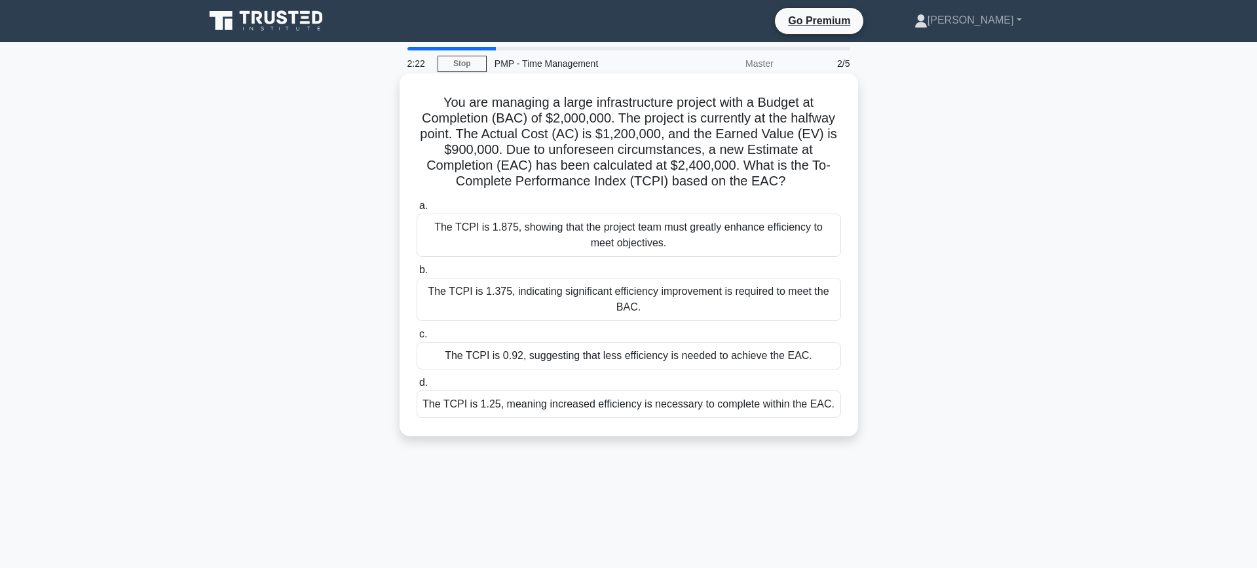
click at [714, 234] on div "The TCPI is 1.875, showing that the project team must greatly enhance efficienc…" at bounding box center [629, 235] width 424 height 43
click at [417, 210] on input "a. The TCPI is 1.875, showing that the project team must greatly enhance effici…" at bounding box center [417, 206] width 0 height 9
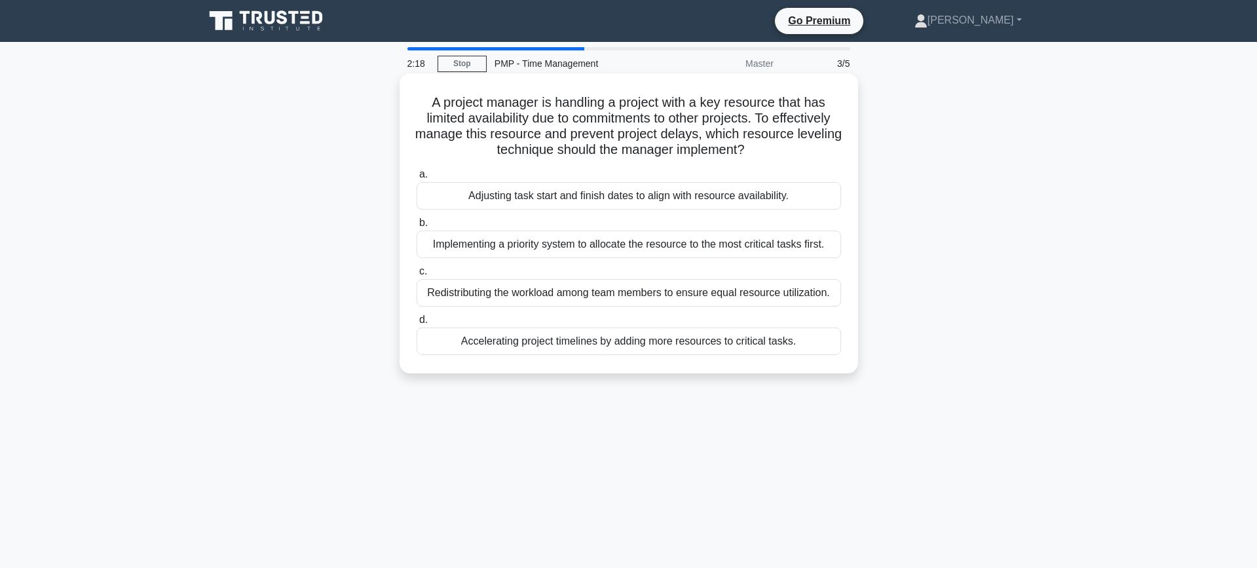
click at [677, 115] on h5 "A project manager is handling a project with a key resource that has limited av…" at bounding box center [628, 126] width 427 height 64
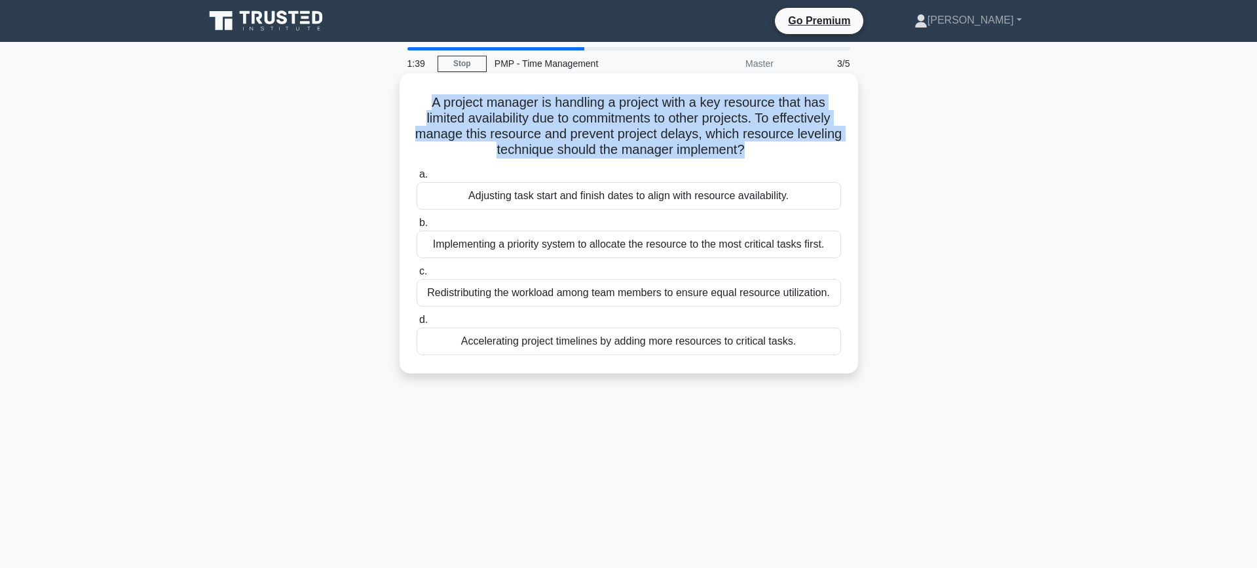
click at [762, 244] on div "Implementing a priority system to allocate the resource to the most critical ta…" at bounding box center [629, 245] width 424 height 28
click at [417, 227] on input "b. Implementing a priority system to allocate the resource to the most critical…" at bounding box center [417, 223] width 0 height 9
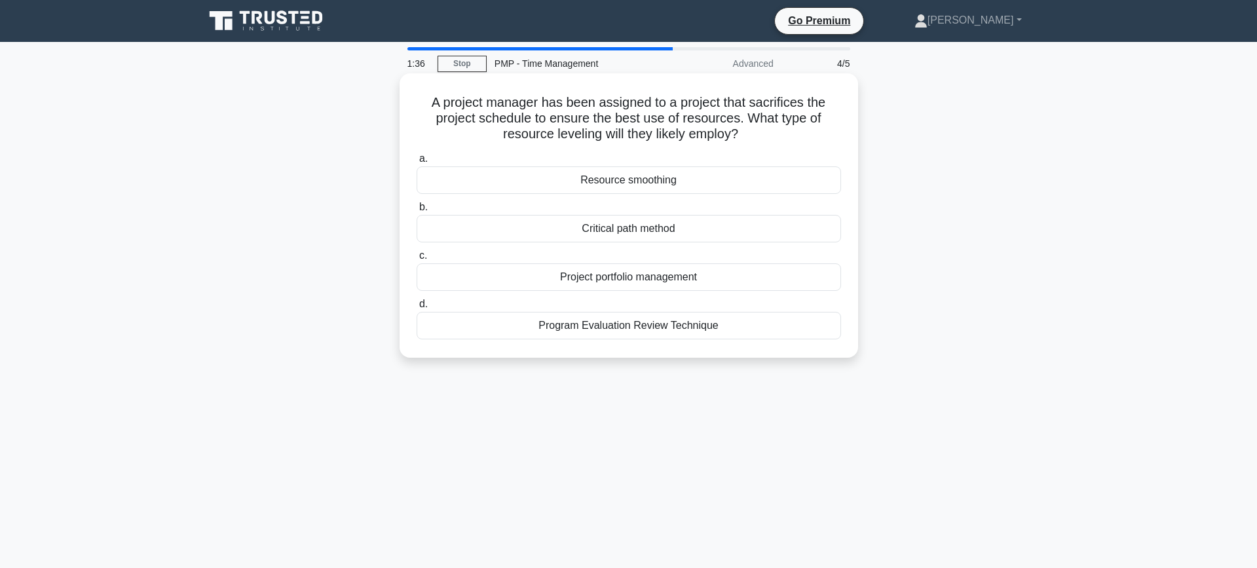
click at [648, 98] on h5 "A project manager has been assigned to a project that sacrifices the project sc…" at bounding box center [628, 118] width 427 height 48
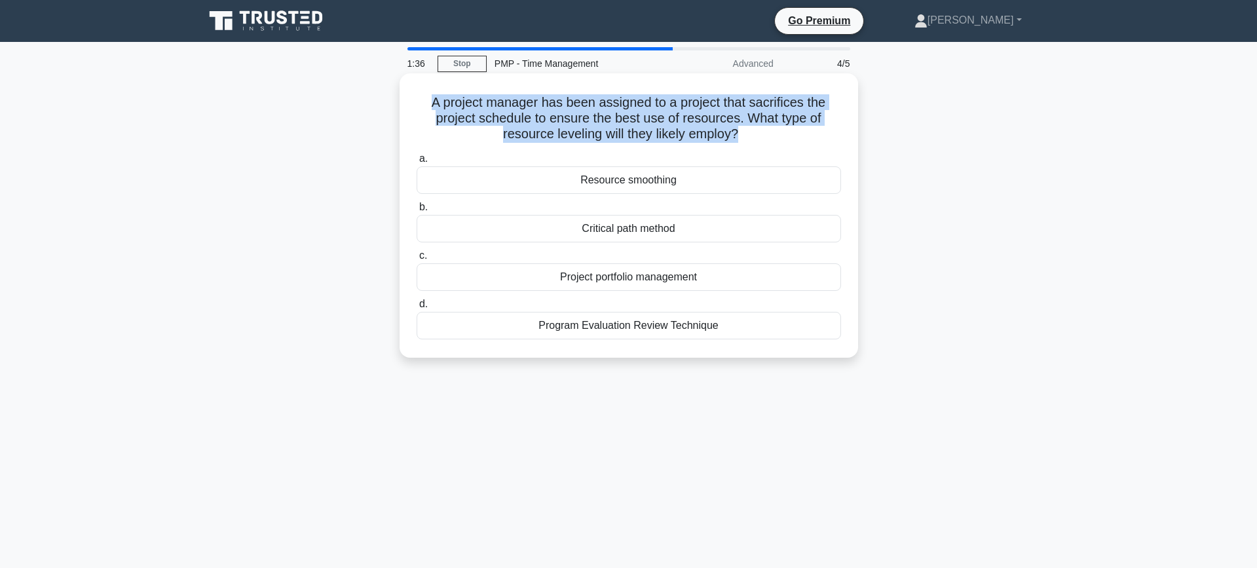
click at [648, 98] on h5 "A project manager has been assigned to a project that sacrifices the project sc…" at bounding box center [628, 118] width 427 height 48
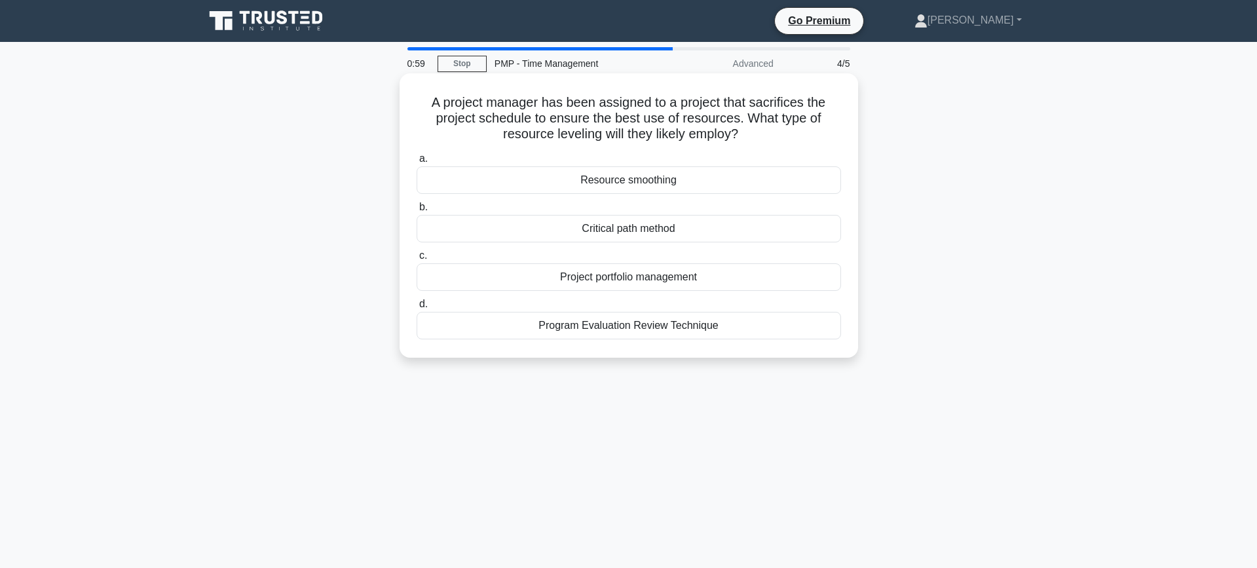
click at [677, 187] on div "Resource smoothing" at bounding box center [629, 180] width 424 height 28
click at [417, 163] on input "a. Resource smoothing" at bounding box center [417, 159] width 0 height 9
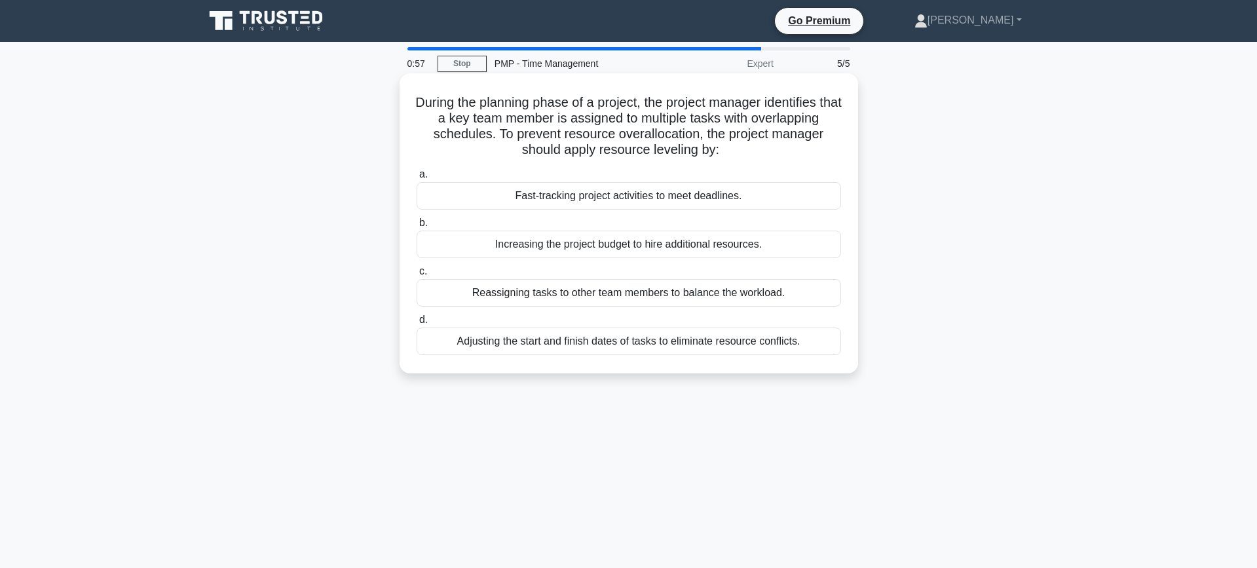
click at [677, 147] on h5 "During the planning phase of a project, the project manager identifies that a k…" at bounding box center [628, 126] width 427 height 64
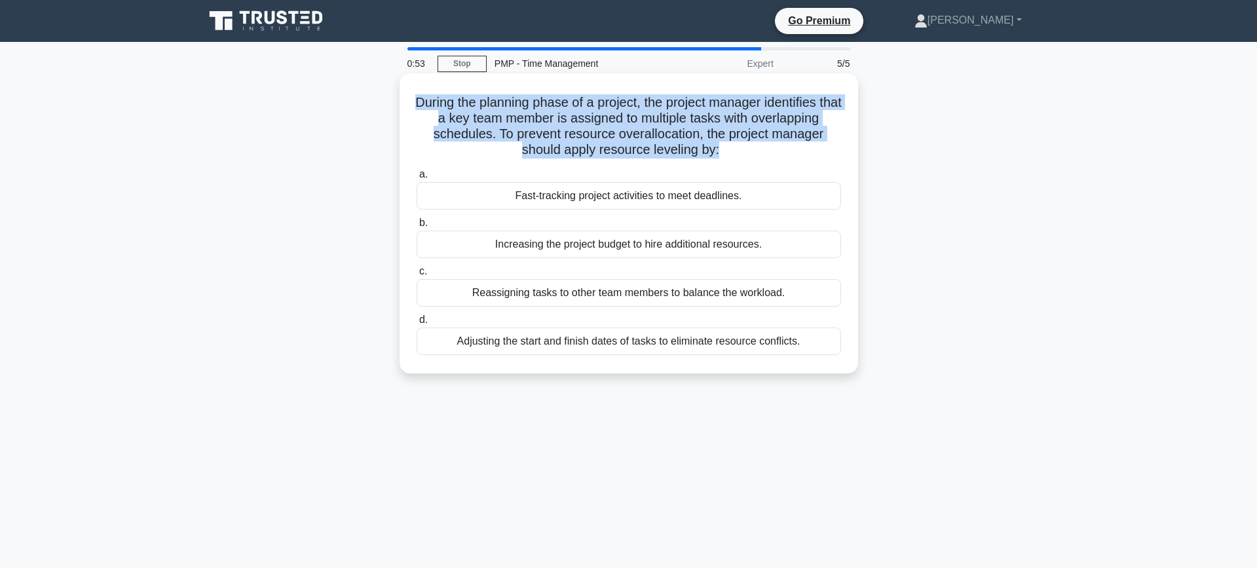
click at [645, 135] on h5 "During the planning phase of a project, the project manager identifies that a k…" at bounding box center [628, 126] width 427 height 64
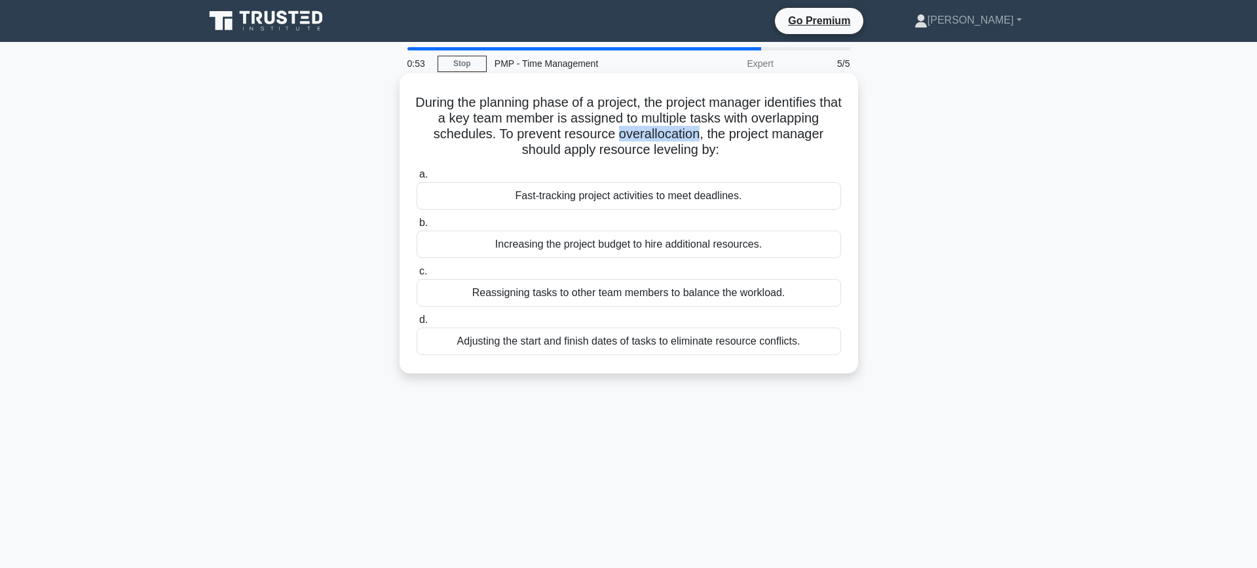
click at [645, 135] on h5 "During the planning phase of a project, the project manager identifies that a k…" at bounding box center [628, 126] width 427 height 64
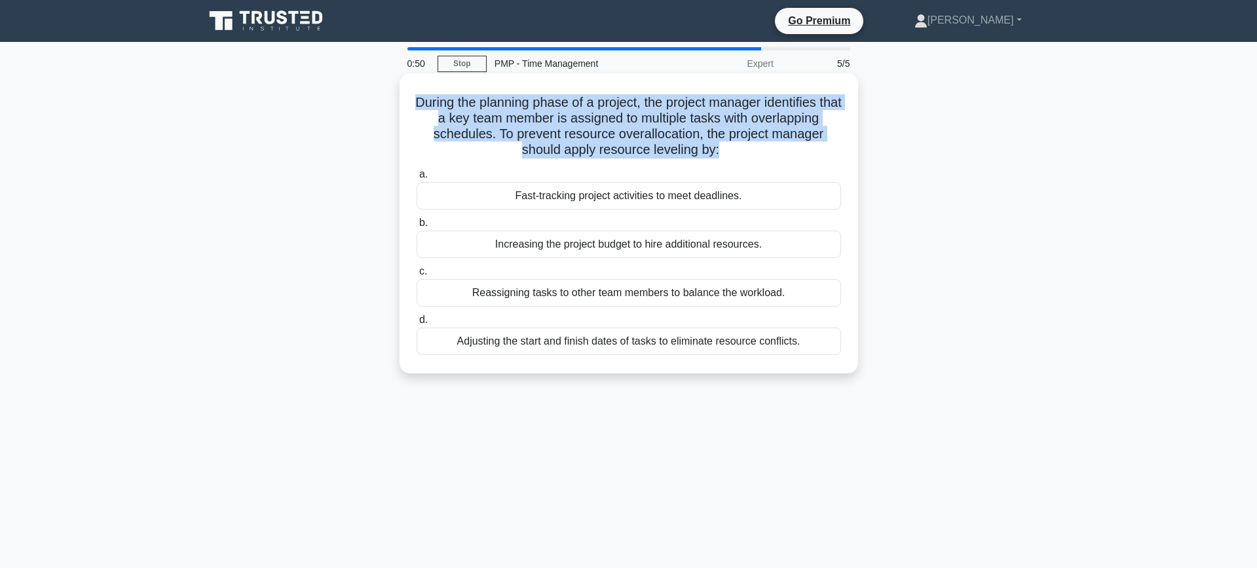
click at [671, 130] on h5 "During the planning phase of a project, the project manager identifies that a k…" at bounding box center [628, 126] width 427 height 64
click at [678, 140] on h5 "During the planning phase of a project, the project manager identifies that a k…" at bounding box center [628, 126] width 427 height 64
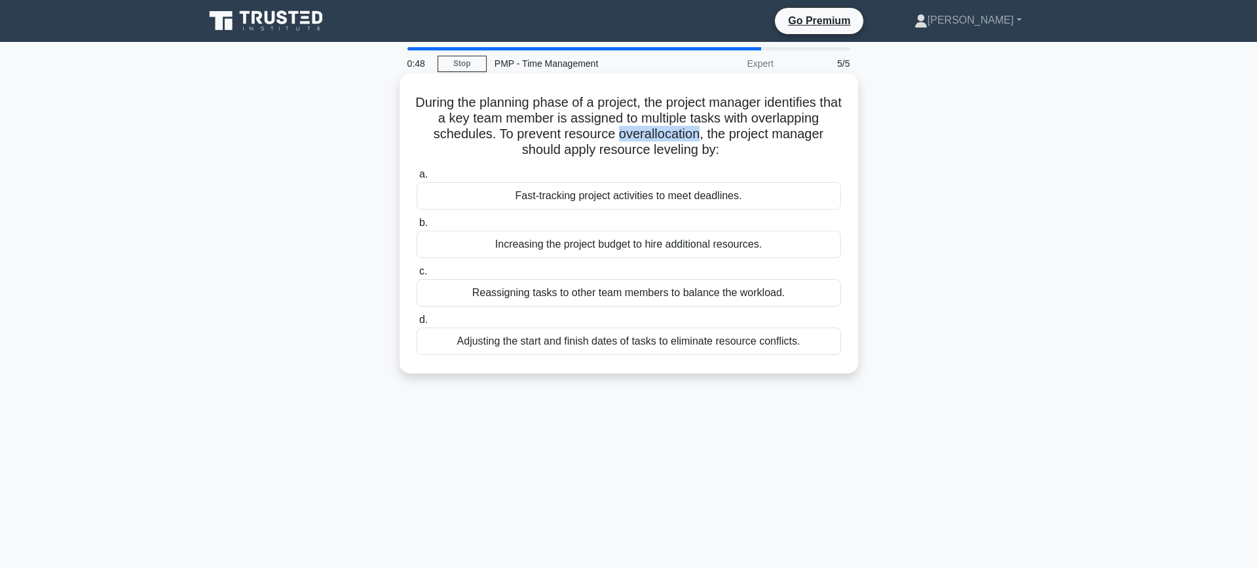
click at [678, 140] on h5 "During the planning phase of a project, the project manager identifies that a k…" at bounding box center [628, 126] width 427 height 64
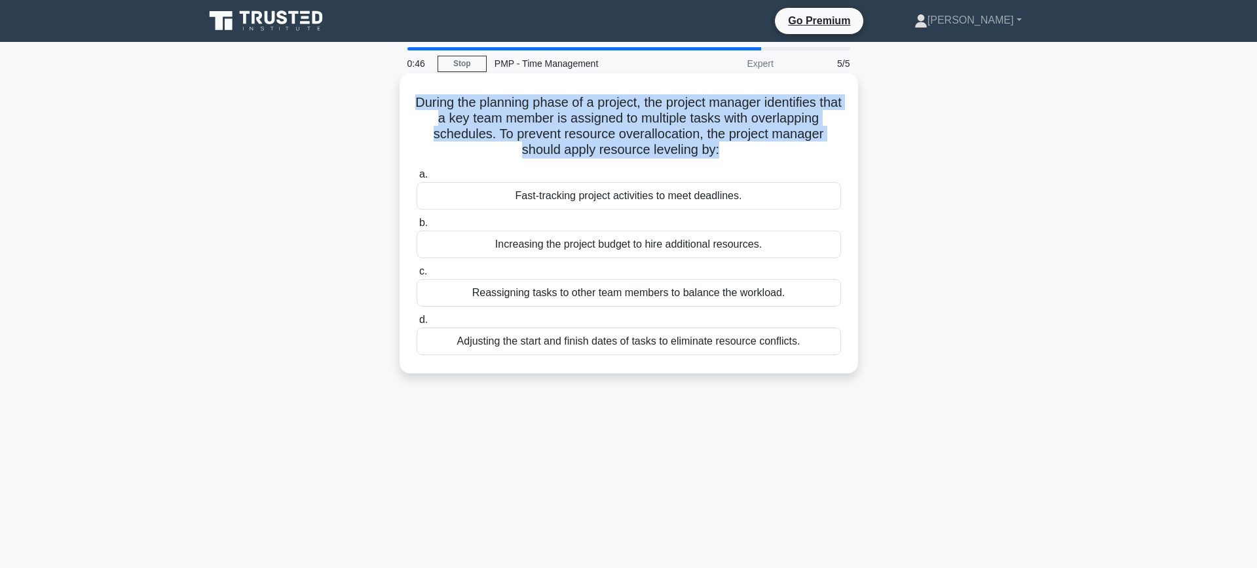
click at [694, 149] on h5 "During the planning phase of a project, the project manager identifies that a k…" at bounding box center [628, 126] width 427 height 64
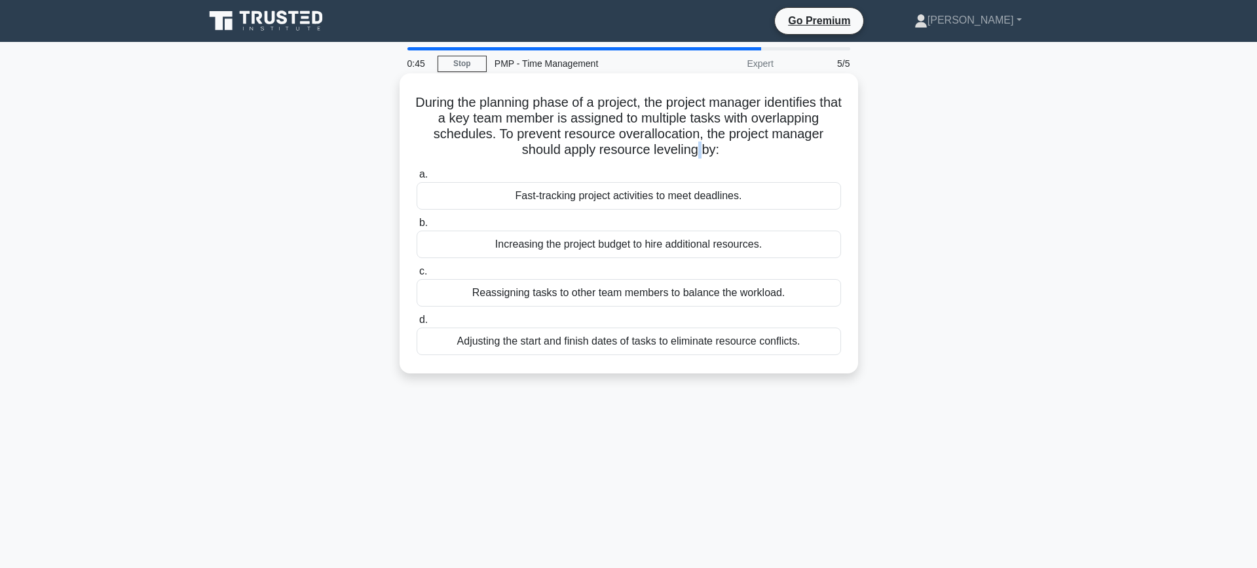
click at [694, 149] on h5 "During the planning phase of a project, the project manager identifies that a k…" at bounding box center [628, 126] width 427 height 64
click at [627, 288] on div "Reassigning tasks to other team members to balance the workload." at bounding box center [629, 293] width 424 height 28
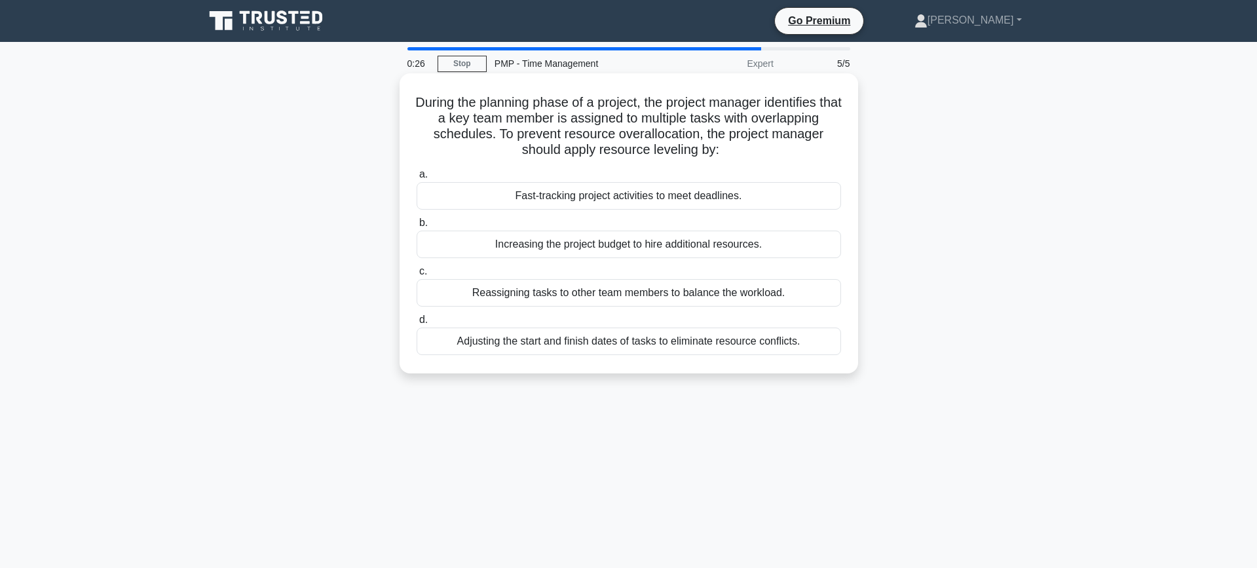
click at [417, 276] on input "c. Reassigning tasks to other team members to balance the workload." at bounding box center [417, 271] width 0 height 9
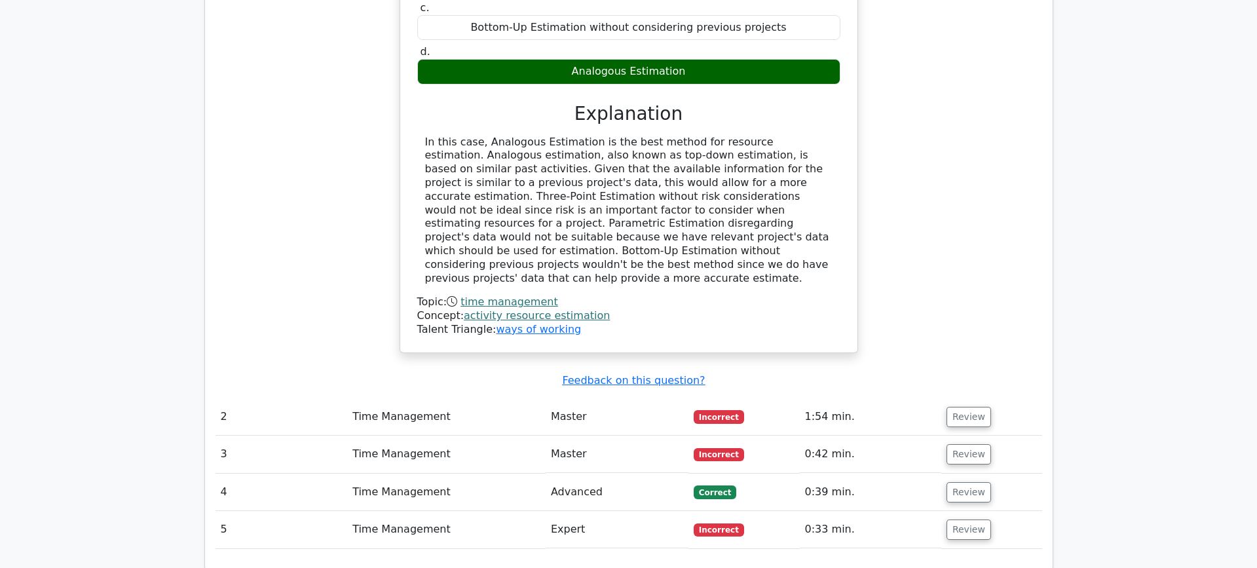
scroll to position [1248, 0]
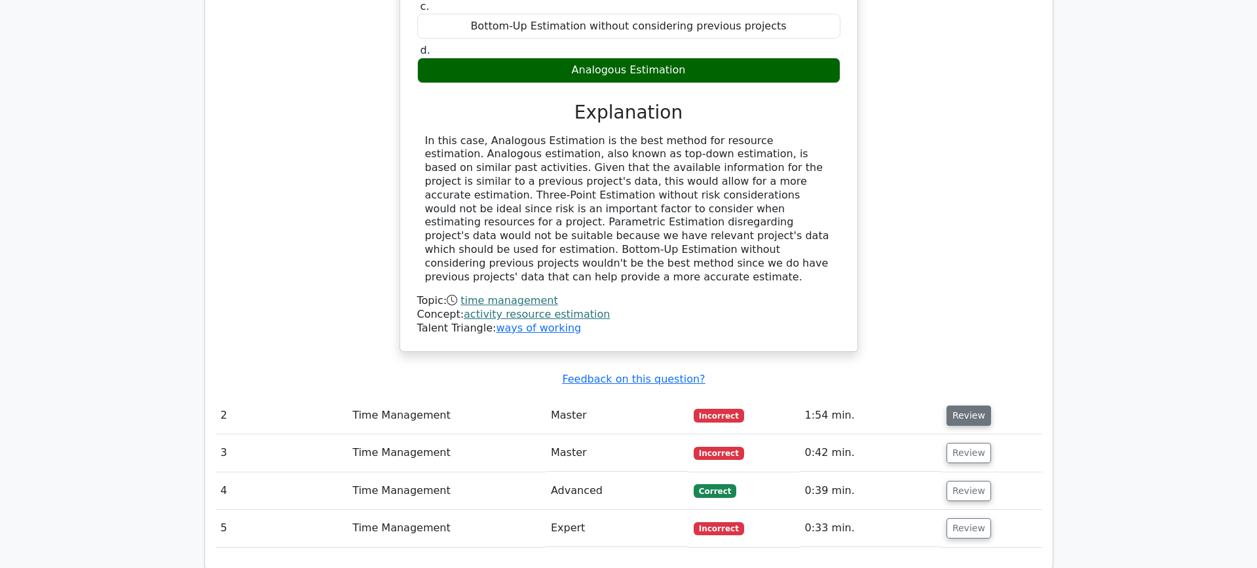
click at [963, 405] on button "Review" at bounding box center [968, 415] width 45 height 20
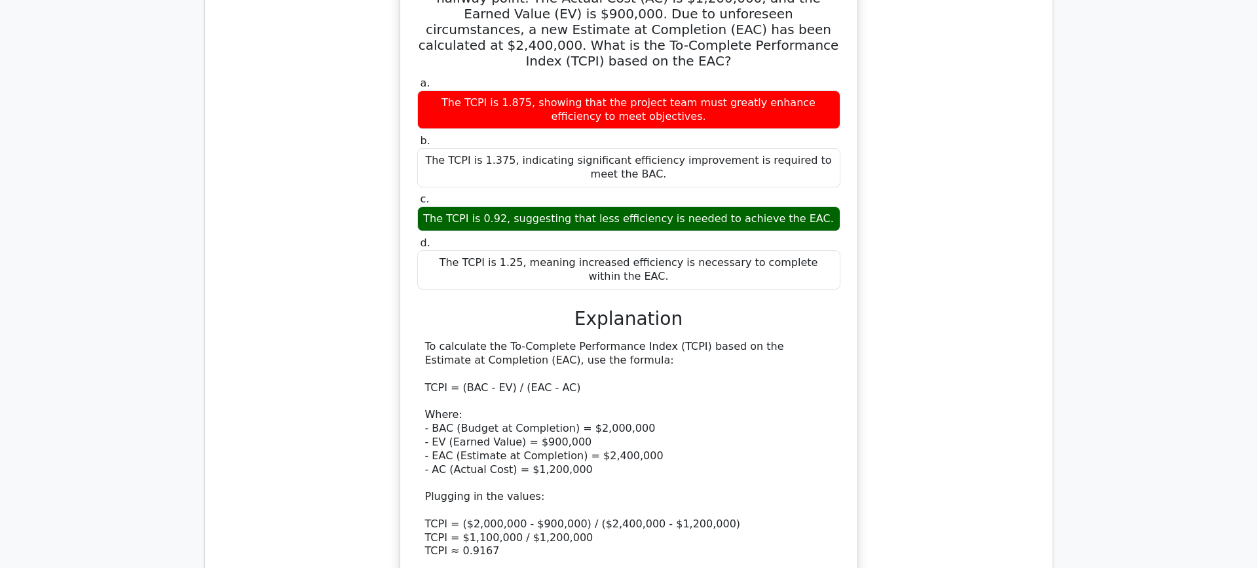
scroll to position [1744, 0]
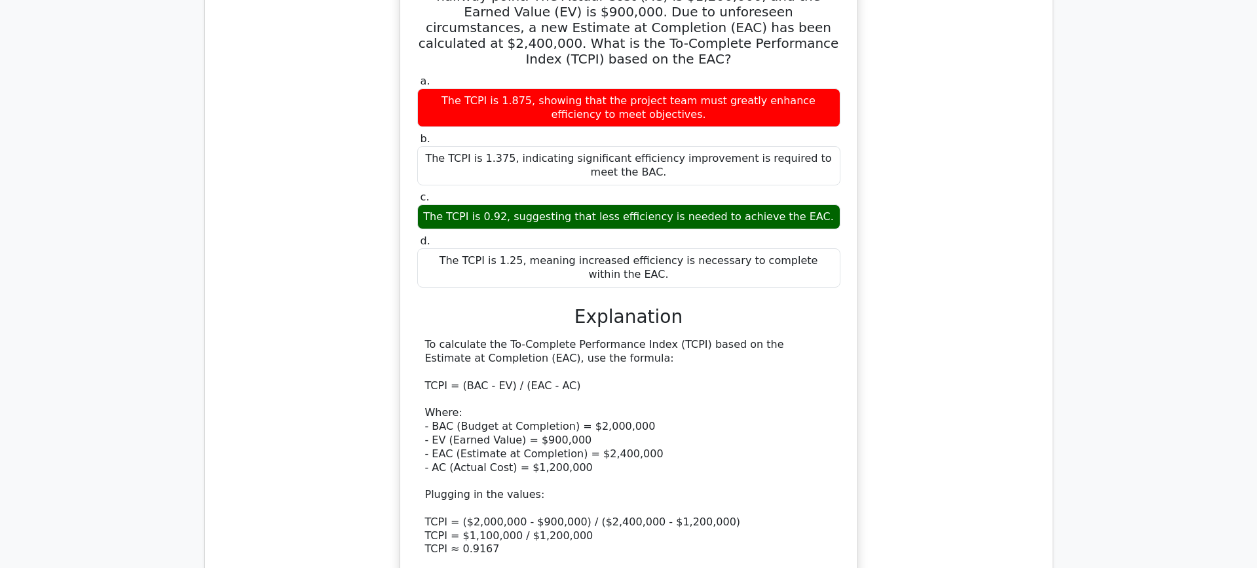
click at [500, 338] on div "To calculate the To-Complete Performance Index (TCPI) based on the Estimate at …" at bounding box center [628, 474] width 407 height 272
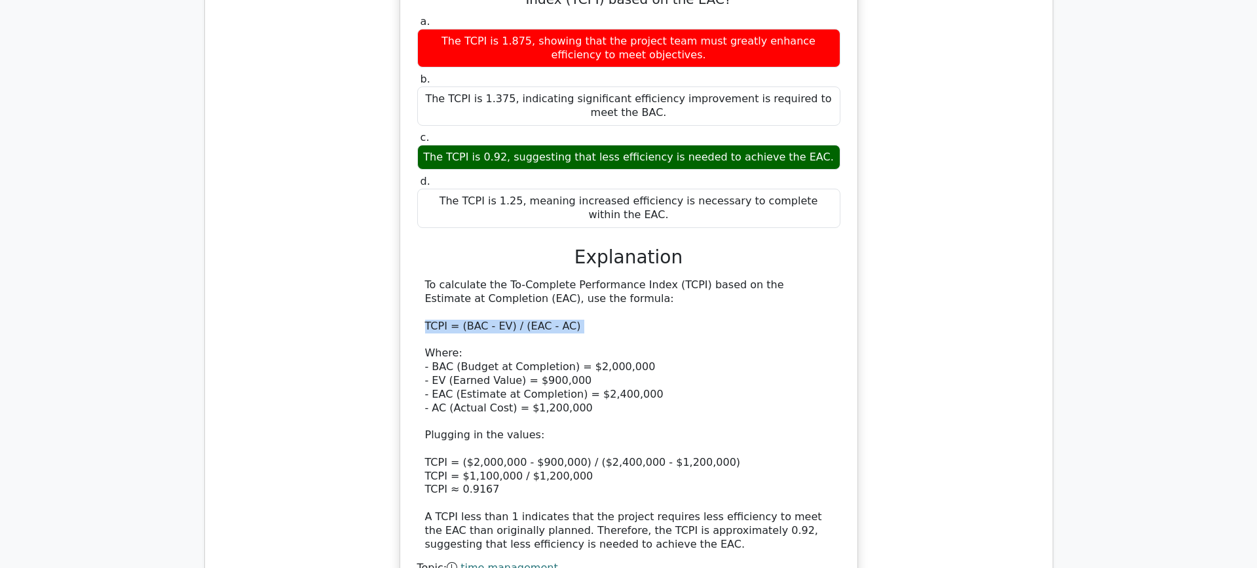
scroll to position [1807, 0]
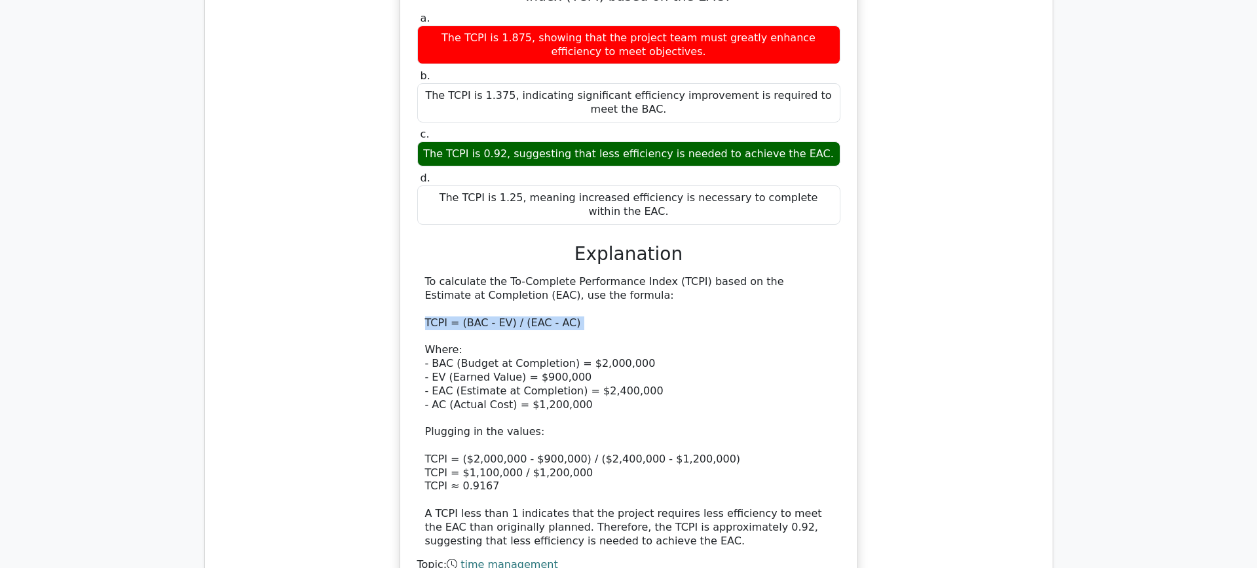
click at [533, 275] on div "To calculate the To-Complete Performance Index (TCPI) based on the Estimate at …" at bounding box center [628, 411] width 407 height 272
click at [540, 275] on div "To calculate the To-Complete Performance Index (TCPI) based on the Estimate at …" at bounding box center [628, 411] width 407 height 272
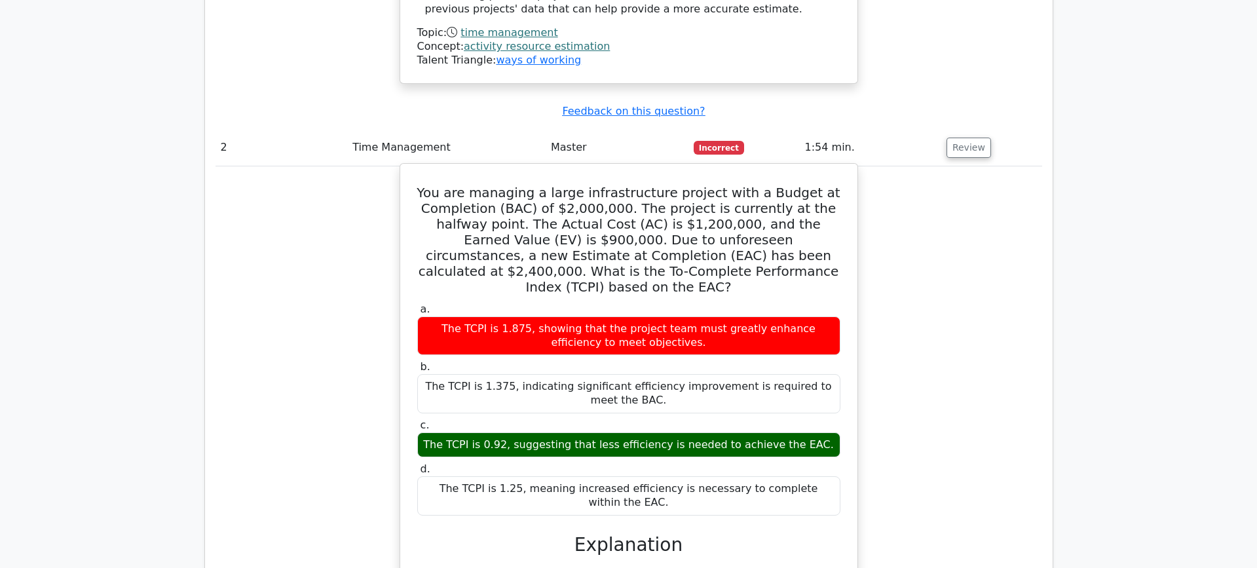
scroll to position [1515, 0]
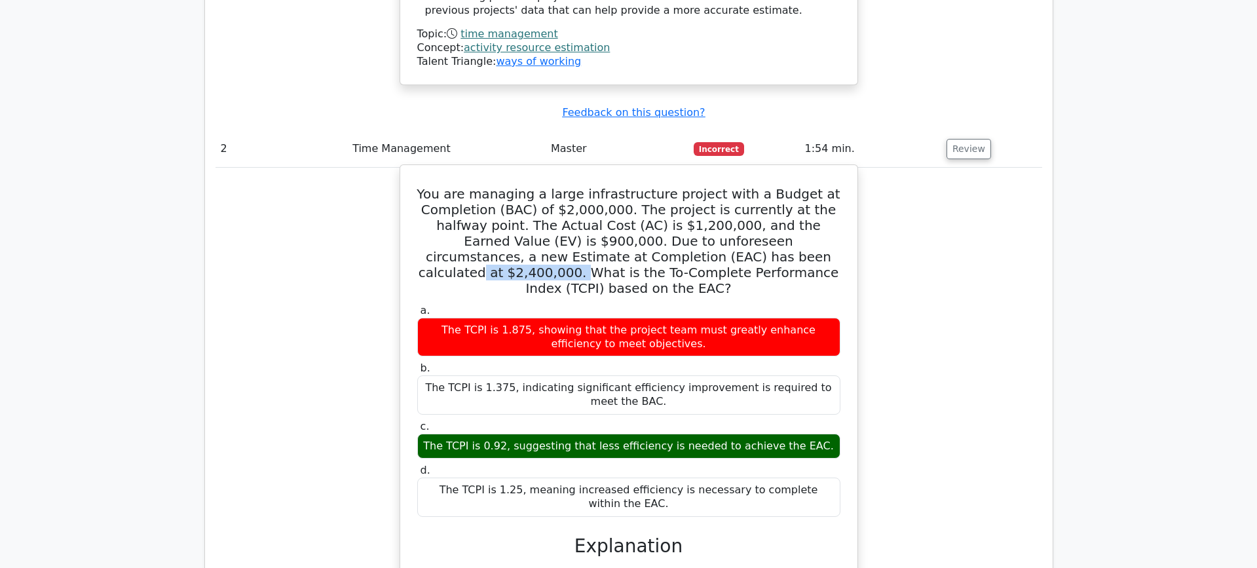
drag, startPoint x: 743, startPoint y: 192, endPoint x: 650, endPoint y: 193, distance: 93.0
click at [650, 193] on h5 "You are managing a large infrastructure project with a Budget at Completion (BA…" at bounding box center [629, 241] width 426 height 110
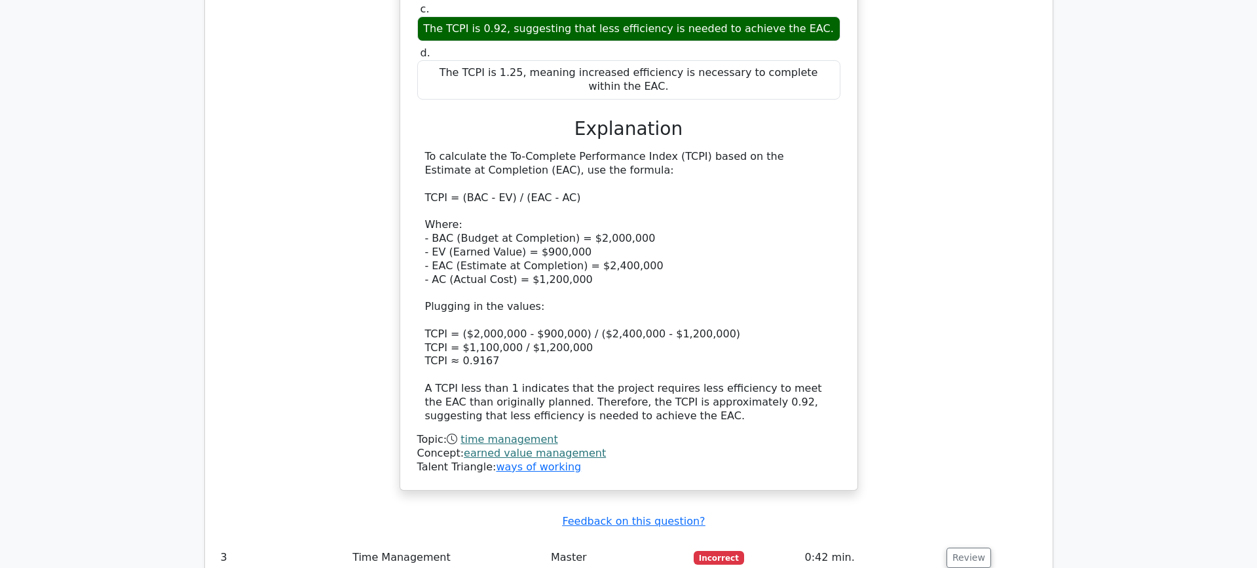
scroll to position [1918, 0]
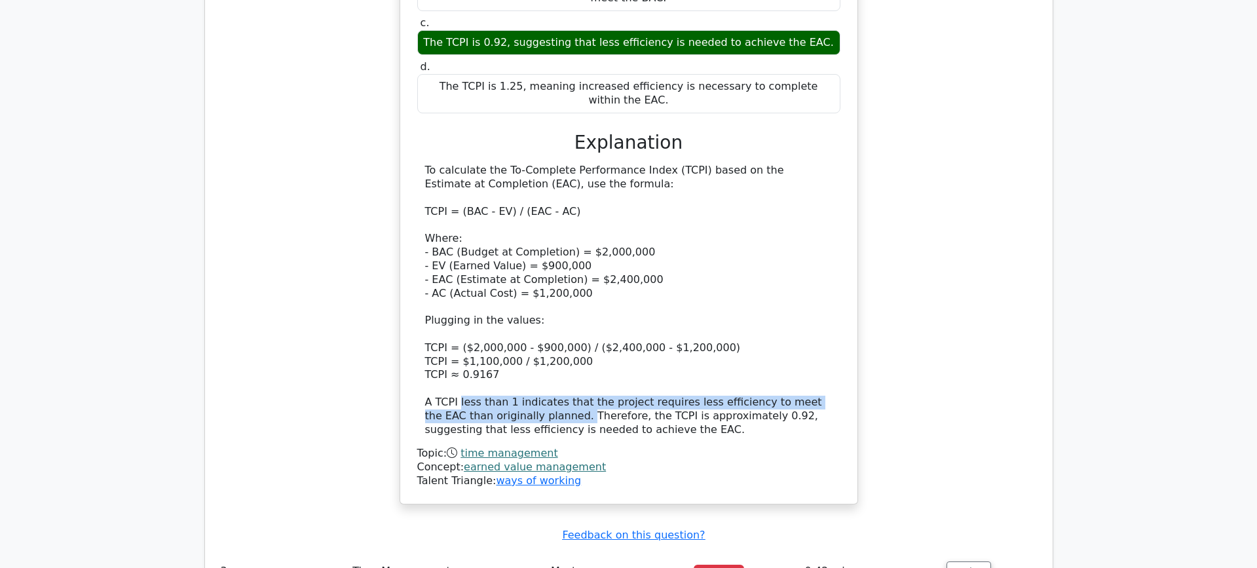
drag, startPoint x: 458, startPoint y: 322, endPoint x: 536, endPoint y: 339, distance: 79.8
click at [536, 343] on div "To calculate the To-Complete Performance Index (TCPI) based on the Estimate at …" at bounding box center [628, 300] width 407 height 272
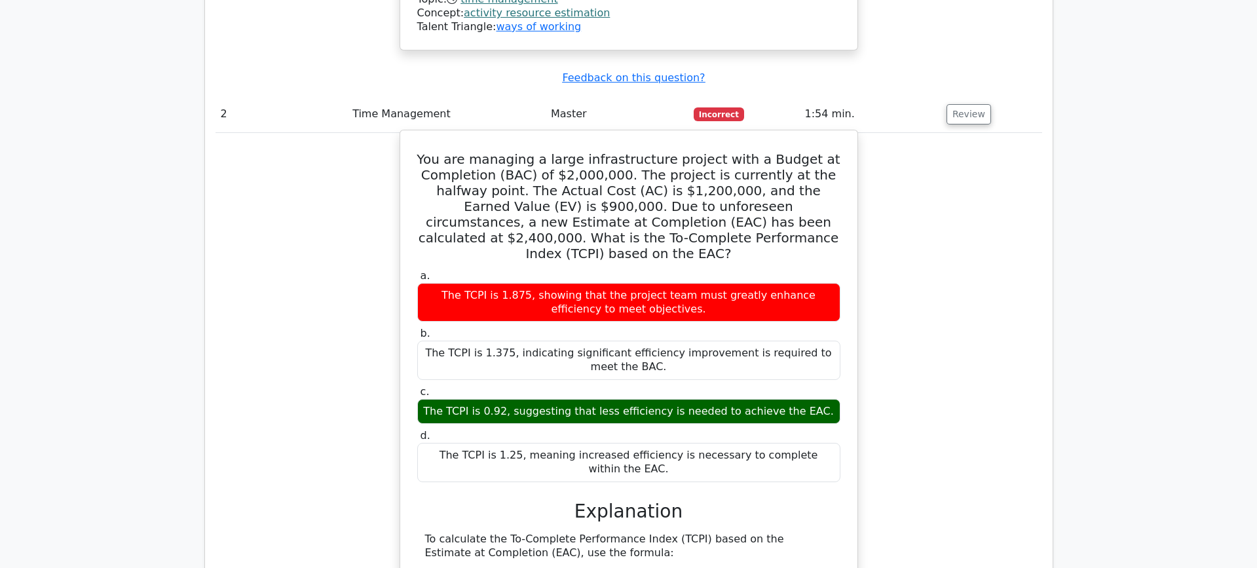
scroll to position [1553, 0]
click at [907, 302] on div "You are managing a large infrastructure project with a Budget at Completion (BA…" at bounding box center [628, 509] width 827 height 759
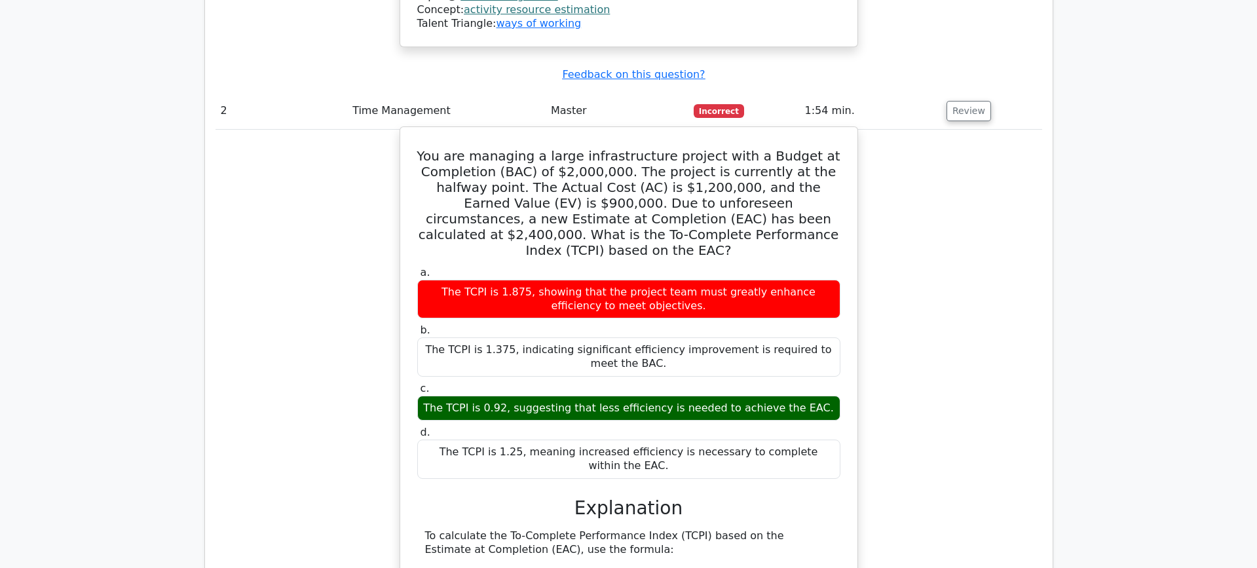
click at [734, 148] on h5 "You are managing a large infrastructure project with a Budget at Completion (BA…" at bounding box center [629, 203] width 426 height 110
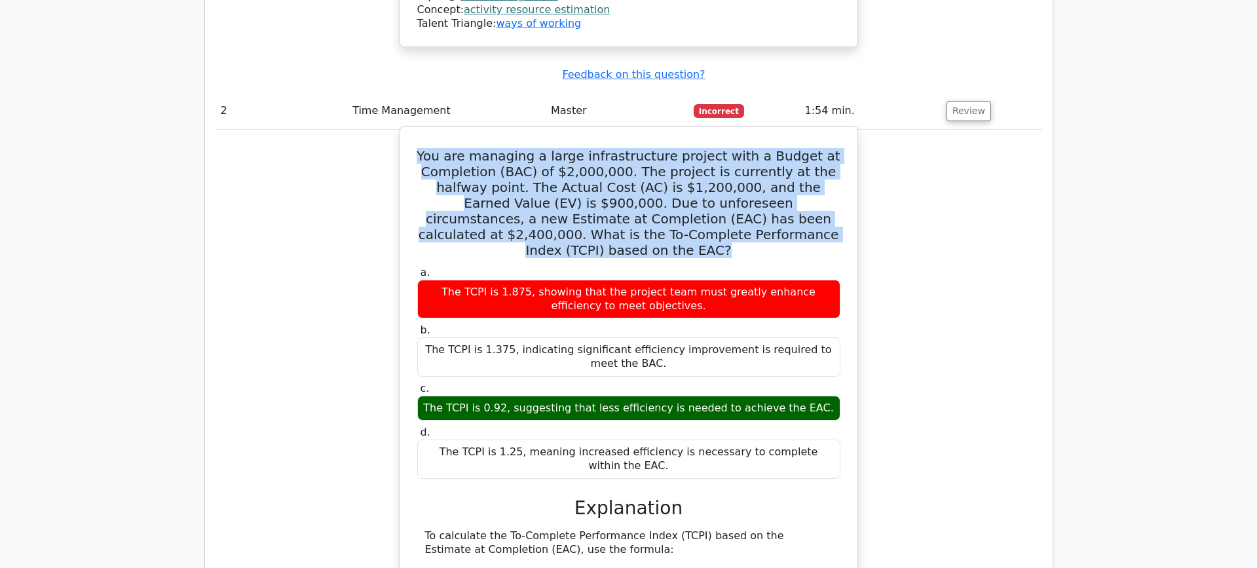
click at [814, 153] on h5 "You are managing a large infrastructure project with a Budget at Completion (BA…" at bounding box center [629, 203] width 426 height 110
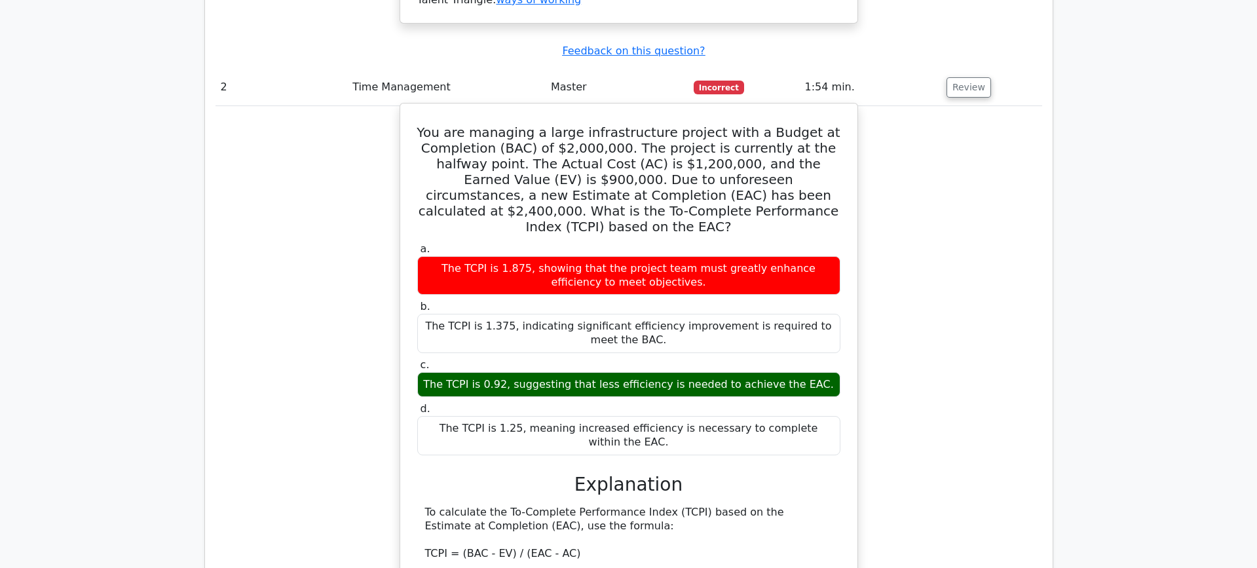
scroll to position [1578, 0]
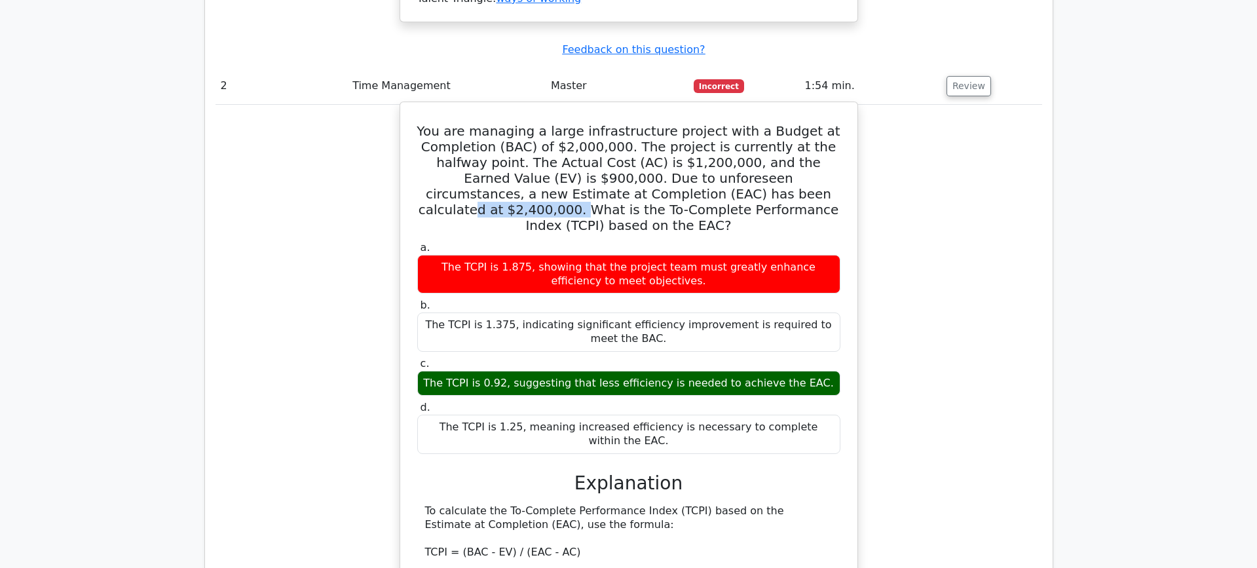
drag, startPoint x: 641, startPoint y: 132, endPoint x: 746, endPoint y: 134, distance: 105.5
click at [747, 136] on h5 "You are managing a large infrastructure project with a Budget at Completion (BA…" at bounding box center [629, 178] width 426 height 110
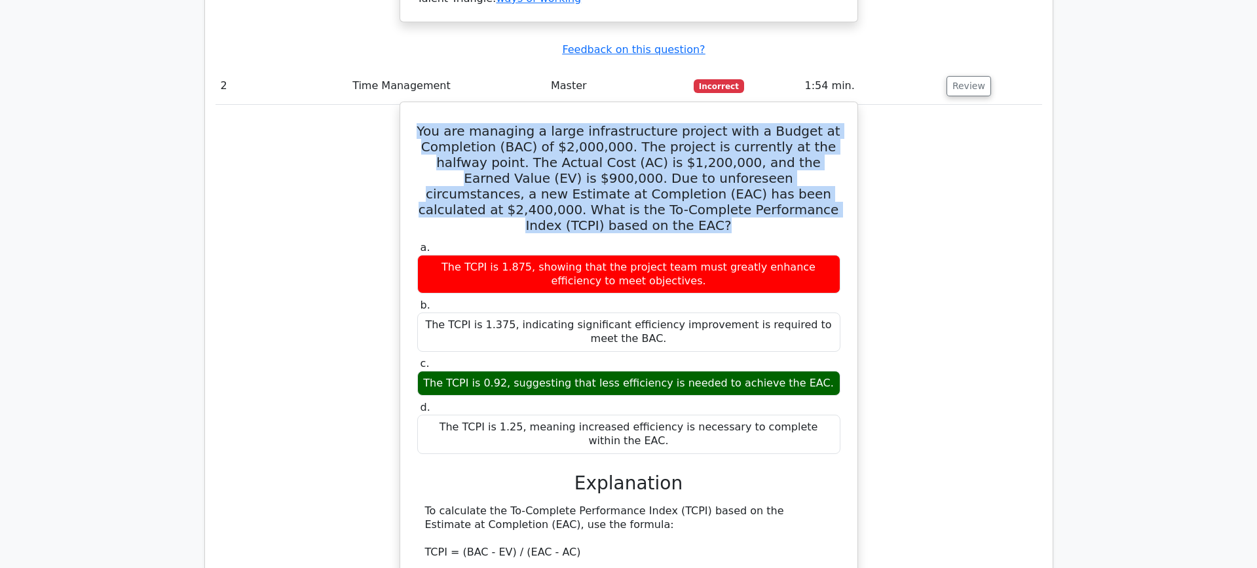
drag, startPoint x: 797, startPoint y: 143, endPoint x: 436, endPoint y: 65, distance: 369.2
click at [436, 123] on h5 "You are managing a large infrastructure project with a Budget at Completion (BA…" at bounding box center [629, 178] width 426 height 110
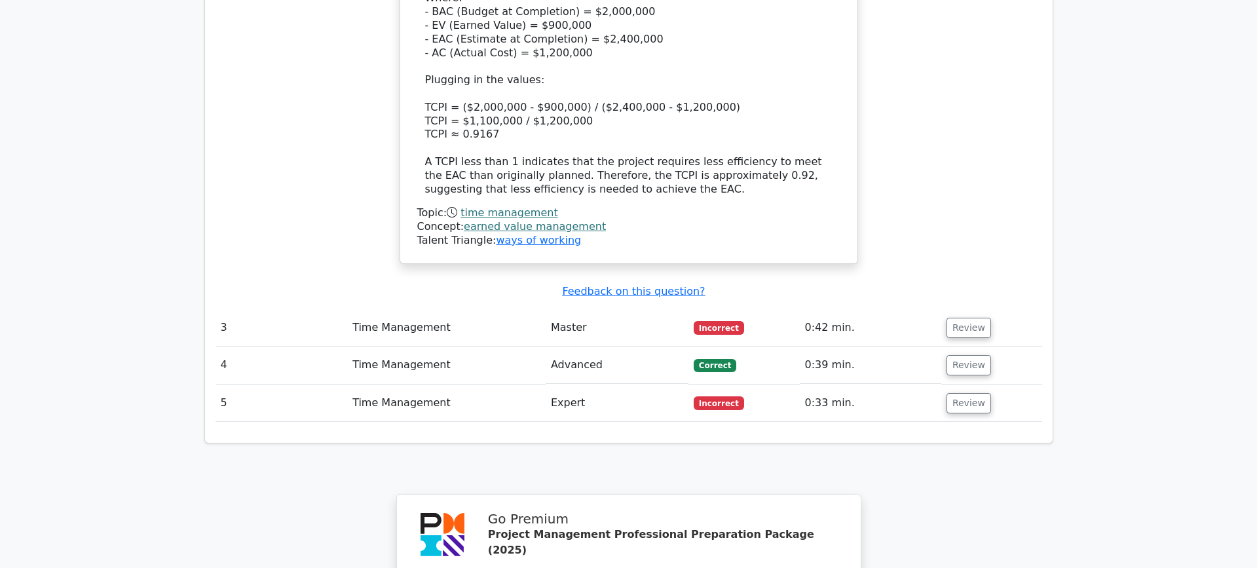
scroll to position [2179, 0]
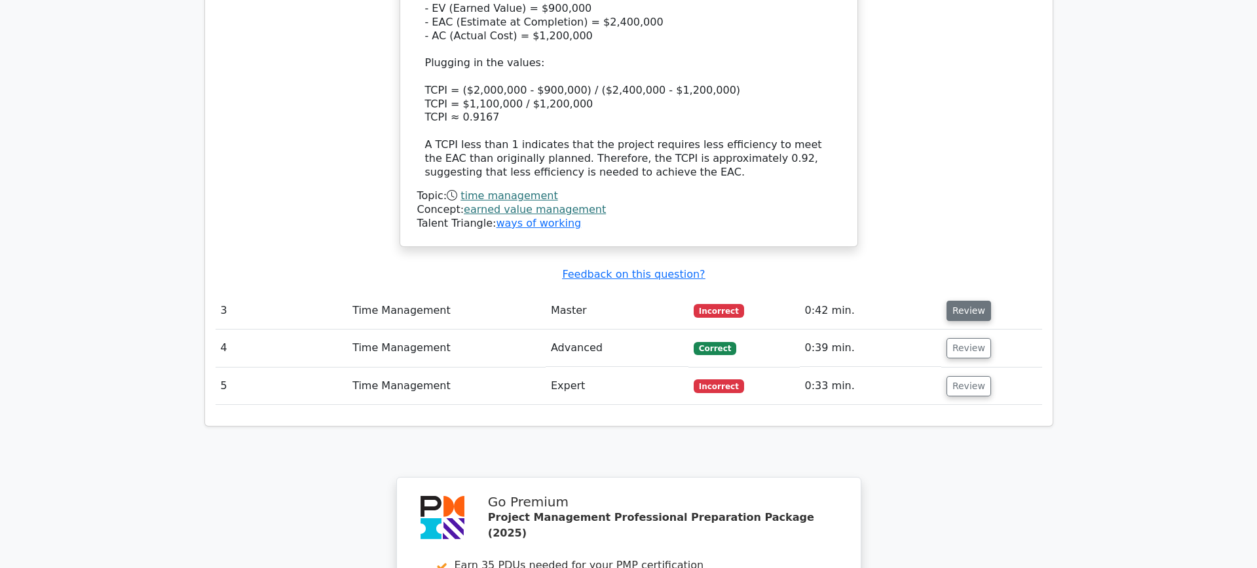
click at [971, 301] on button "Review" at bounding box center [968, 311] width 45 height 20
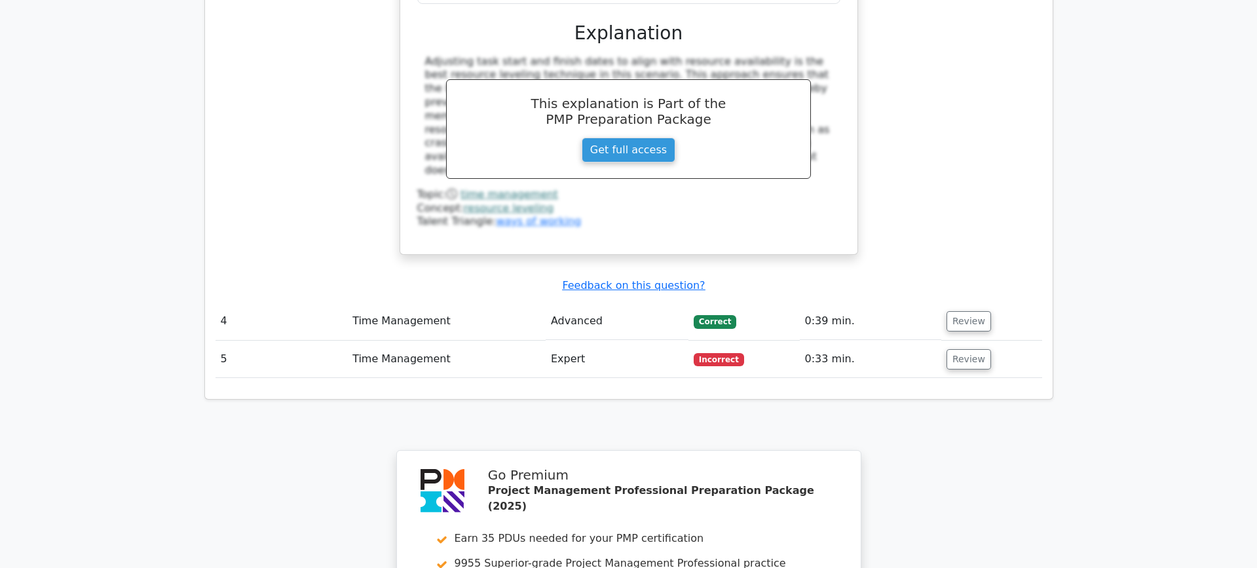
scroll to position [2822, 0]
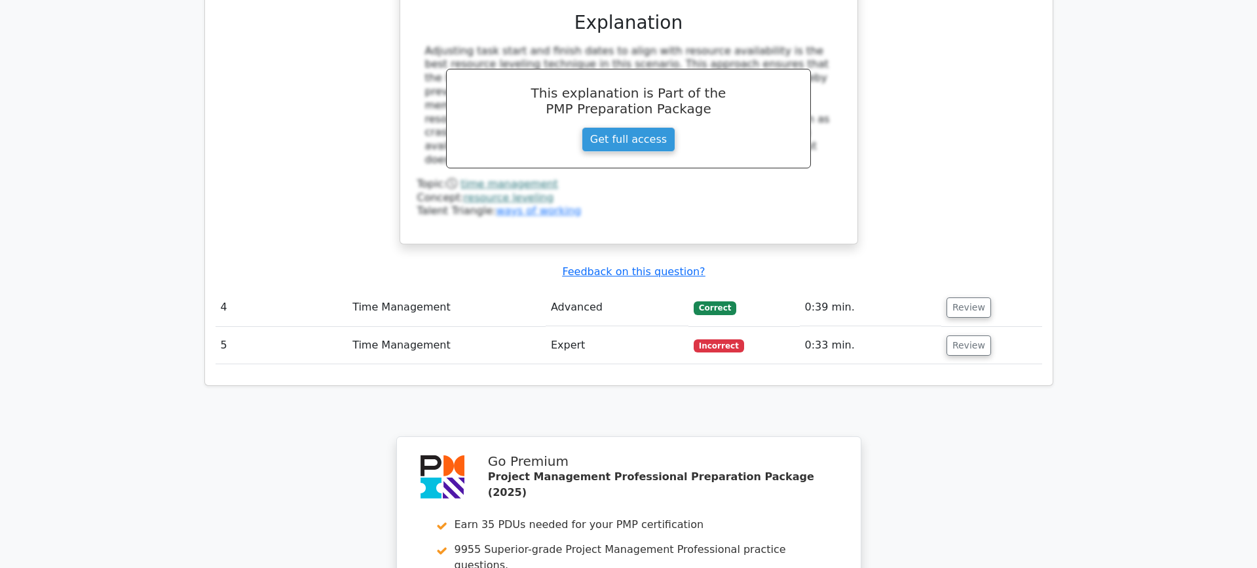
click at [701, 327] on td "Incorrect" at bounding box center [743, 345] width 111 height 37
click at [978, 335] on button "Review" at bounding box center [968, 345] width 45 height 20
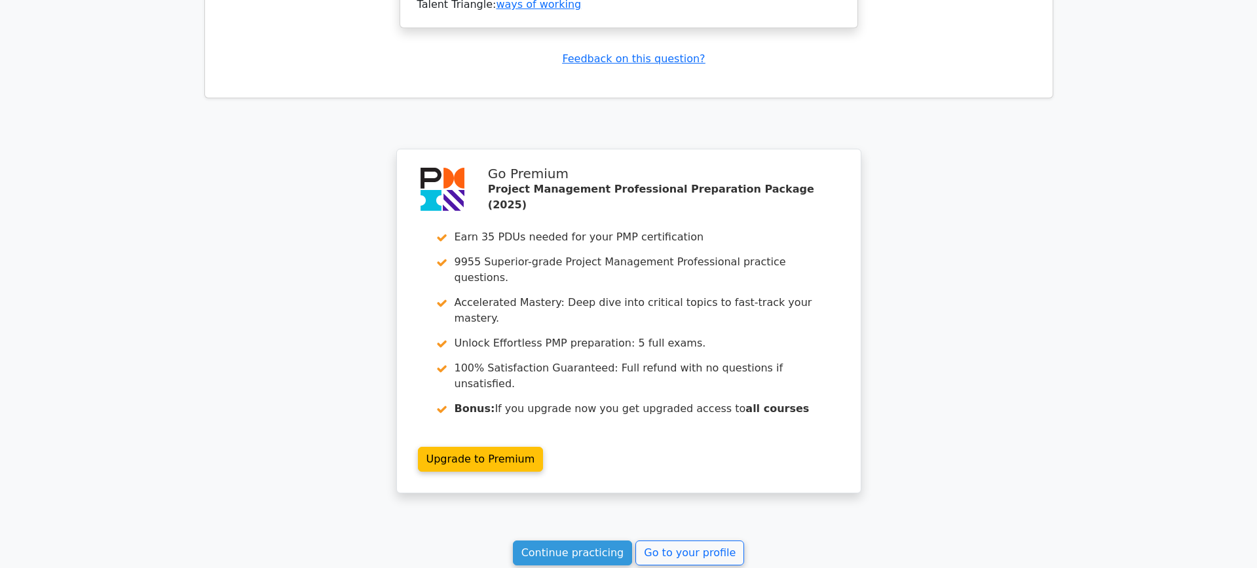
scroll to position [3668, 0]
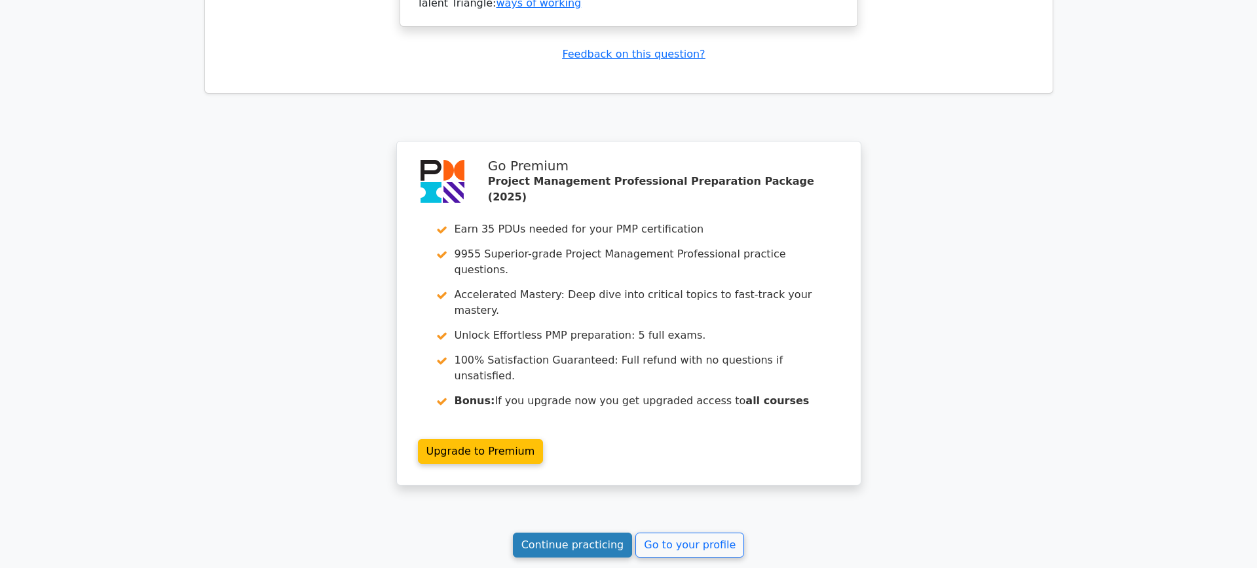
click at [570, 532] on link "Continue practicing" at bounding box center [573, 544] width 120 height 25
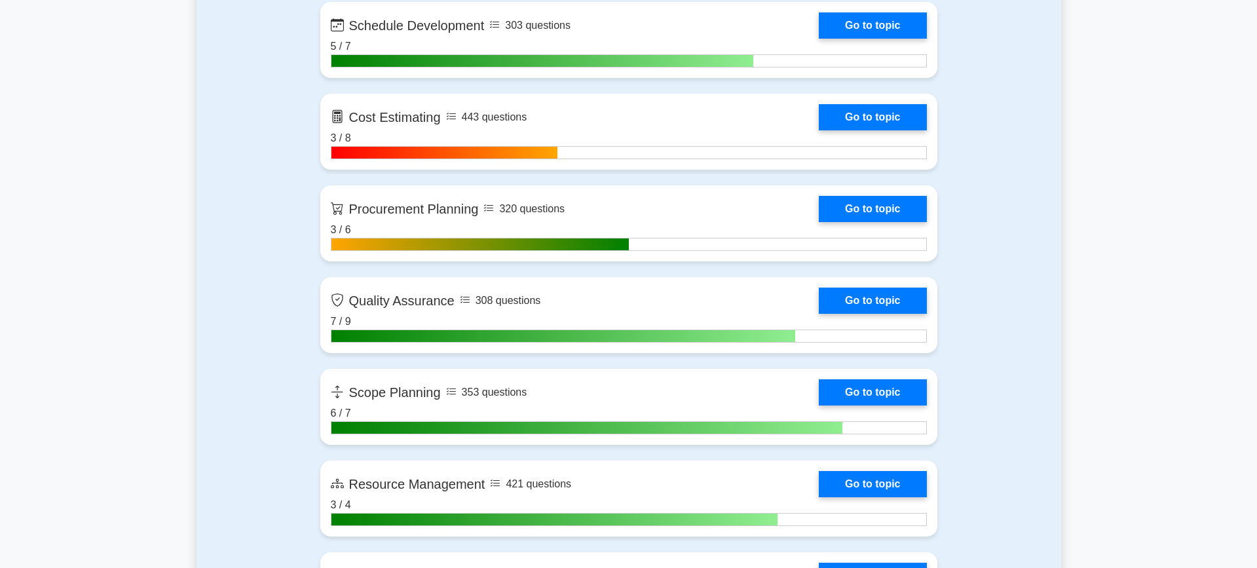
scroll to position [1963, 0]
